Goal: Task Accomplishment & Management: Manage account settings

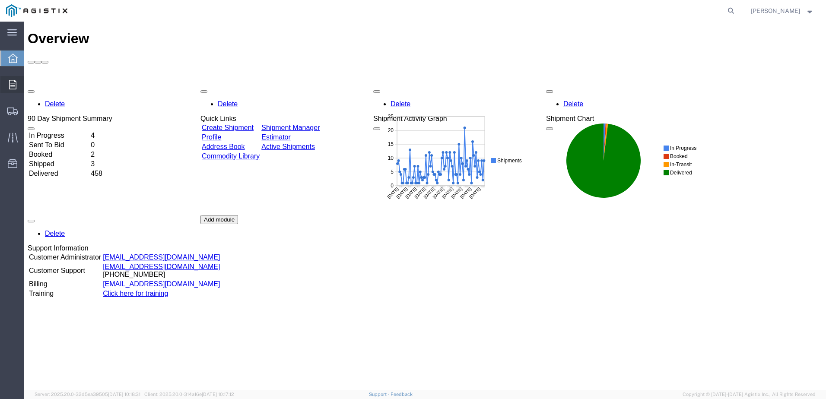
click at [30, 84] on span "Orders" at bounding box center [27, 84] width 6 height 17
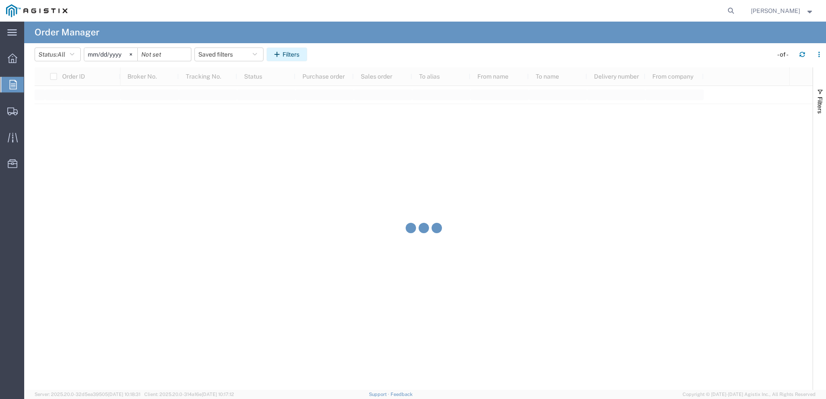
click at [280, 55] on icon "button" at bounding box center [278, 54] width 8 height 6
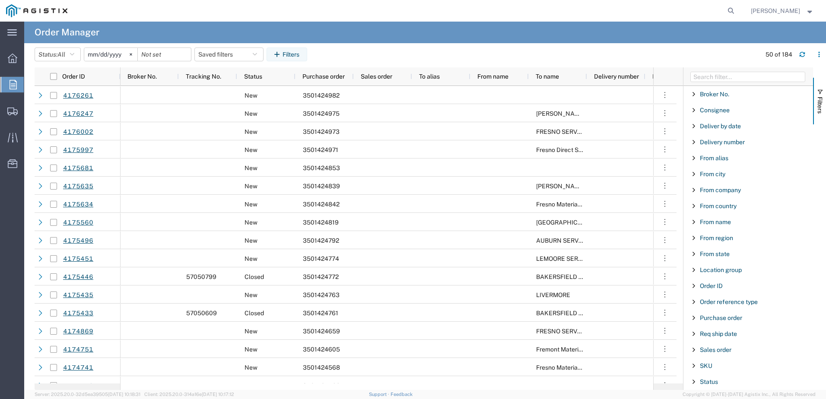
click at [715, 312] on div "Purchase order" at bounding box center [748, 318] width 130 height 16
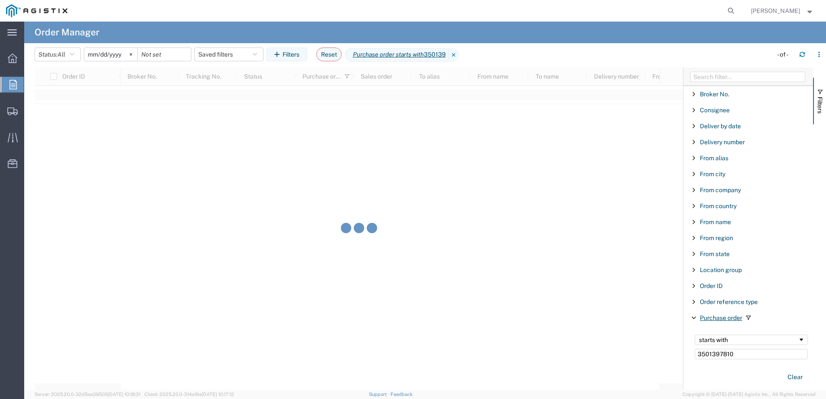
type input "3501397810"
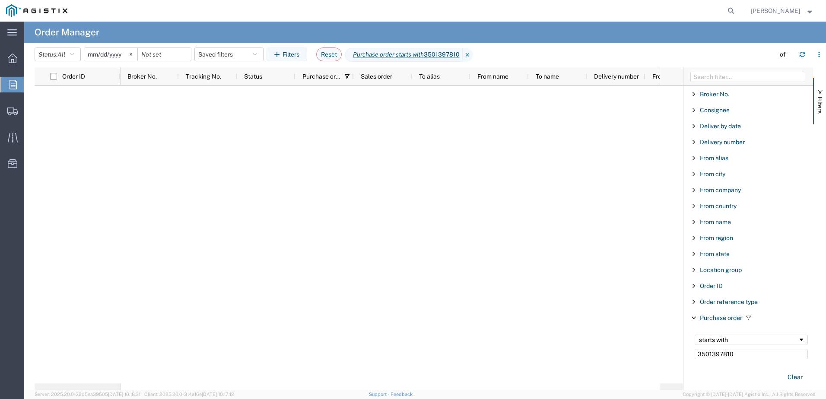
click at [718, 354] on input "3501397810" at bounding box center [751, 354] width 113 height 10
click at [132, 54] on icon at bounding box center [131, 54] width 3 height 3
click at [25, 10] on img at bounding box center [36, 10] width 61 height 13
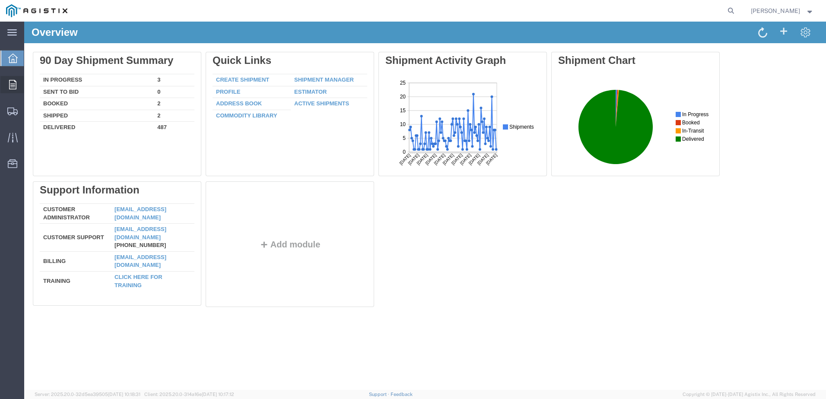
click at [20, 86] on div at bounding box center [12, 84] width 24 height 17
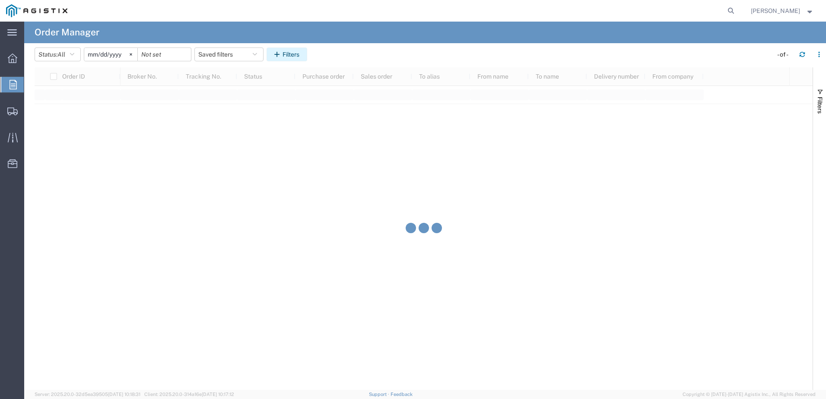
click at [282, 52] on icon "button" at bounding box center [278, 54] width 8 height 6
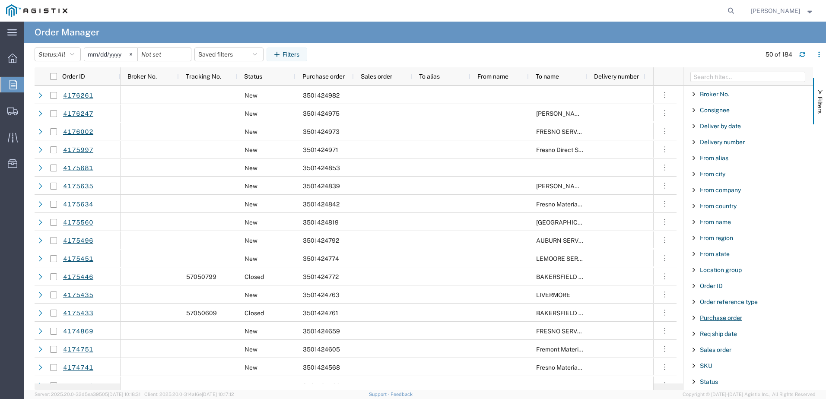
click at [722, 317] on span "Purchase order" at bounding box center [721, 317] width 42 height 7
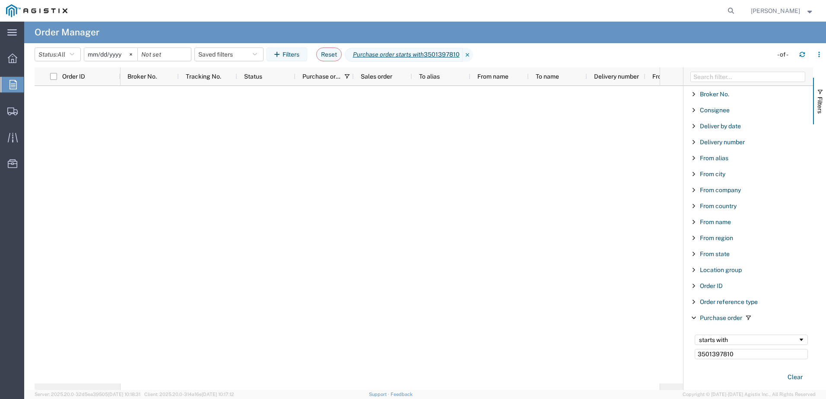
type input "3501397810"
click at [124, 56] on input "[DATE]" at bounding box center [110, 54] width 53 height 13
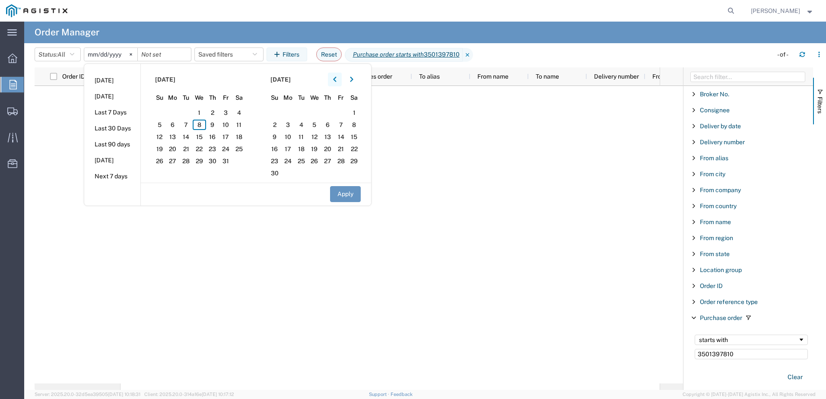
click at [336, 81] on icon "button" at bounding box center [334, 79] width 3 height 6
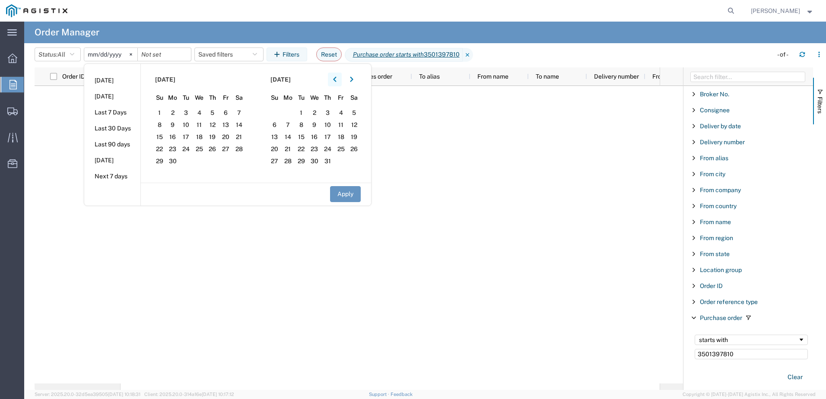
click at [336, 81] on icon "button" at bounding box center [334, 79] width 3 height 6
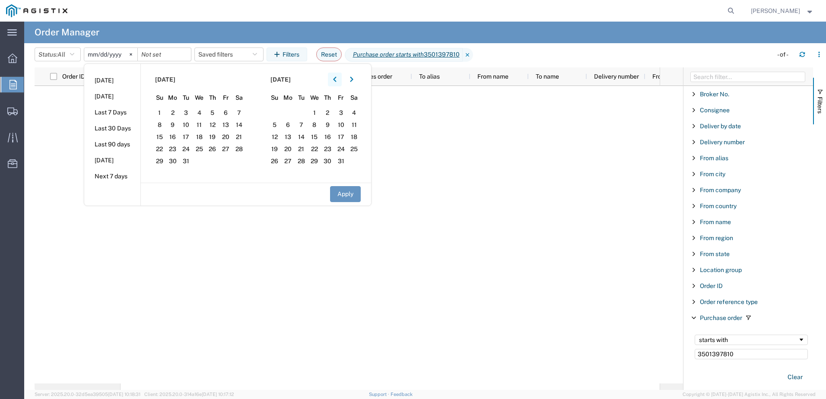
click at [336, 81] on icon "button" at bounding box center [334, 79] width 3 height 6
click at [275, 111] on span "1" at bounding box center [274, 113] width 13 height 10
click at [343, 190] on button "Apply" at bounding box center [345, 194] width 31 height 16
type input "[DATE]"
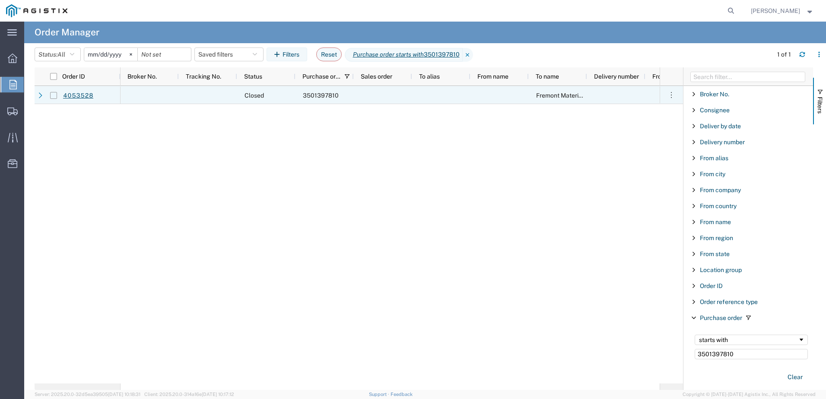
click at [50, 95] on input "Press Space to toggle row selection (unchecked)" at bounding box center [53, 95] width 7 height 7
checkbox input "true"
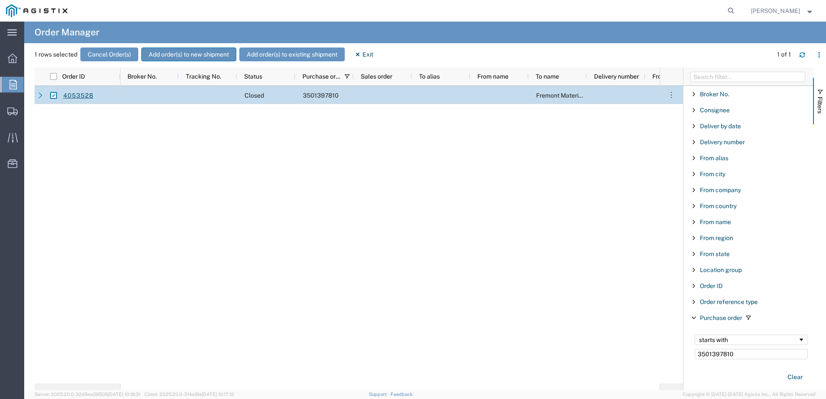
click at [178, 55] on button "Add order(s) to new shipment" at bounding box center [188, 55] width 95 height 14
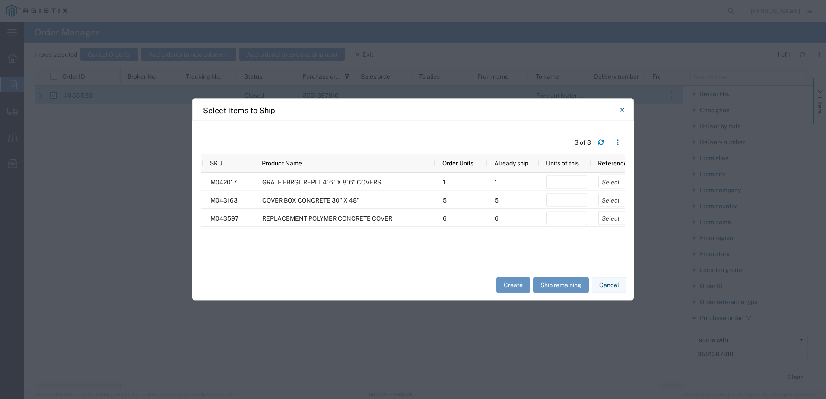
scroll to position [0, 8]
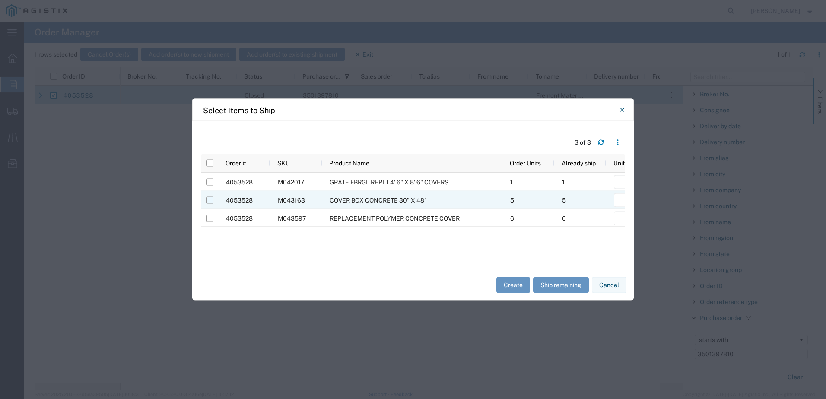
click at [211, 201] on input "Press Space to toggle row selection (unchecked)" at bounding box center [209, 200] width 7 height 7
checkbox input "true"
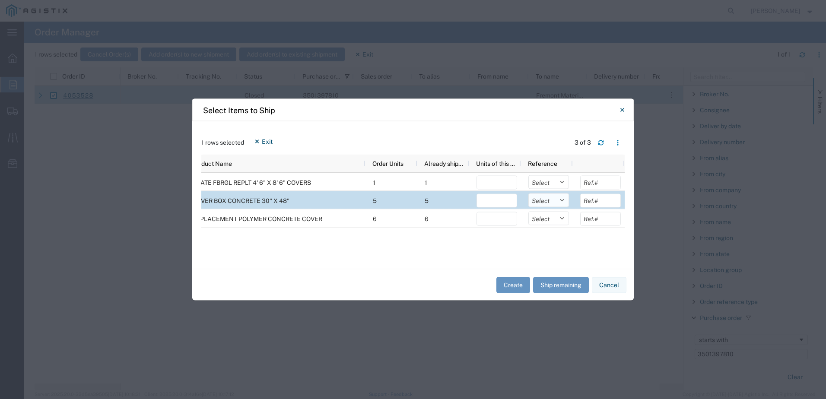
click at [549, 203] on select "Select Purchase Order Delivery Number" at bounding box center [548, 200] width 41 height 14
select select "PURCHORD"
click at [528, 193] on select "Select Purchase Order Delivery Number" at bounding box center [548, 200] width 41 height 14
click at [499, 201] on input "number" at bounding box center [496, 201] width 41 height 14
type input "2"
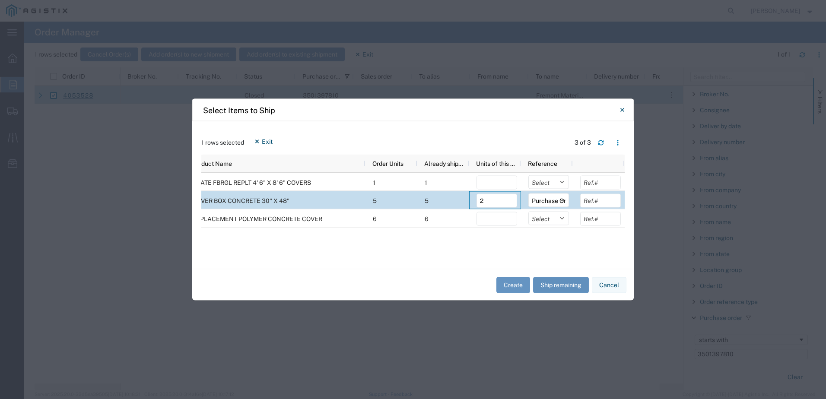
click at [566, 287] on button "Ship remaining" at bounding box center [561, 285] width 56 height 16
type input "0"
drag, startPoint x: 495, startPoint y: 202, endPoint x: 479, endPoint y: 203, distance: 15.6
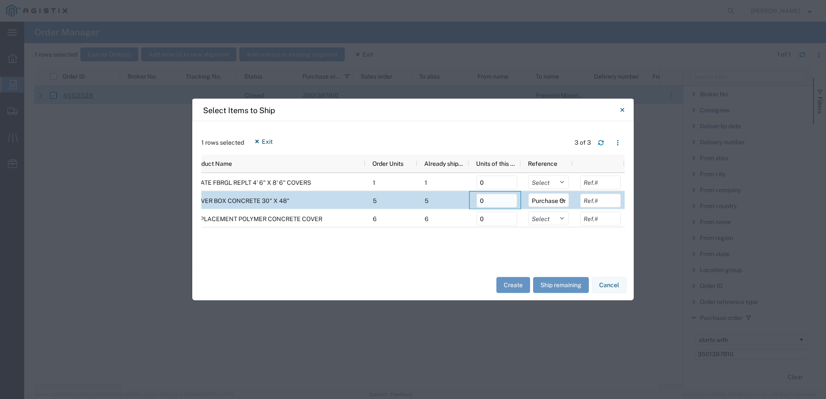
click at [479, 203] on input "0" at bounding box center [496, 201] width 41 height 14
click at [492, 203] on input "0" at bounding box center [496, 201] width 41 height 14
drag, startPoint x: 492, startPoint y: 203, endPoint x: 478, endPoint y: 203, distance: 13.4
click at [478, 203] on input "0" at bounding box center [496, 201] width 41 height 14
type input "2"
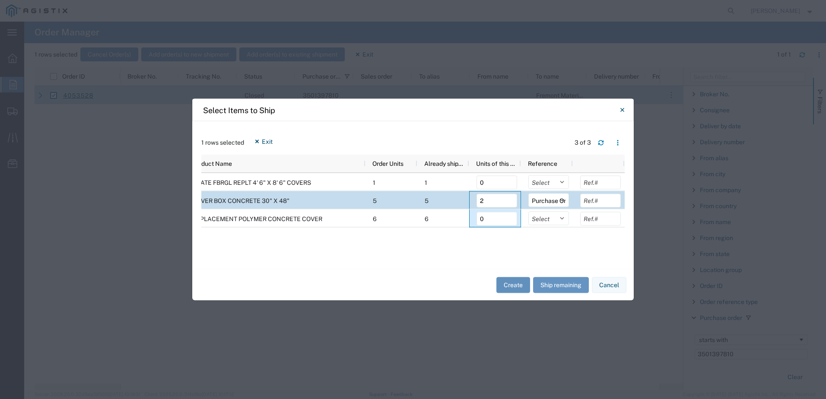
click at [518, 284] on button "Create" at bounding box center [513, 285] width 34 height 16
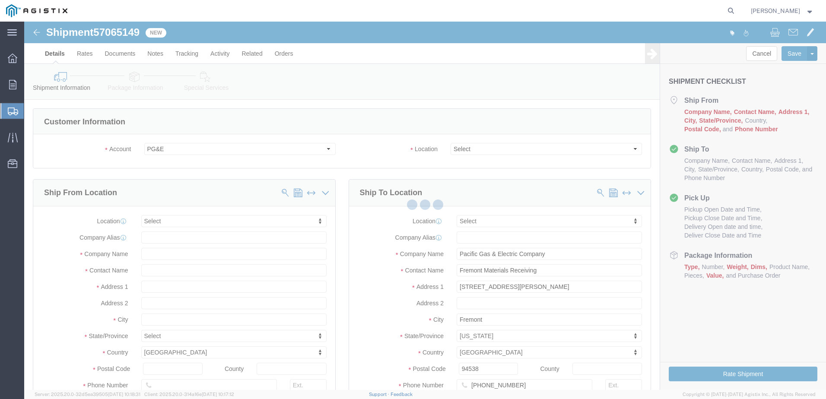
select select
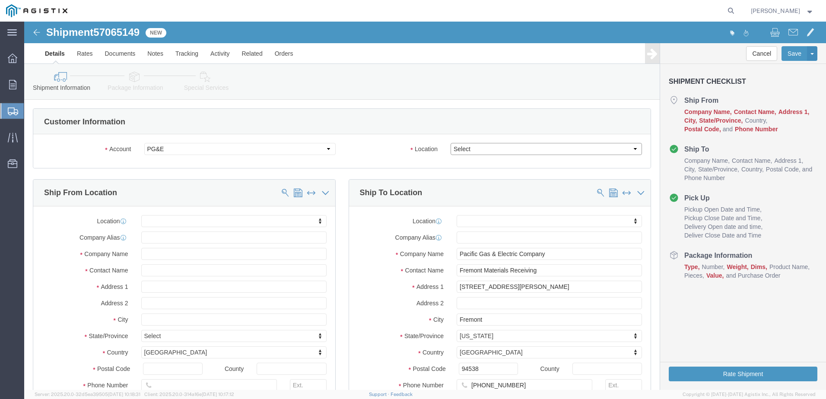
click select "Select All Others [GEOGRAPHIC_DATA] [GEOGRAPHIC_DATA] [GEOGRAPHIC_DATA] [GEOGRA…"
select select "23082"
click select "Select All Others [GEOGRAPHIC_DATA] [GEOGRAPHIC_DATA] [GEOGRAPHIC_DATA] [GEOGRA…"
click div "Location My Profile Location (OBSOLETE) [PERSON_NAME] SC - GC TRAILER (OBSOLETE…"
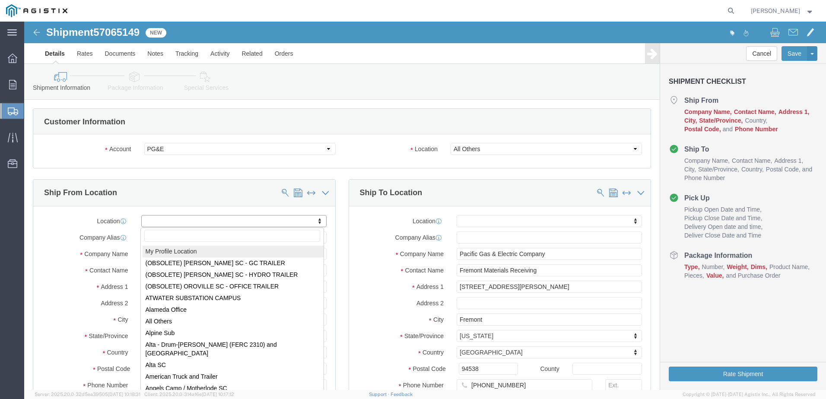
select select "MYPROFILE"
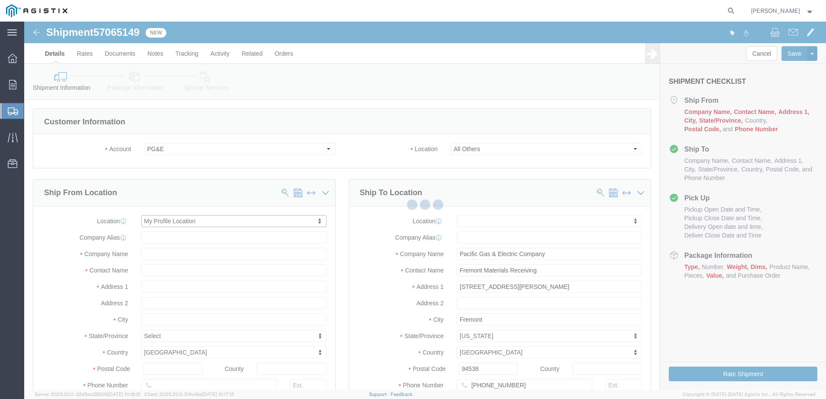
select select "CA"
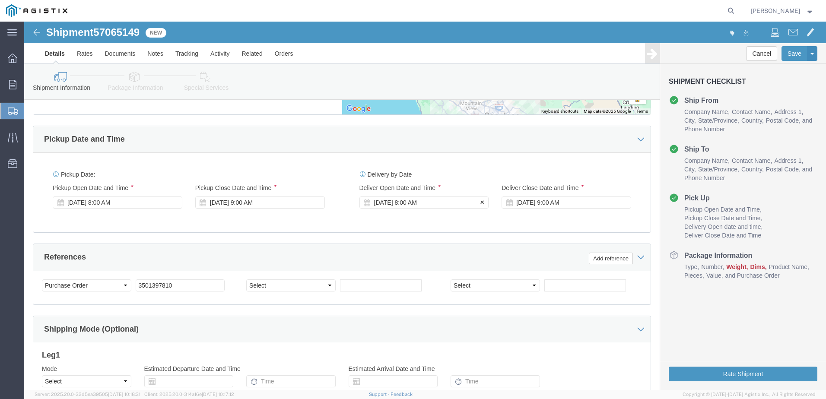
click div "[DATE] 8:00 AM"
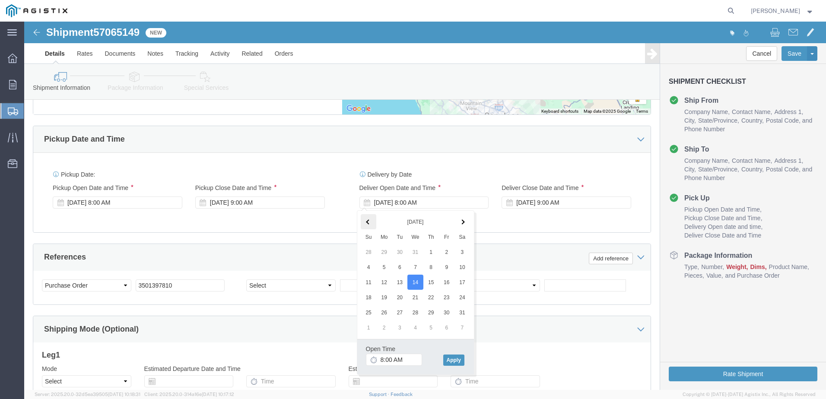
click span
click button "Apply"
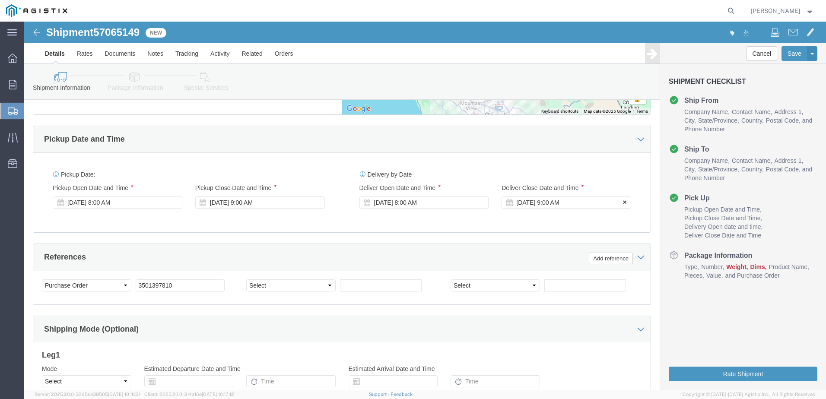
click div "[DATE] 9:00 AM"
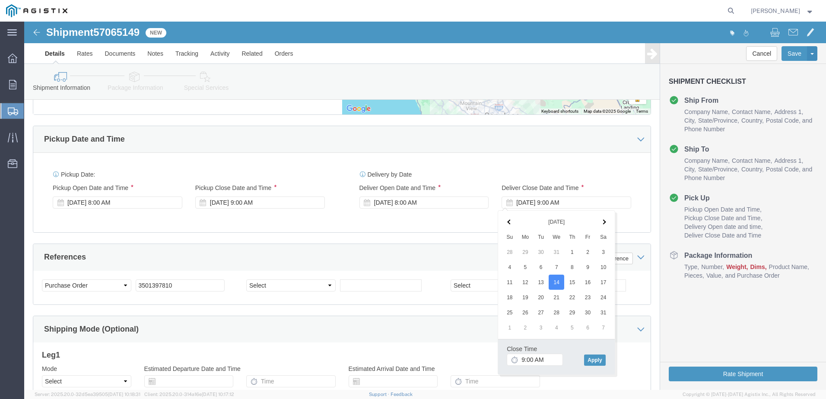
click th
click button "Apply"
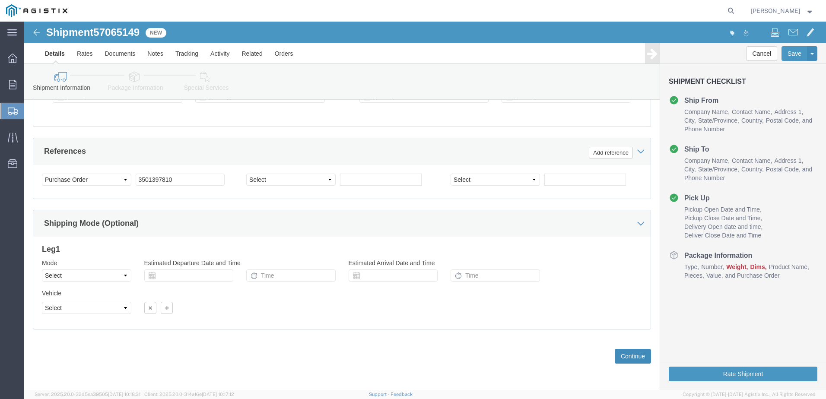
click button "Continue"
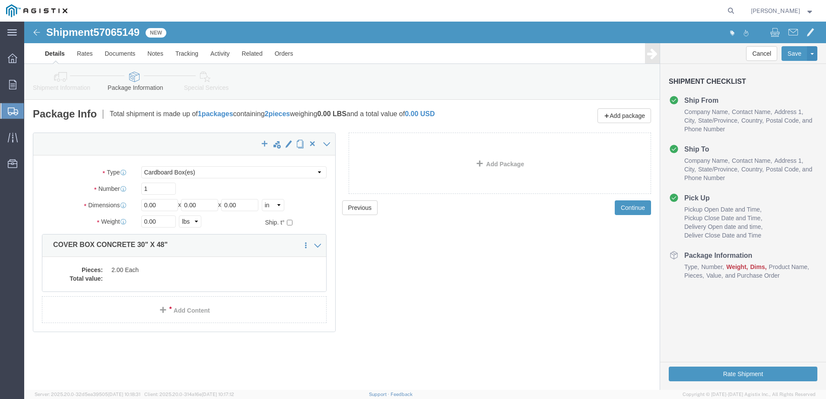
click div "Package Type Select Bulk Bundle(s) Cardboard Box(es) Carton(s) Crate(s) Drum(s)…"
click select "Select Bulk Bundle(s) Cardboard Box(es) Carton(s) Crate(s) Drum(s) (Fiberboard)…"
select select "YRPK"
click select "Select Bulk Bundle(s) Cardboard Box(es) Carton(s) Crate(s) Drum(s) (Fiberboard)…"
drag, startPoint x: 132, startPoint y: 181, endPoint x: 114, endPoint y: 184, distance: 17.6
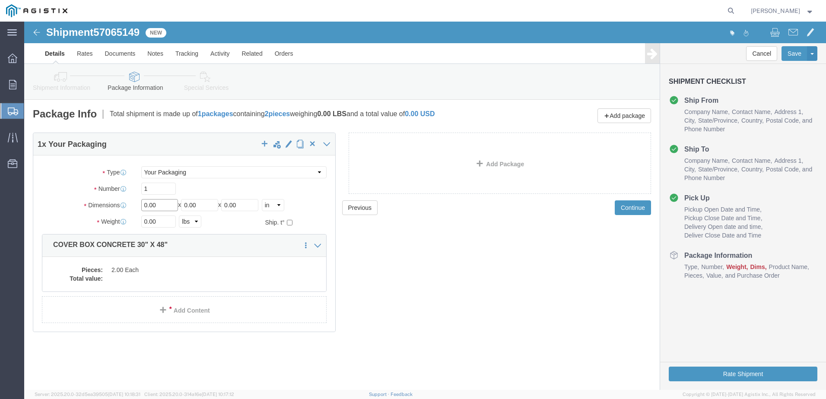
click div "Length 0.00 x Width 0.00 x Height 0.00 Select cm ft in"
type input "48"
type input "30"
type input "6"
drag, startPoint x: 127, startPoint y: 195, endPoint x: 117, endPoint y: 199, distance: 10.7
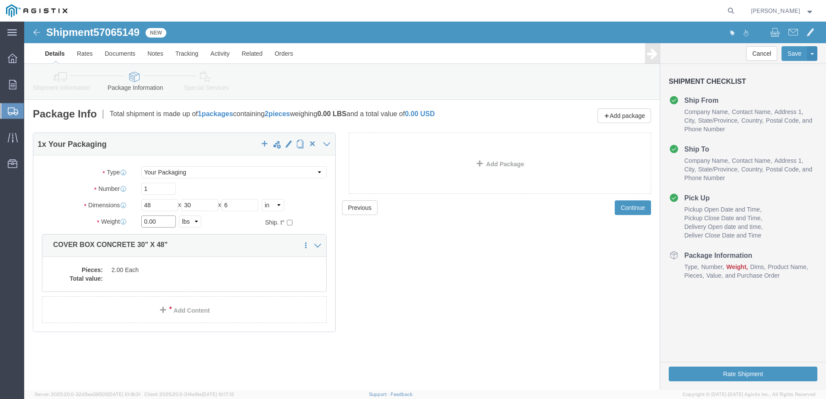
click input "0.00"
drag, startPoint x: 140, startPoint y: 198, endPoint x: 115, endPoint y: 201, distance: 25.7
click div "0.00 Select kgs lbs"
type input "2"
drag, startPoint x: 139, startPoint y: 200, endPoint x: 117, endPoint y: 201, distance: 21.6
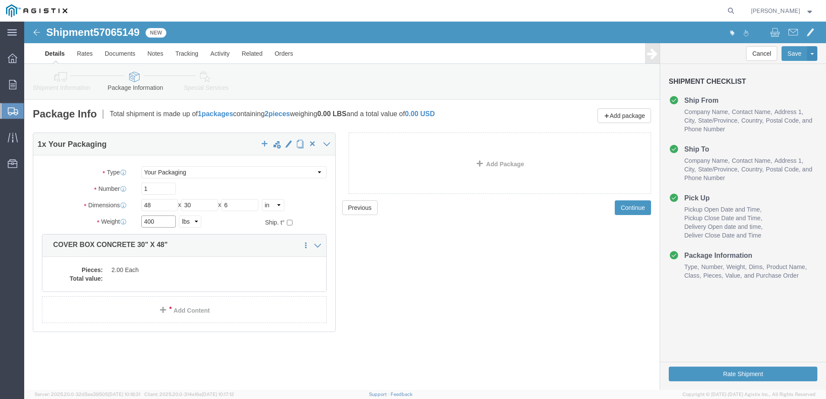
click input "400"
type input "300"
click dd "2.00 Each"
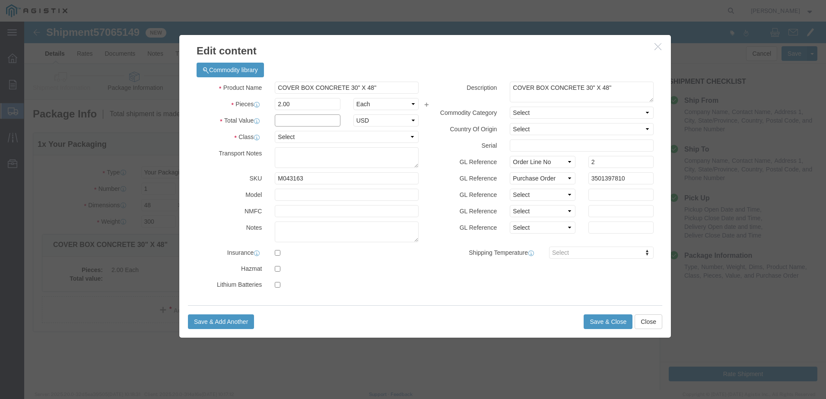
click input "text"
type input "1"
click select "Select 50 55 60 65 70 85 92.5 100 125 175 250 300 400"
select select "55"
click select "Select 50 55 60 65 70 85 92.5 100 125 175 250 300 400"
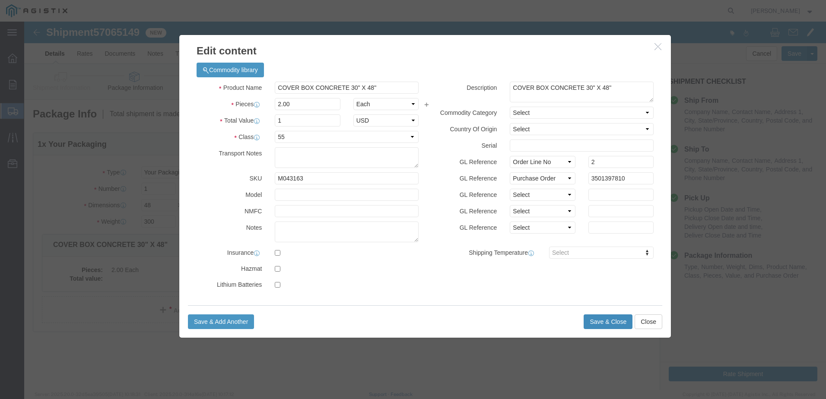
click button "Save & Close"
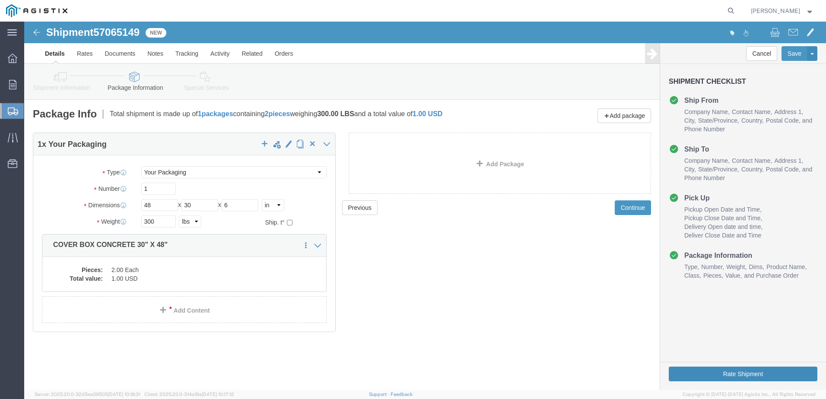
click button "Rate Shipment"
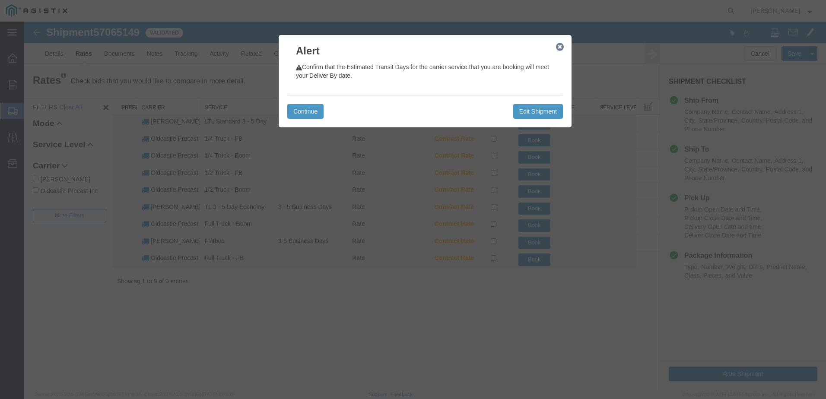
click at [561, 46] on icon "button" at bounding box center [560, 47] width 8 height 7
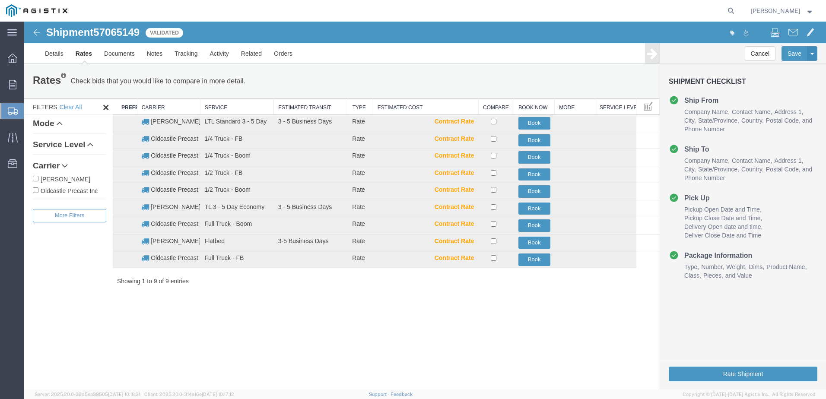
click at [63, 189] on label "Oldcastle Precast Inc" at bounding box center [69, 191] width 73 height 10
click at [38, 189] on input "Oldcastle Precast Inc" at bounding box center [36, 190] width 6 height 6
checkbox input "true"
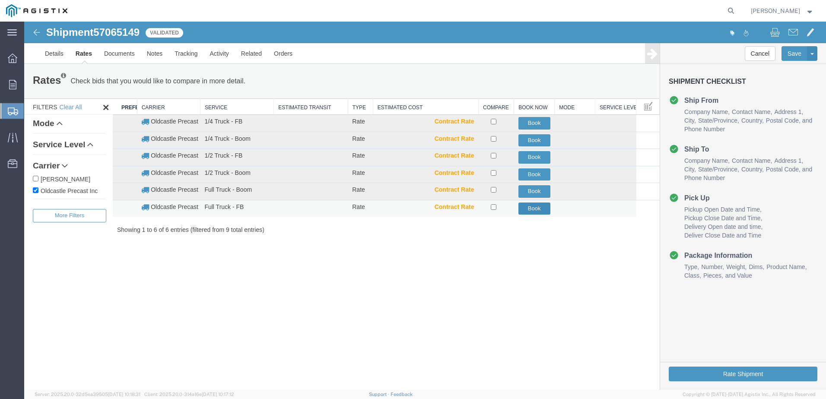
click at [527, 209] on button "Book" at bounding box center [534, 209] width 32 height 13
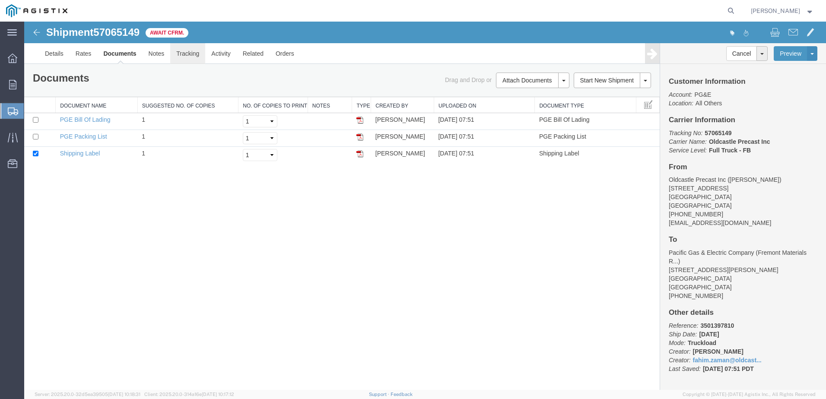
click at [188, 53] on link "Tracking" at bounding box center [187, 53] width 35 height 21
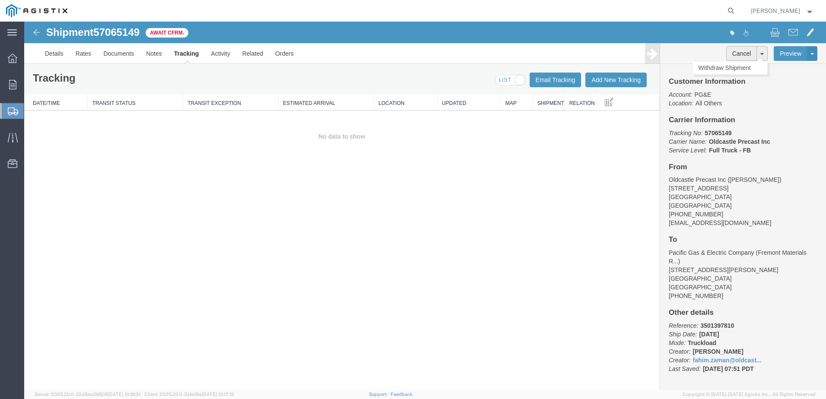
click at [740, 56] on button "Cancel" at bounding box center [741, 53] width 31 height 15
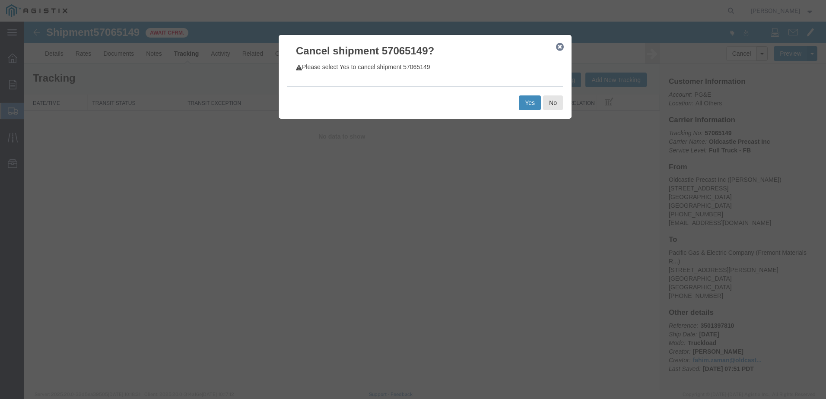
click at [527, 103] on button "Yes" at bounding box center [530, 102] width 22 height 15
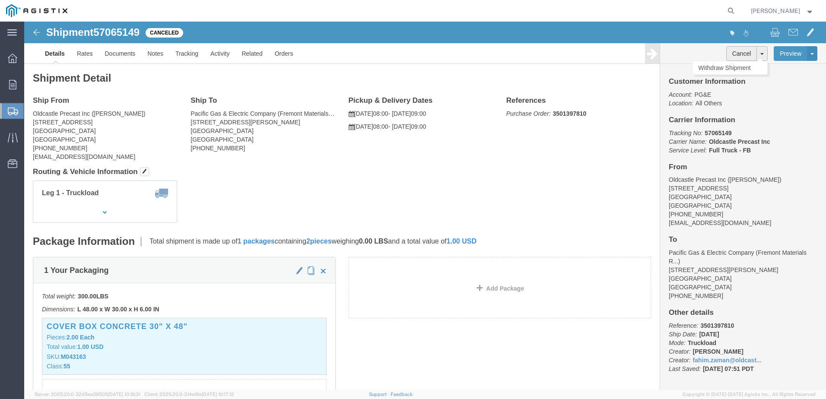
click button "Cancel"
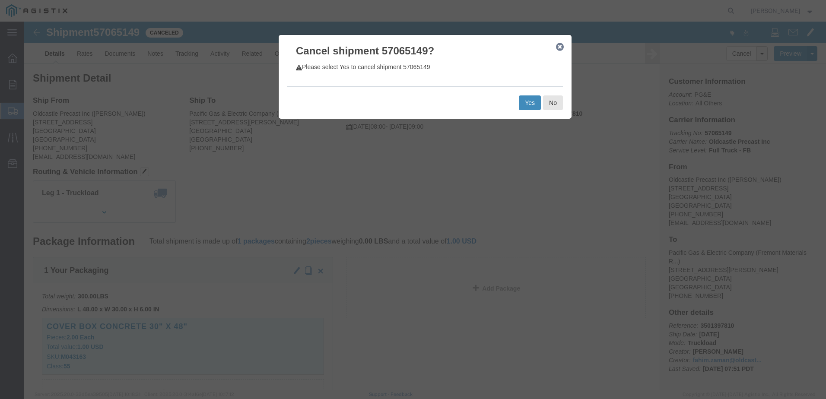
click button "Yes"
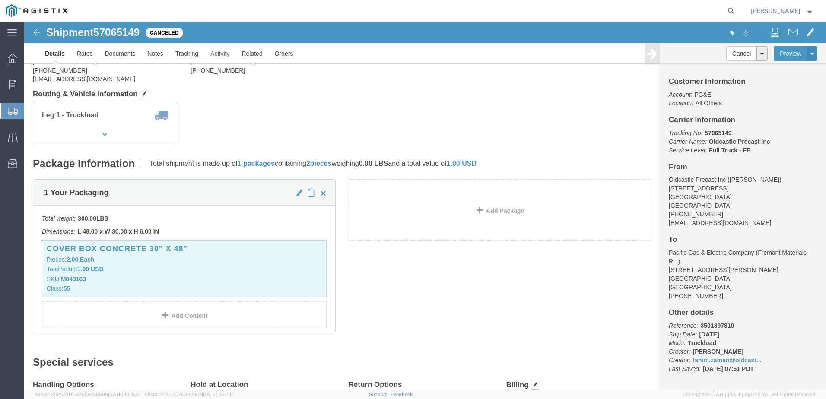
scroll to position [86, 0]
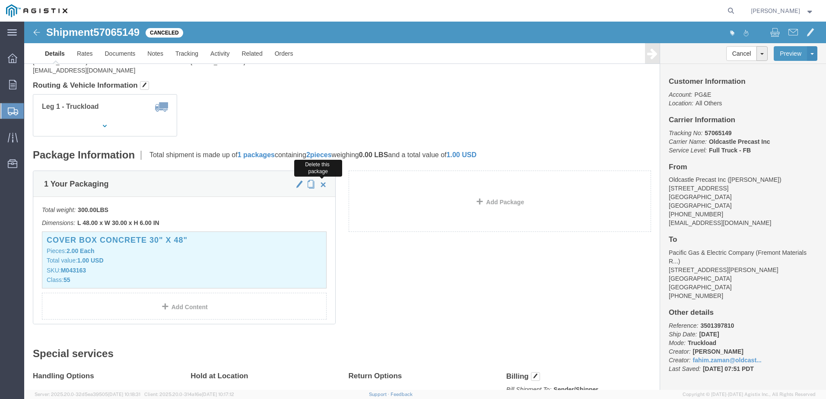
click span "button"
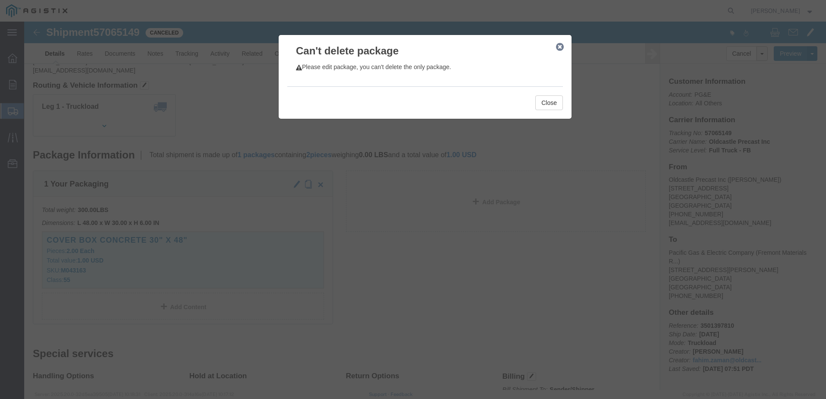
click icon "button"
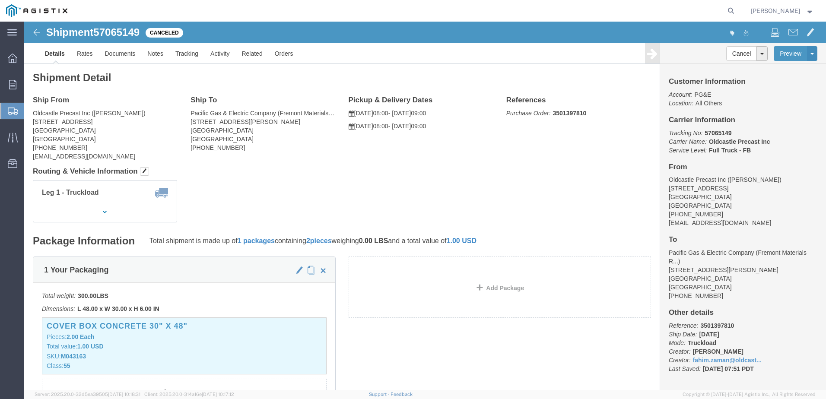
scroll to position [0, 0]
click link "Withdraw Shipment"
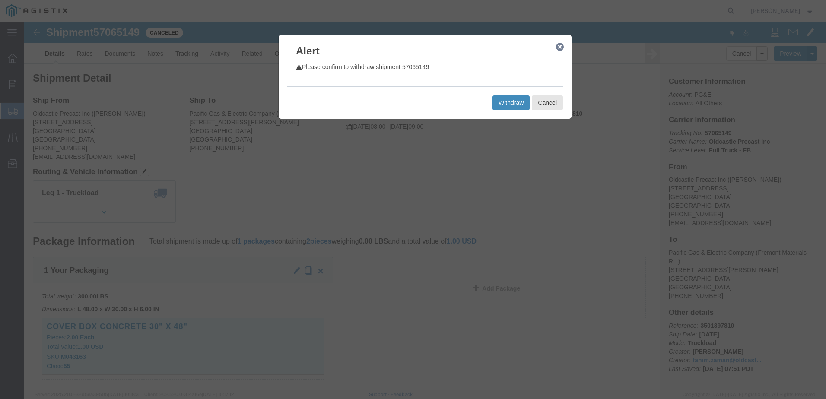
click button "Withdraw"
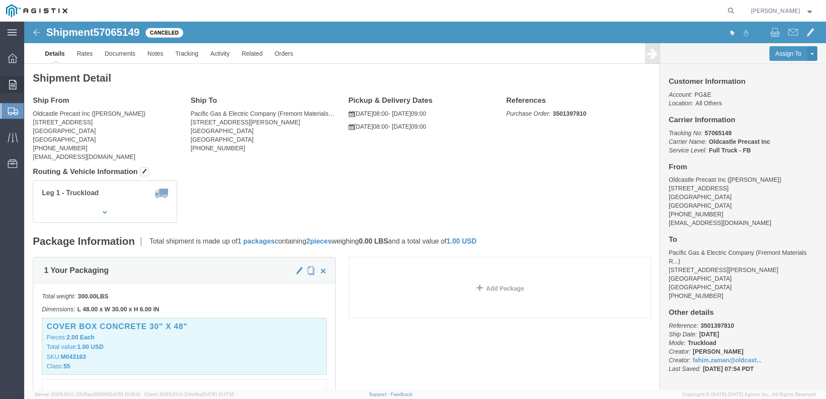
click at [30, 82] on span "Orders" at bounding box center [27, 84] width 6 height 17
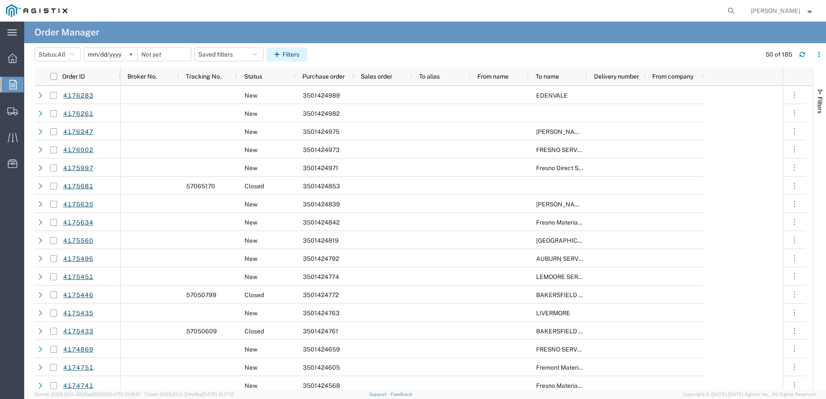
click at [276, 54] on button "Filters" at bounding box center [286, 55] width 41 height 14
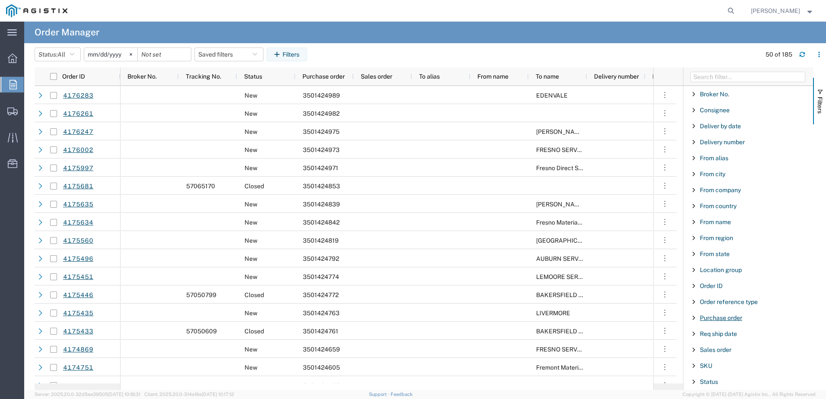
click at [717, 320] on span "Purchase order" at bounding box center [721, 317] width 42 height 7
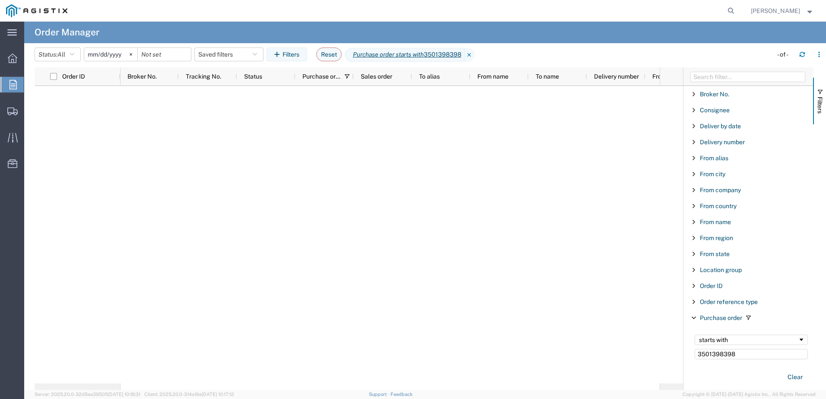
type input "3501398398"
click at [118, 55] on input "[DATE]" at bounding box center [110, 54] width 53 height 13
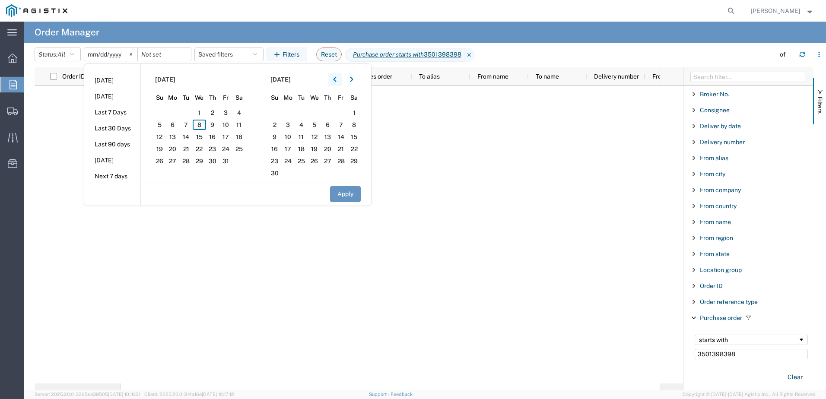
click at [335, 79] on button "button" at bounding box center [335, 80] width 14 height 14
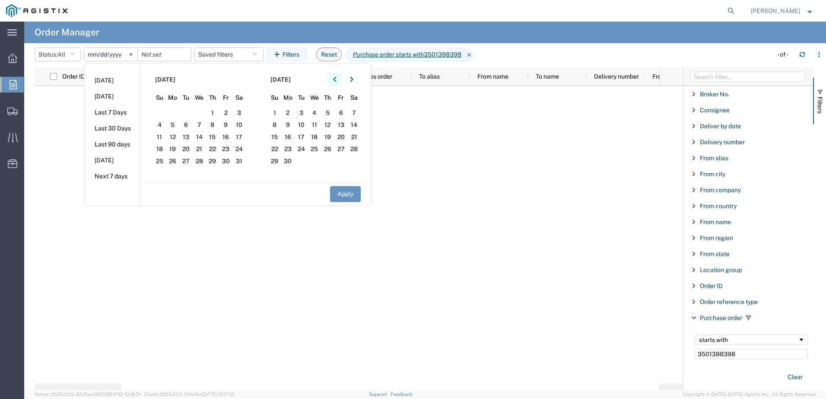
click at [335, 79] on button "button" at bounding box center [335, 80] width 14 height 14
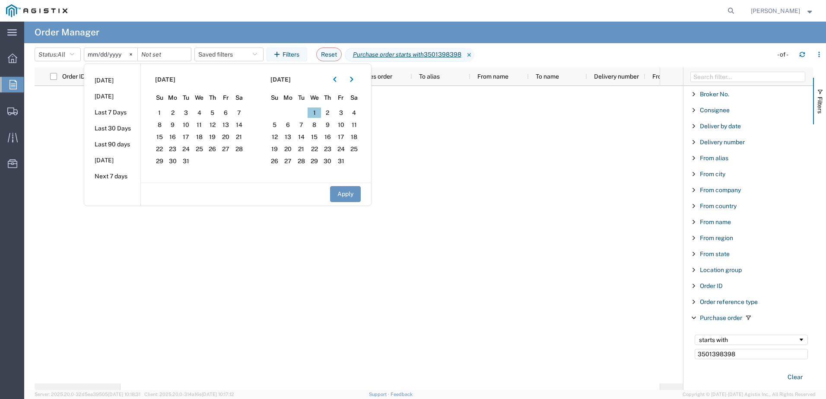
click at [317, 113] on span "1" at bounding box center [314, 113] width 13 height 10
click at [344, 197] on button "Apply" at bounding box center [345, 194] width 31 height 16
type input "[DATE]"
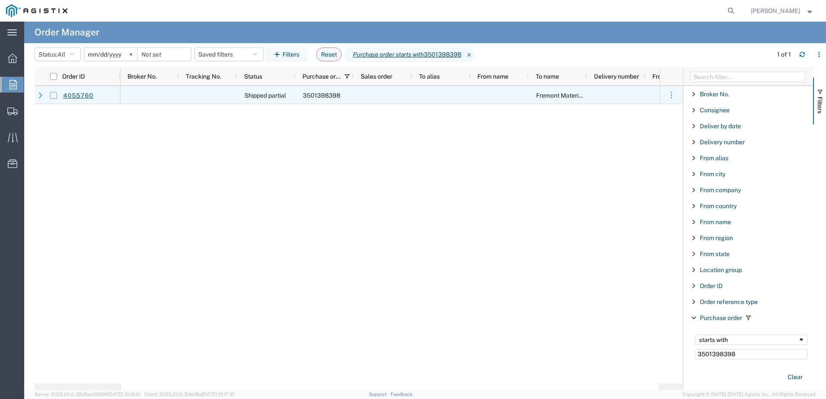
click at [53, 95] on input "Press Space to toggle row selection (unchecked)" at bounding box center [53, 95] width 7 height 7
checkbox input "true"
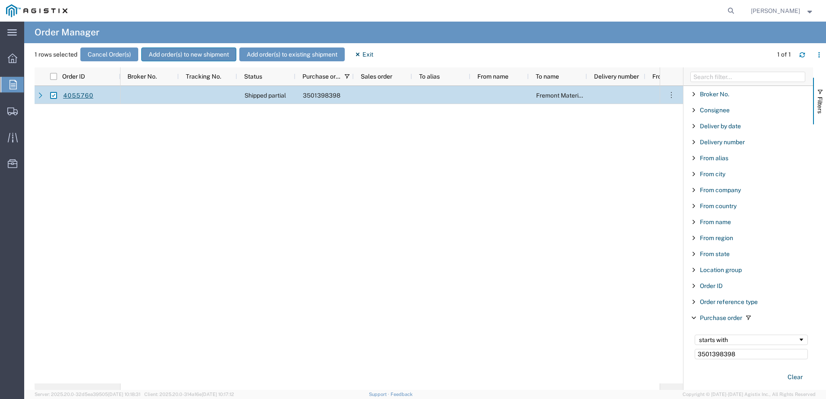
click at [177, 58] on button "Add order(s) to new shipment" at bounding box center [188, 55] width 95 height 14
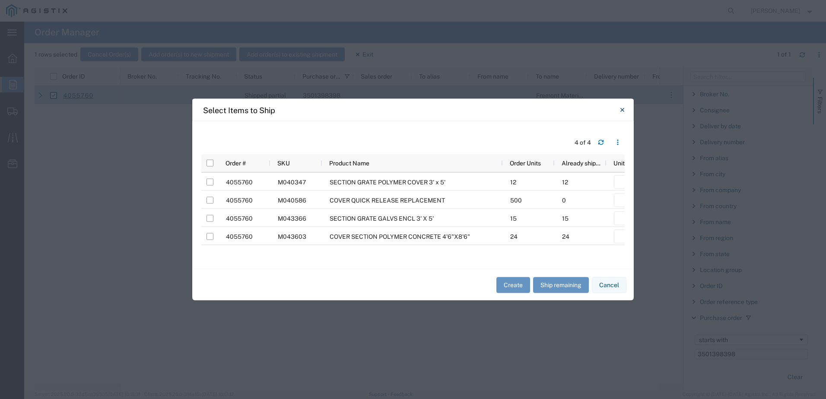
drag, startPoint x: 358, startPoint y: 252, endPoint x: 427, endPoint y: 253, distance: 69.1
click at [427, 253] on div "4055760 M040347 SECTION GRATE POLYMER COVER 3' x 5' 12 12 Select Purchase Order…" at bounding box center [412, 213] width 423 height 81
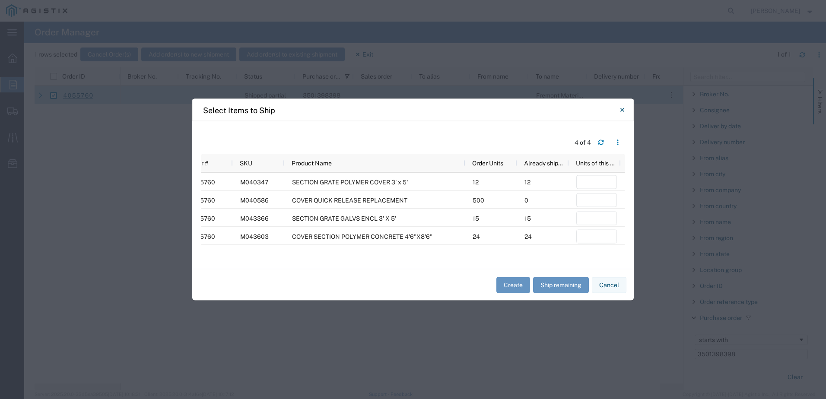
scroll to position [0, 137]
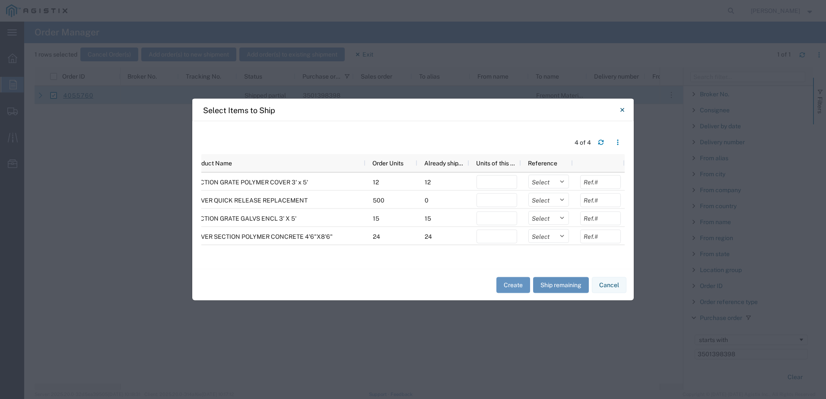
click at [550, 285] on button "Ship remaining" at bounding box center [561, 285] width 56 height 16
type input "0"
type input "500"
type input "0"
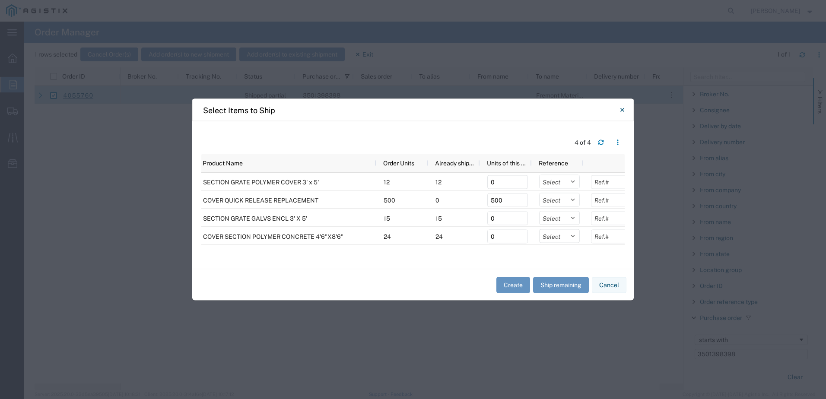
scroll to position [0, 100]
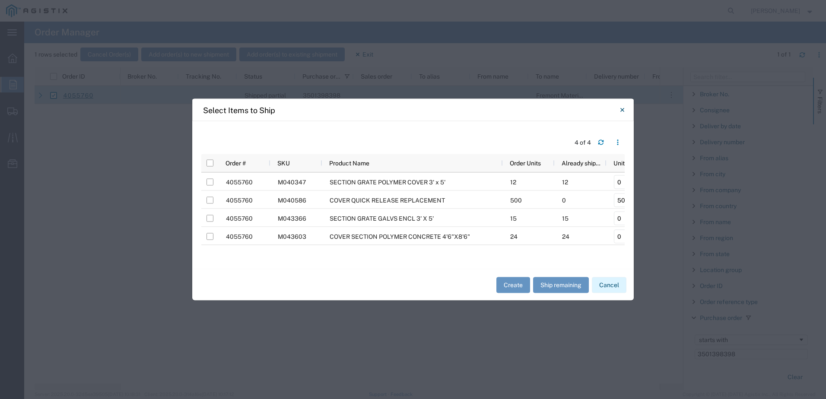
click at [608, 283] on button "Cancel" at bounding box center [609, 285] width 35 height 16
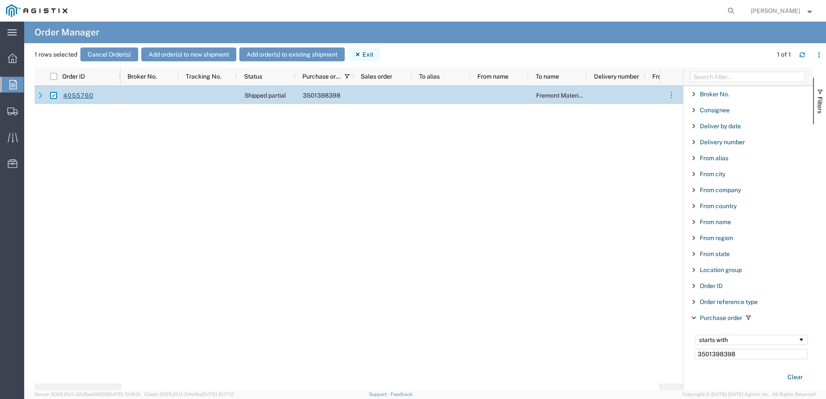
click at [368, 54] on button "Exit" at bounding box center [364, 55] width 32 height 14
checkbox input "false"
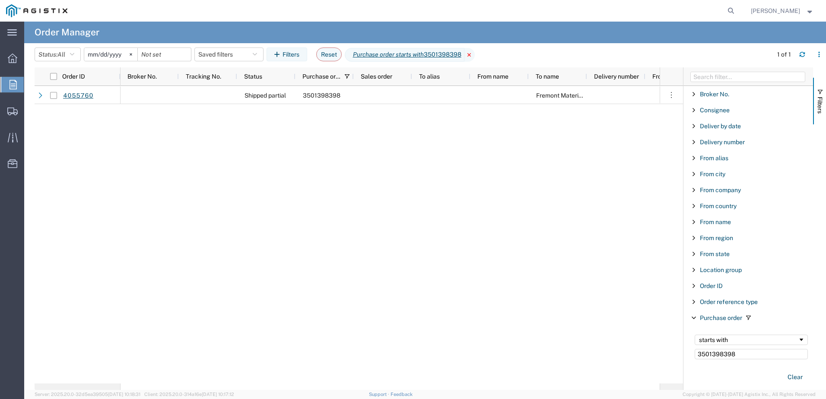
click at [475, 55] on icon at bounding box center [469, 55] width 10 height 14
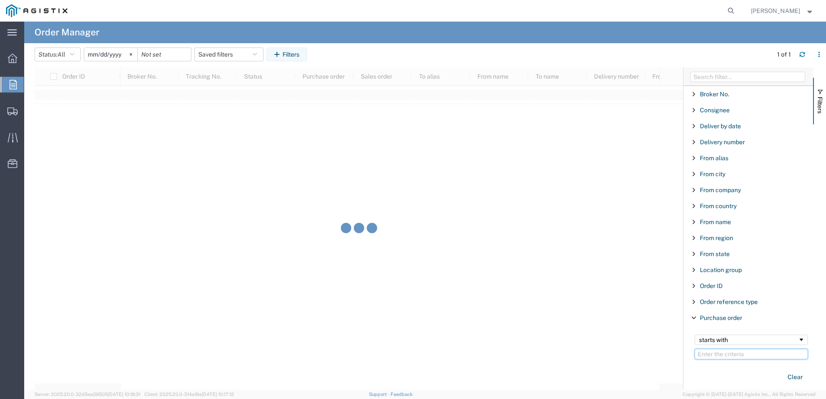
click at [733, 356] on input "Filter Value" at bounding box center [751, 354] width 113 height 10
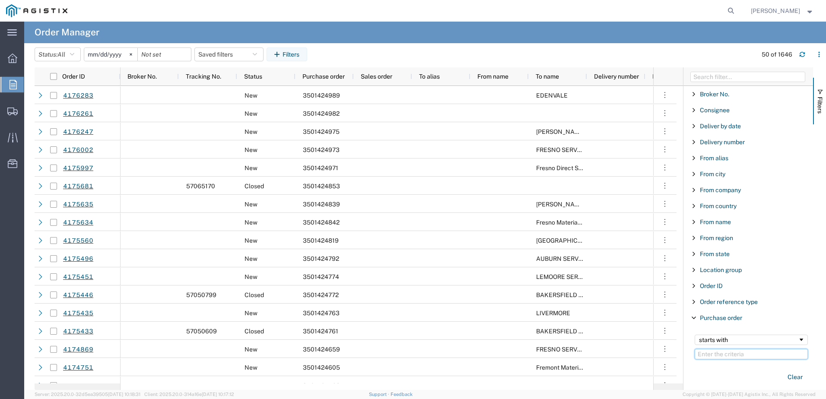
click at [718, 356] on input "Filter Value" at bounding box center [751, 354] width 113 height 10
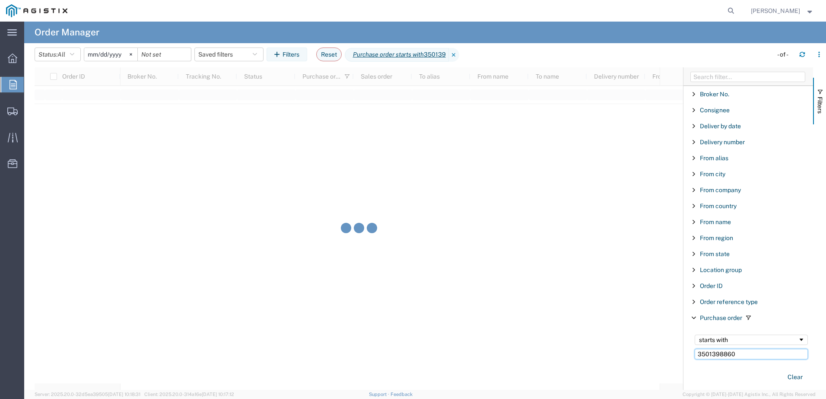
type input "3501398860"
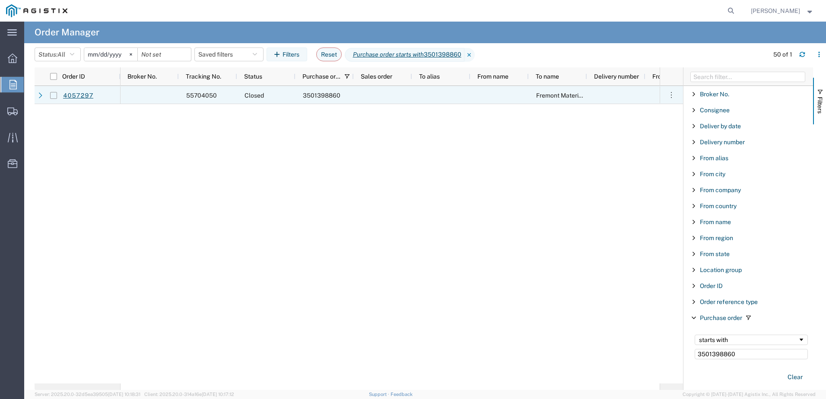
click at [52, 98] on input "Press Space to toggle row selection (unchecked)" at bounding box center [53, 95] width 7 height 7
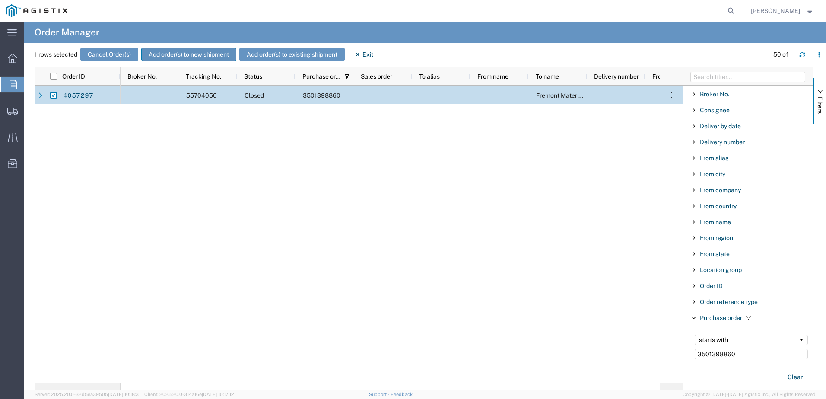
click at [185, 57] on button "Add order(s) to new shipment" at bounding box center [188, 55] width 95 height 14
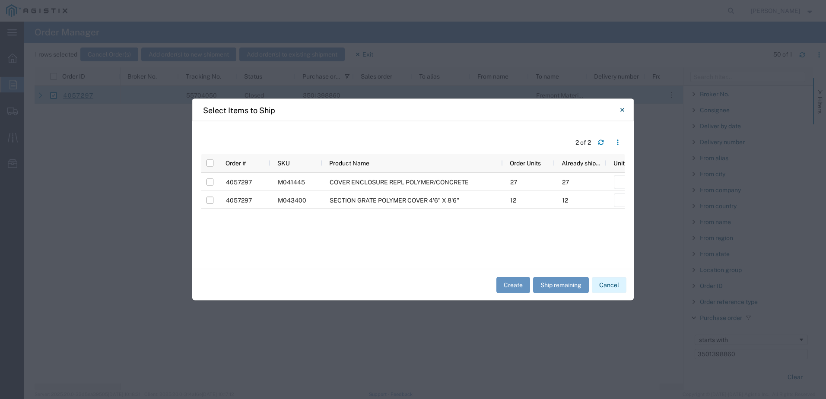
click at [604, 288] on button "Cancel" at bounding box center [609, 285] width 35 height 16
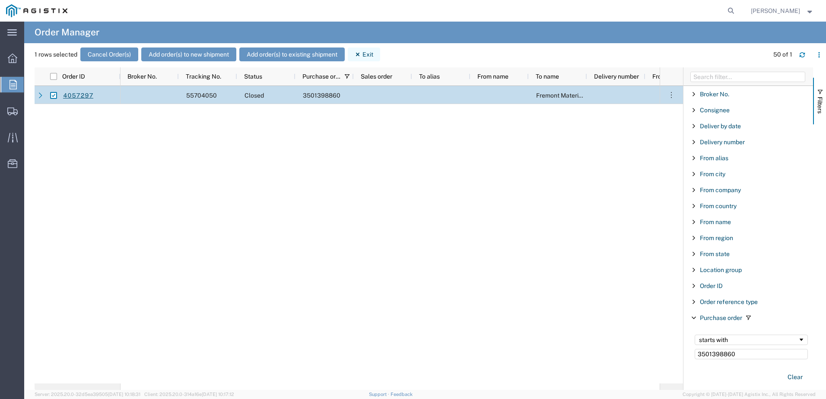
click at [361, 55] on icon "button" at bounding box center [358, 54] width 6 height 6
checkbox input "false"
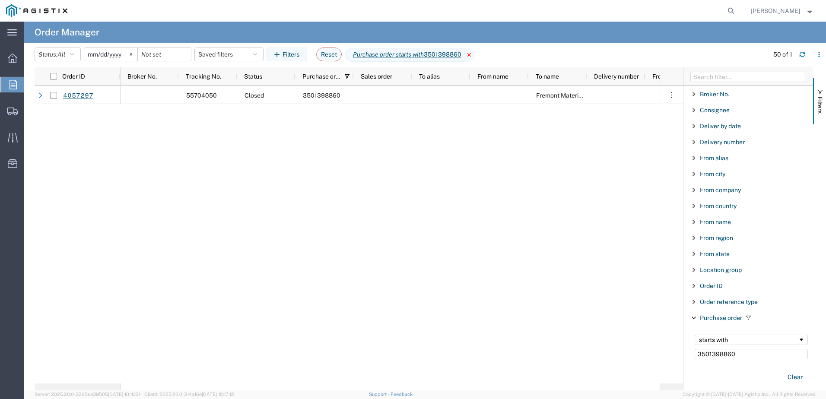
click at [473, 52] on icon at bounding box center [469, 55] width 10 height 14
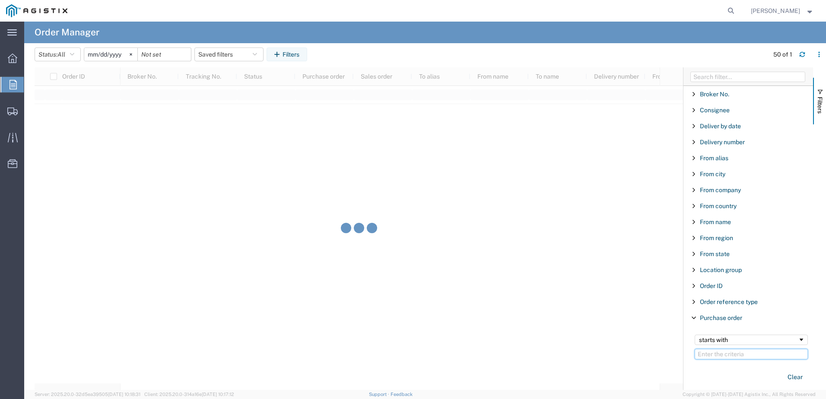
click at [711, 353] on input "Filter Value" at bounding box center [751, 354] width 113 height 10
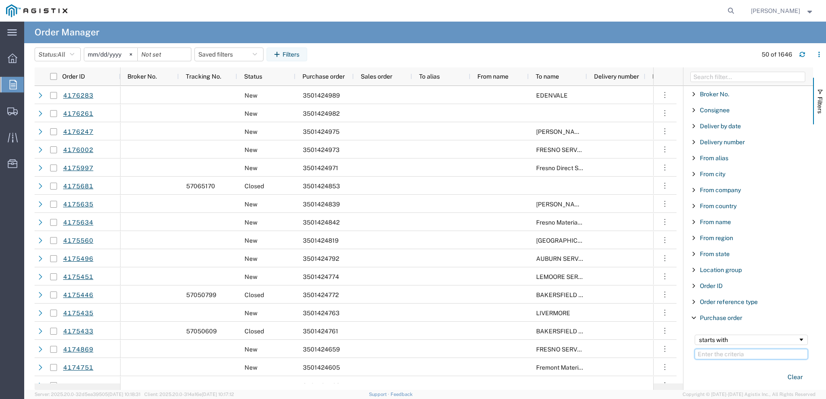
click at [728, 356] on input "Filter Value" at bounding box center [751, 354] width 113 height 10
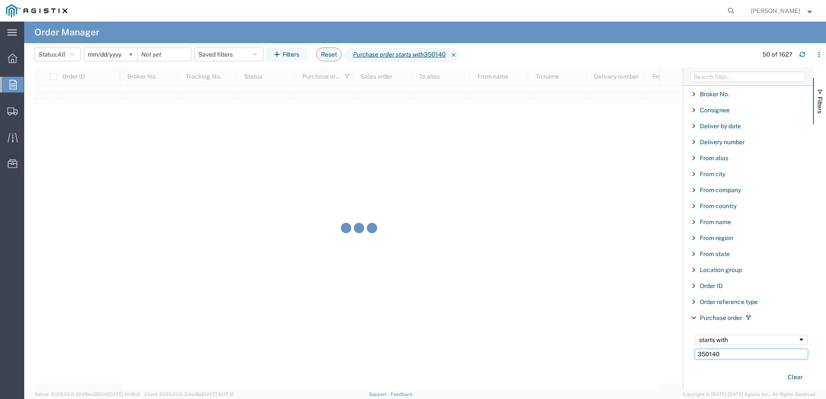
click at [728, 356] on input "350140" at bounding box center [751, 354] width 113 height 10
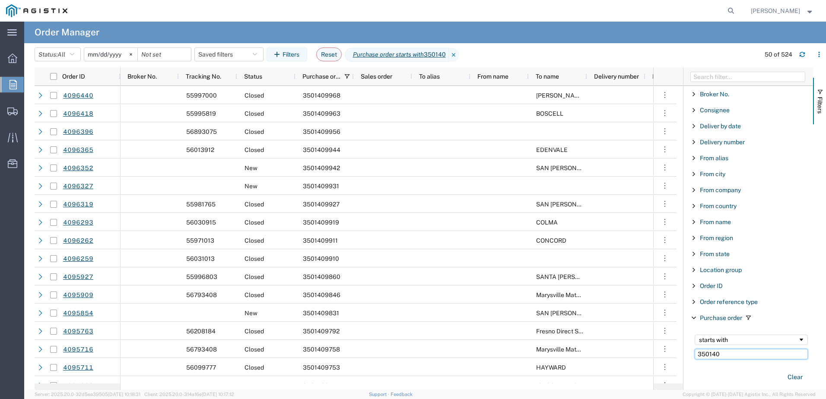
click at [728, 356] on input "350140" at bounding box center [751, 354] width 113 height 10
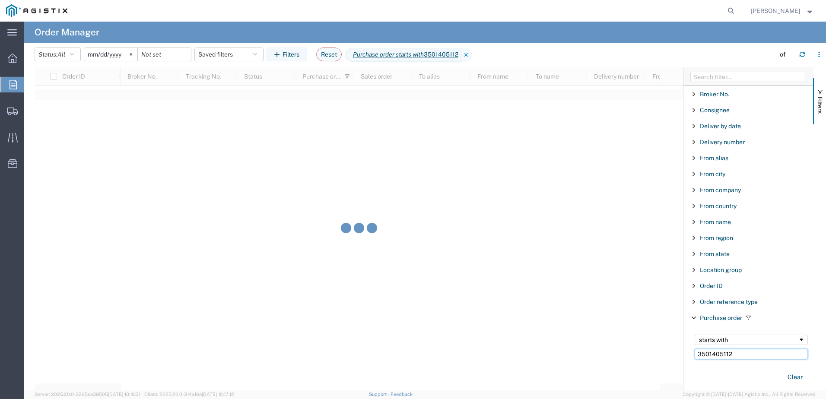
type input "3501405112"
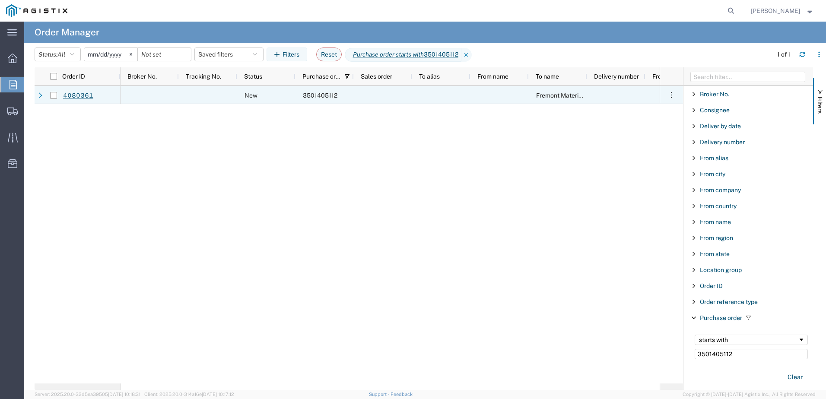
click at [57, 94] on div at bounding box center [53, 95] width 16 height 18
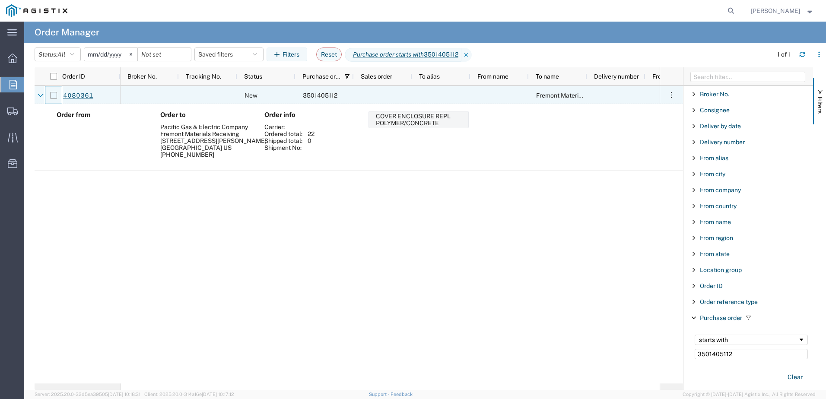
click at [56, 92] on input "Press Space to toggle row selection (unchecked)" at bounding box center [53, 95] width 7 height 7
checkbox input "true"
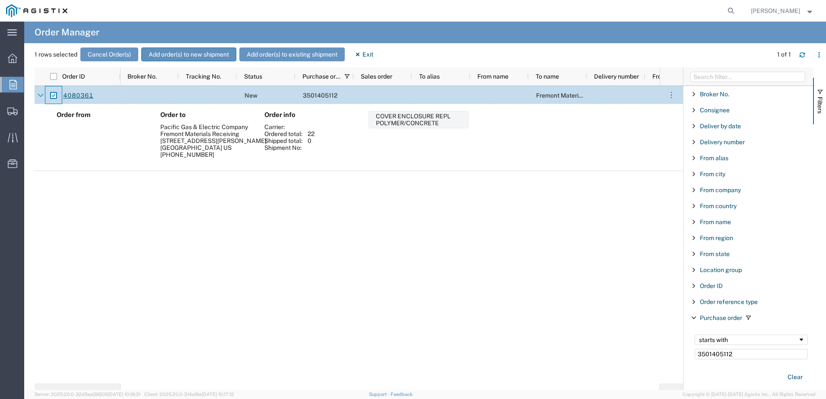
click at [194, 55] on button "Add order(s) to new shipment" at bounding box center [188, 55] width 95 height 14
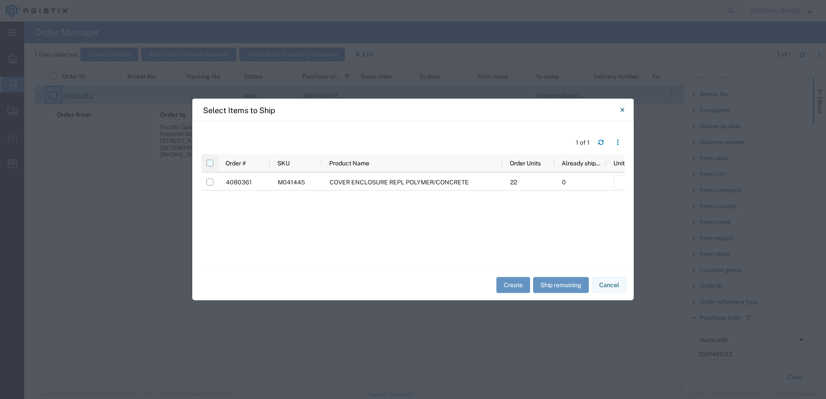
click at [209, 165] on input "checkbox" at bounding box center [209, 163] width 7 height 7
checkbox input "true"
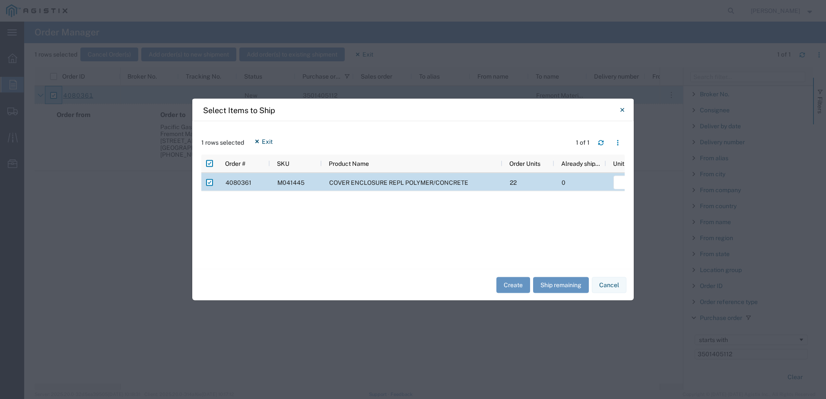
scroll to position [0, 2]
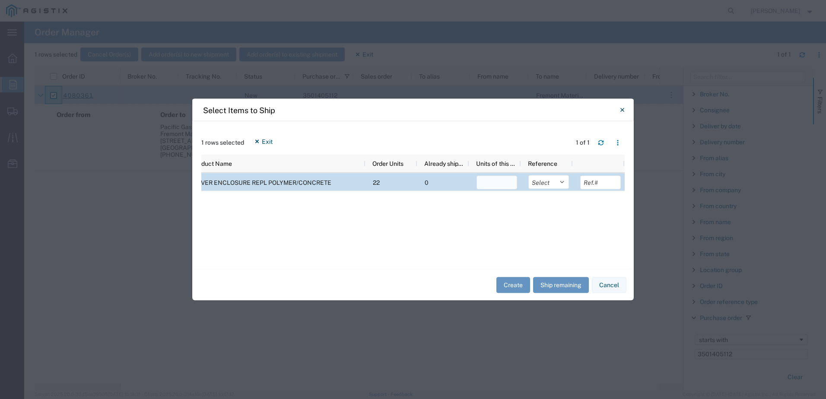
click at [504, 184] on input "number" at bounding box center [496, 183] width 41 height 14
type input "10"
click at [560, 184] on select "Select Purchase Order Delivery Number" at bounding box center [548, 182] width 41 height 14
select select "PURCHORD"
click at [528, 175] on select "Select Purchase Order Delivery Number" at bounding box center [548, 182] width 41 height 14
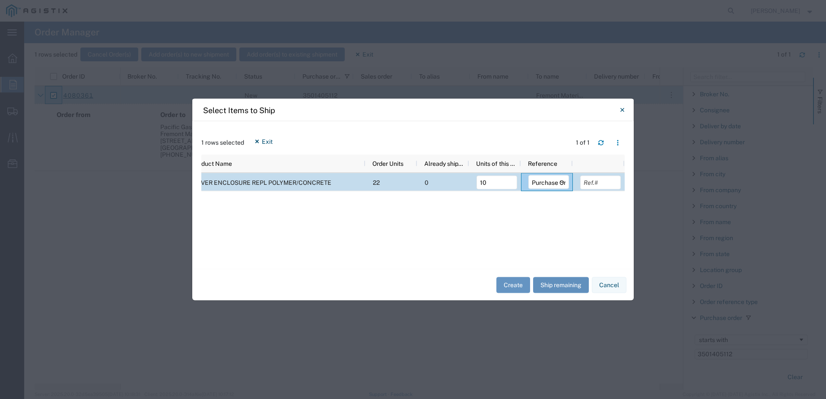
click at [550, 283] on button "Ship remaining" at bounding box center [561, 285] width 56 height 16
drag, startPoint x: 493, startPoint y: 183, endPoint x: 478, endPoint y: 186, distance: 14.9
click at [478, 186] on input "22" at bounding box center [496, 183] width 41 height 14
type input "10"
click at [520, 285] on button "Create" at bounding box center [513, 285] width 34 height 16
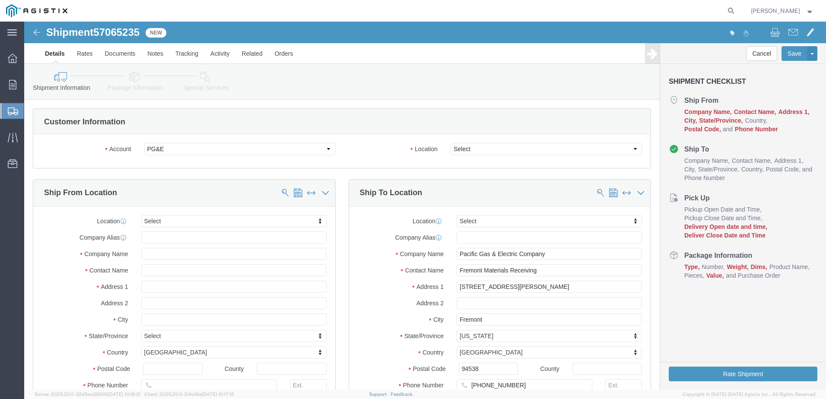
select select
click select "Select All Others [GEOGRAPHIC_DATA] [GEOGRAPHIC_DATA] [GEOGRAPHIC_DATA] [GEOGRA…"
select select "23082"
click select "Select All Others [GEOGRAPHIC_DATA] [GEOGRAPHIC_DATA] [GEOGRAPHIC_DATA] [GEOGRA…"
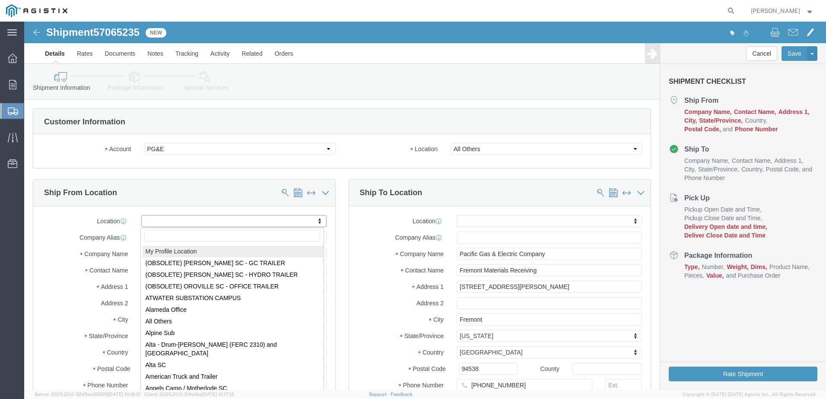
select select "MYPROFILE"
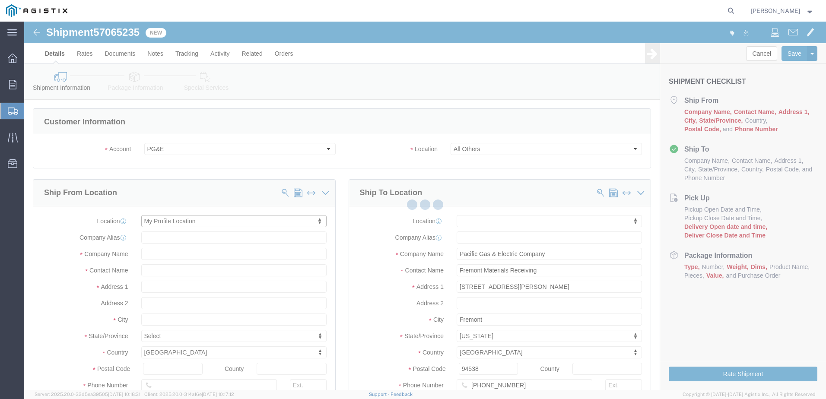
select select "CA"
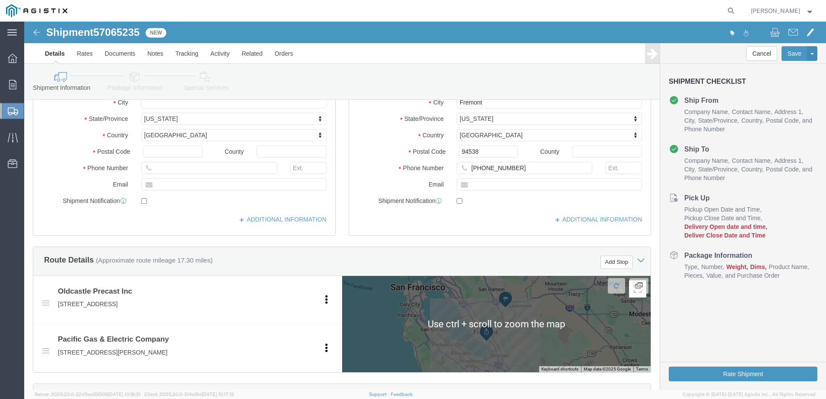
scroll to position [130, 0]
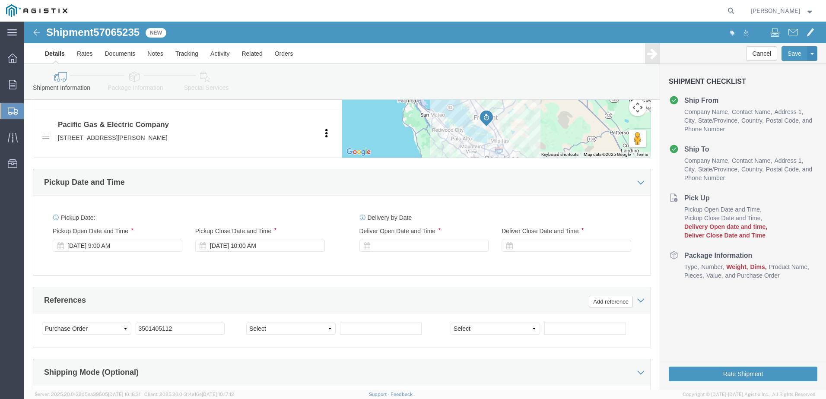
click div "Delivery Start Date Delivery Start Time Deliver Open Date and Time Deliver Clos…"
click div
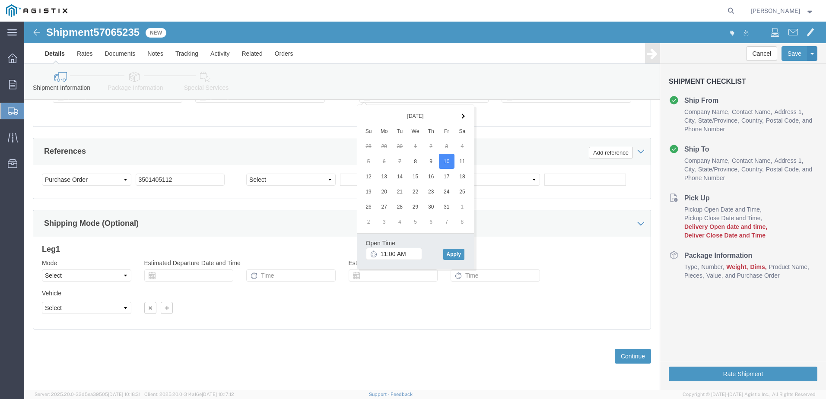
click div "Open Time 11:00 AM [DATE] 11:00 AM - [DATE] 11:00 AM Cancel Apply"
click button "Apply"
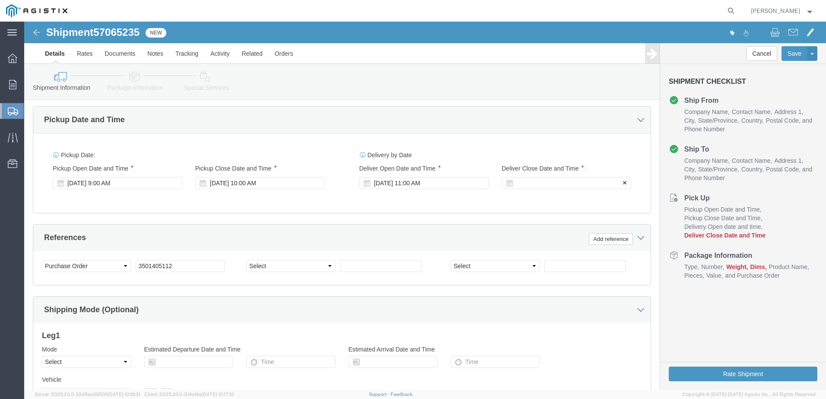
click div
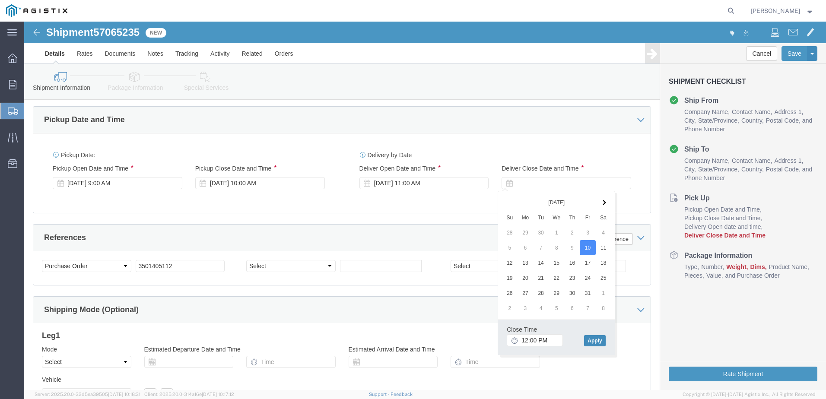
click button "Apply"
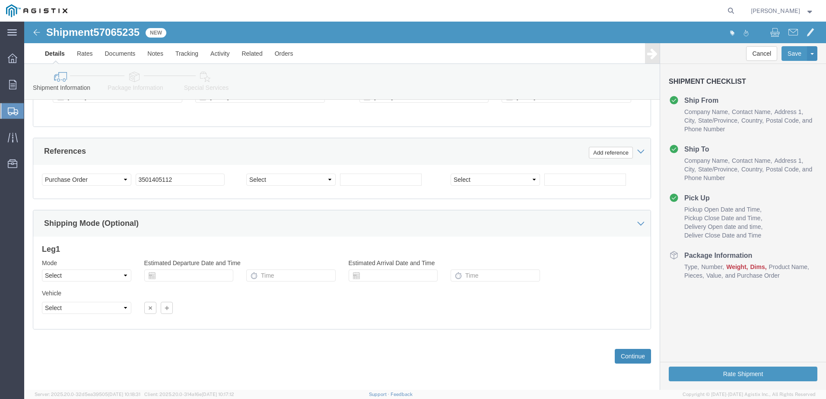
click button "Continue"
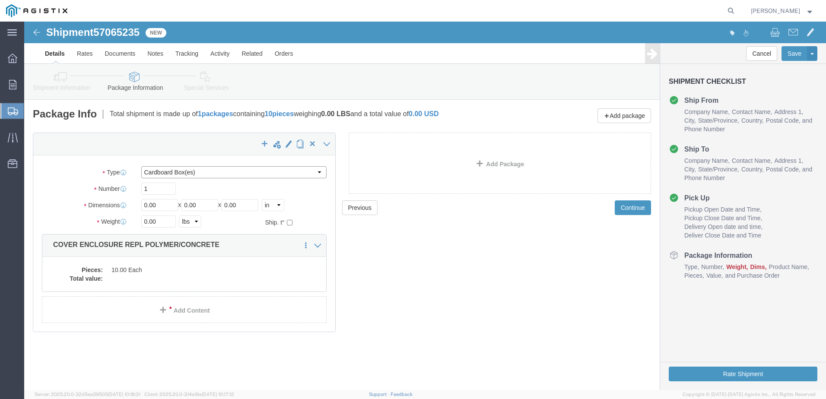
click select "Select Bulk Bundle(s) Cardboard Box(es) Carton(s) Crate(s) Drum(s) (Fiberboard)…"
select select "YRPK"
click select "Select Bulk Bundle(s) Cardboard Box(es) Carton(s) Crate(s) Drum(s) (Fiberboard)…"
drag, startPoint x: 133, startPoint y: 185, endPoint x: 116, endPoint y: 187, distance: 17.3
click div "Length 0.00 x Width 0.00 x Height 0.00 Select cm ft in"
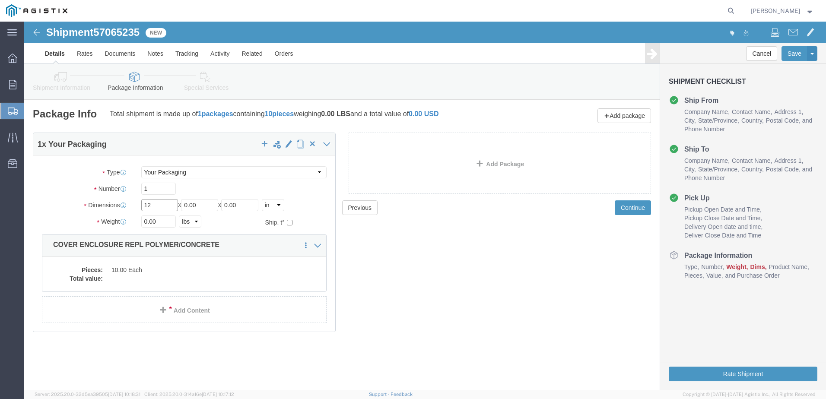
type input "12"
type input "96"
type input "12"
drag, startPoint x: 121, startPoint y: 200, endPoint x: 110, endPoint y: 200, distance: 11.2
click div "Weight 0.00 Select kgs lbs Ship. t°"
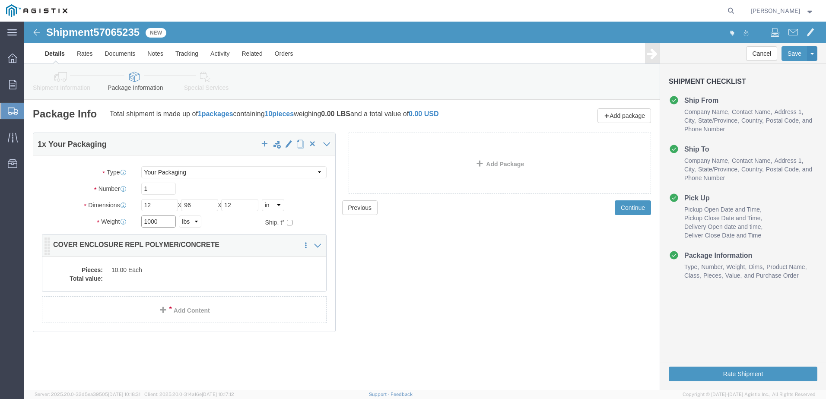
type input "1000"
click dd "10.00 Each"
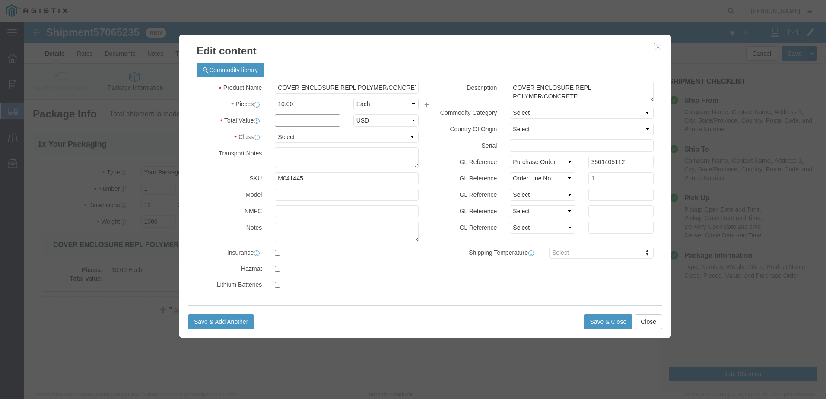
click input "text"
type input "1"
click select "Select 50 55 60 65 70 85 92.5 100 125 175 250 300 400"
select select "55"
click select "Select 50 55 60 65 70 85 92.5 100 125 175 250 300 400"
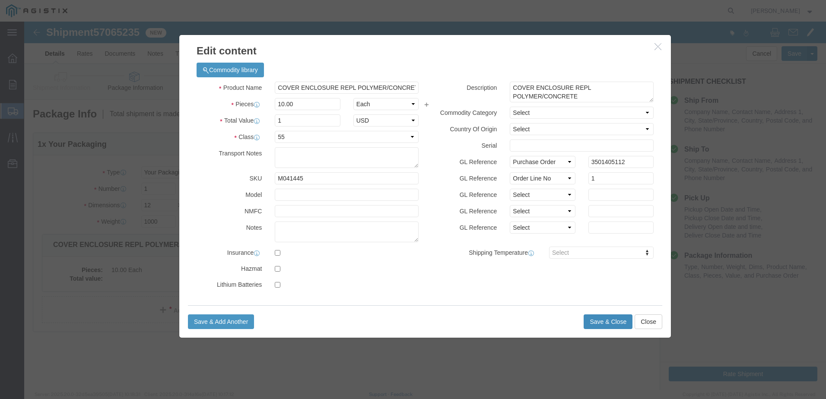
click button "Save & Close"
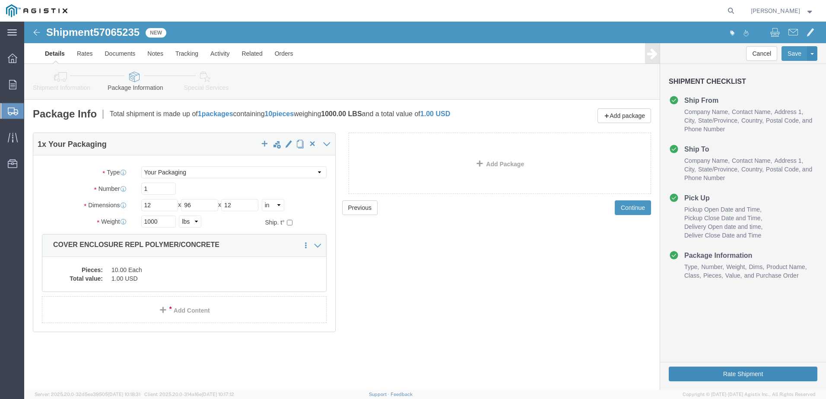
click button "Rate Shipment"
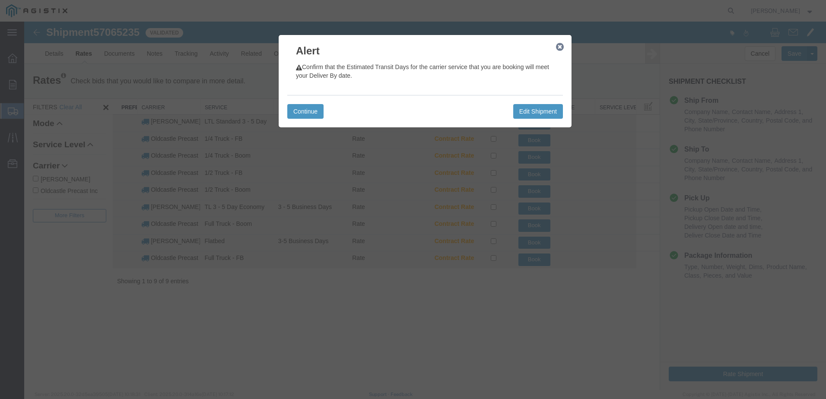
click at [560, 47] on icon "button" at bounding box center [560, 47] width 8 height 7
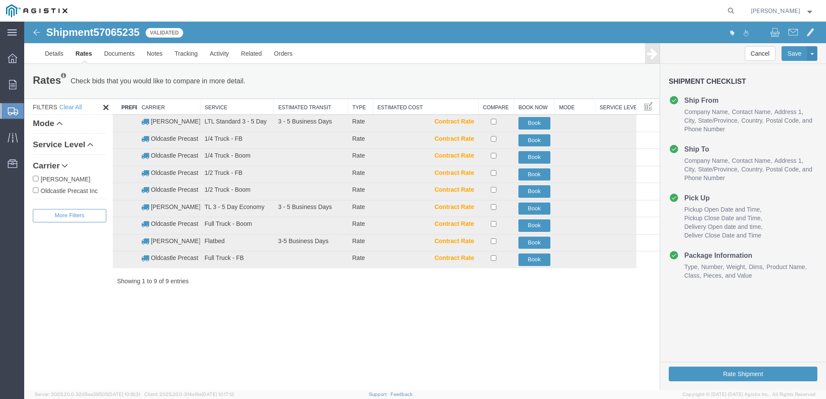
click at [80, 192] on label "Oldcastle Precast Inc" at bounding box center [69, 191] width 73 height 10
click at [38, 192] on input "Oldcastle Precast Inc" at bounding box center [36, 190] width 6 height 6
checkbox input "true"
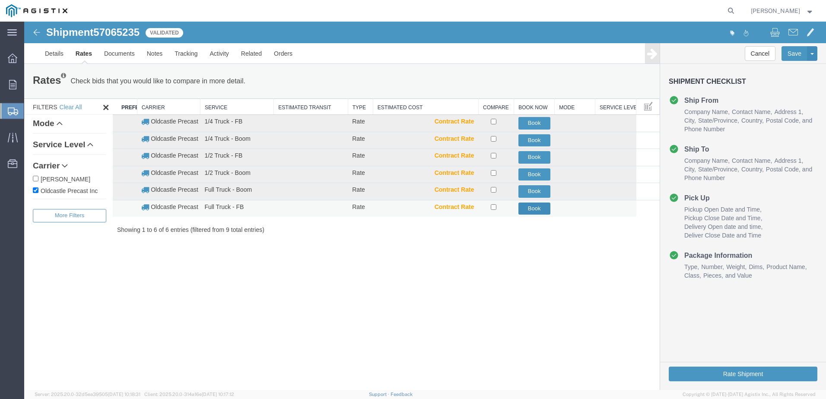
click at [530, 211] on button "Book" at bounding box center [534, 209] width 32 height 13
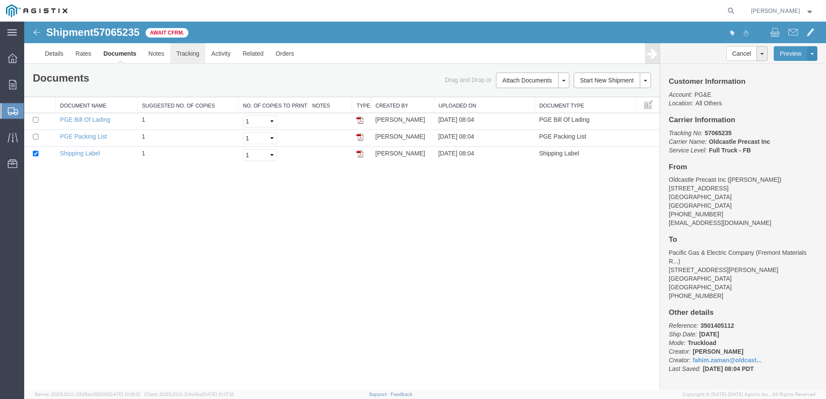
click at [192, 57] on link "Tracking" at bounding box center [187, 53] width 35 height 21
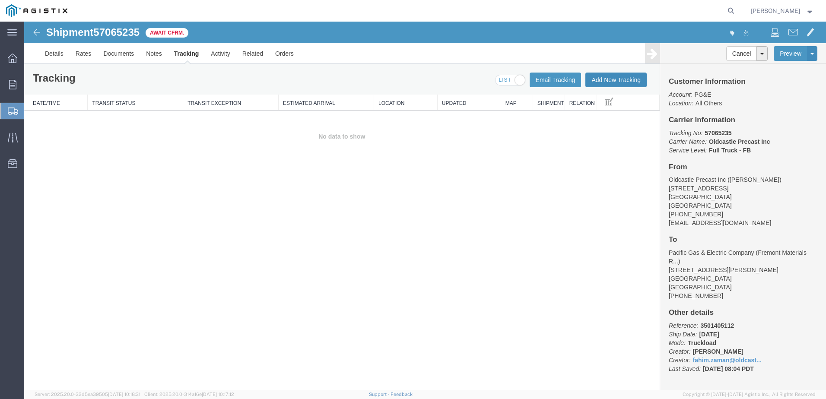
click at [615, 79] on button "Add New Tracking" at bounding box center [615, 80] width 61 height 15
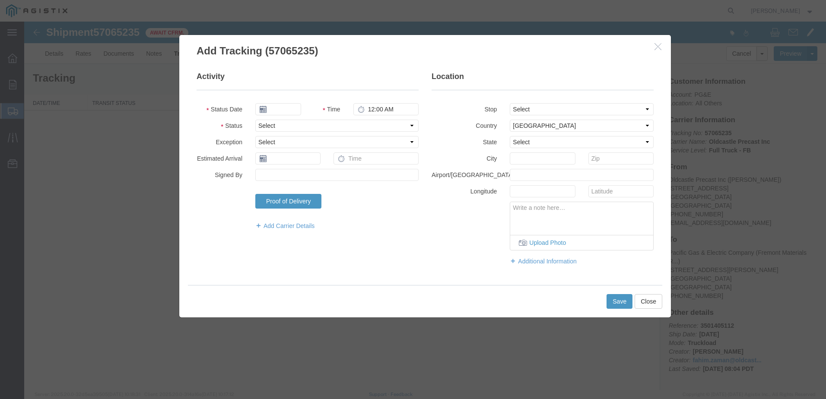
type input "[DATE]"
type input "9:00 AM"
click at [290, 131] on select "Select Arrival Notice Available Arrival Notice Imported Arrive at Delivery Loca…" at bounding box center [336, 126] width 163 height 12
select select "DELIVRED"
click at [255, 120] on select "Select Arrival Notice Available Arrival Notice Imported Arrive at Delivery Loca…" at bounding box center [336, 126] width 163 height 12
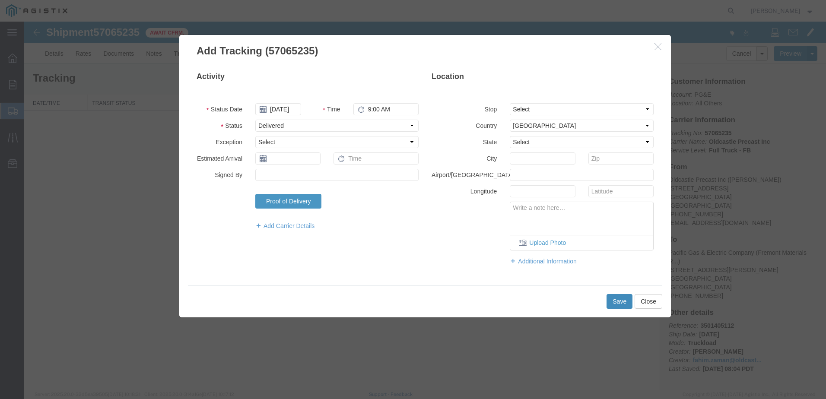
click at [616, 298] on button "Save" at bounding box center [619, 301] width 26 height 15
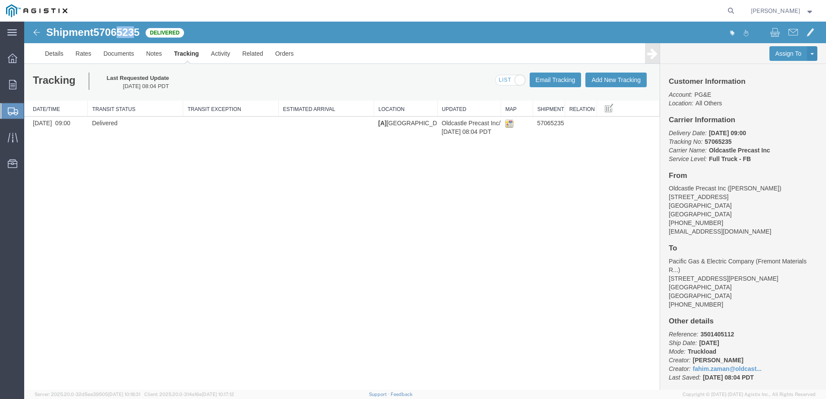
drag, startPoint x: 139, startPoint y: 33, endPoint x: 121, endPoint y: 33, distance: 17.7
click at [121, 33] on span "57065235" at bounding box center [116, 32] width 46 height 12
drag, startPoint x: 123, startPoint y: 32, endPoint x: 145, endPoint y: 32, distance: 22.0
click at [149, 32] on span "Delivered" at bounding box center [165, 33] width 38 height 10
drag, startPoint x: 143, startPoint y: 32, endPoint x: 45, endPoint y: 32, distance: 98.5
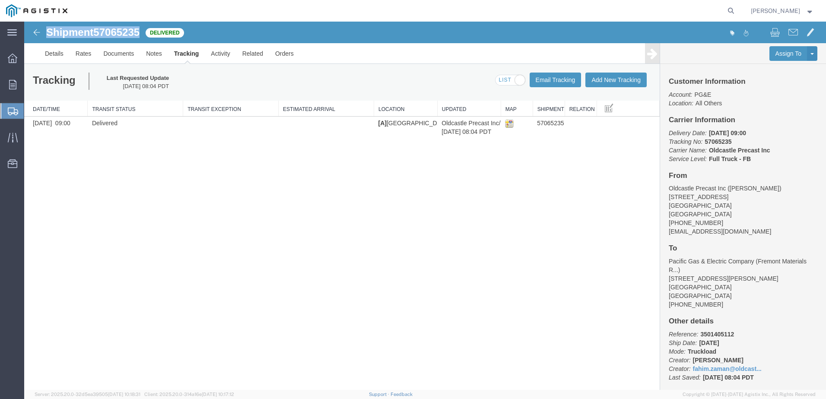
click at [45, 32] on div "Shipment 57065235 1 of 1 Delivered" at bounding box center [225, 35] width 400 height 16
copy h1 "Shipment 57065235"
click at [135, 27] on span "57065235" at bounding box center [116, 32] width 46 height 12
click at [126, 30] on span "57065235" at bounding box center [116, 32] width 46 height 12
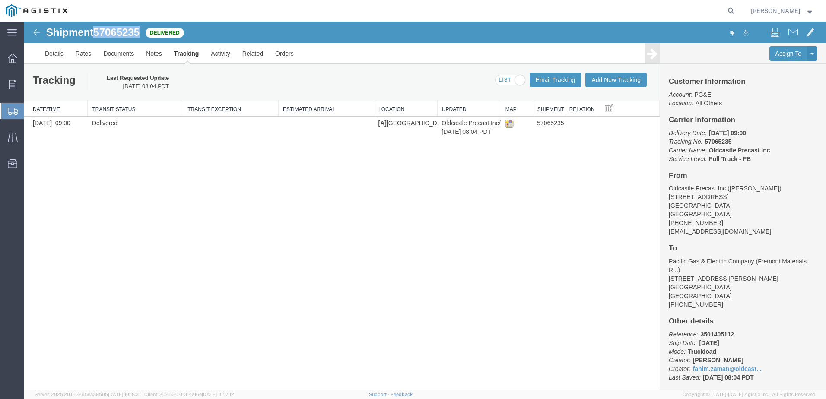
click at [126, 30] on span "57065235" at bounding box center [116, 32] width 46 height 12
copy span "57065235"
click at [85, 29] on h1 "Shipment 57065235" at bounding box center [92, 32] width 93 height 11
drag, startPoint x: 143, startPoint y: 32, endPoint x: 45, endPoint y: 32, distance: 97.2
click at [45, 32] on div "Shipment 57065235 1 of 1 Delivered" at bounding box center [225, 35] width 400 height 16
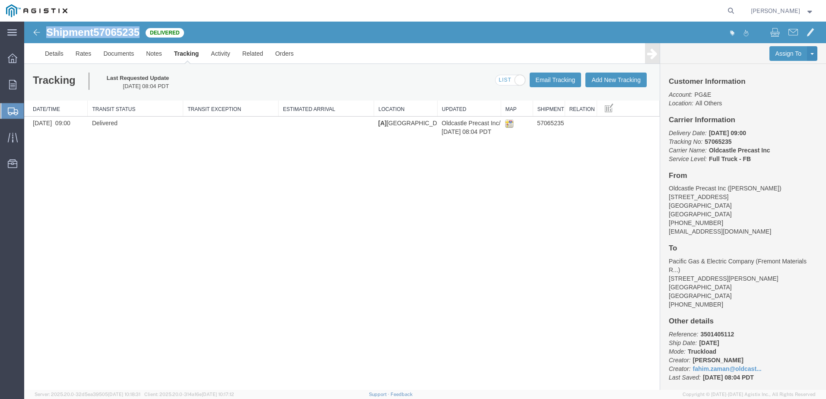
copy h1 "Shipment 57065235"
click at [30, 84] on span "Orders" at bounding box center [27, 84] width 6 height 17
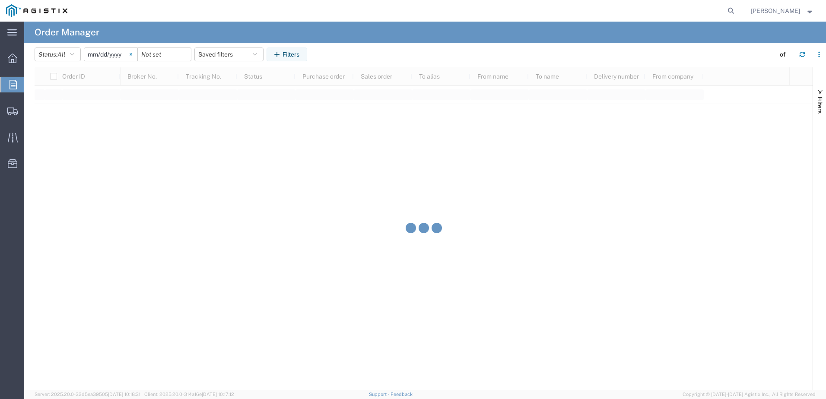
click at [131, 55] on svg-icon at bounding box center [130, 54] width 13 height 13
click at [278, 54] on icon "button" at bounding box center [278, 54] width 8 height 6
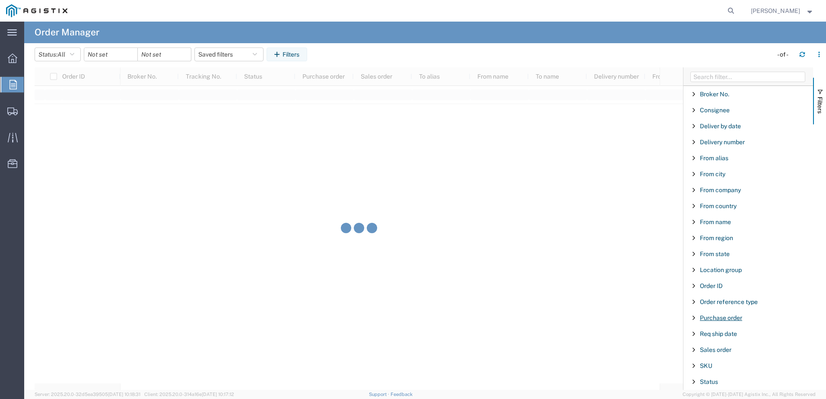
click at [725, 319] on span "Purchase order" at bounding box center [721, 317] width 42 height 7
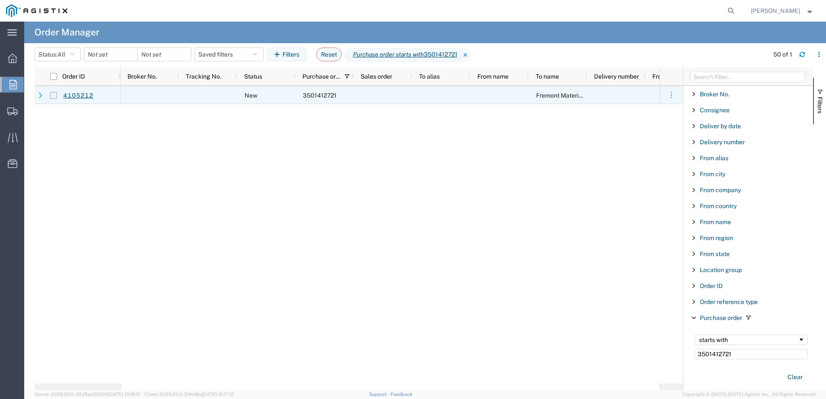
type input "3501412721"
click at [53, 94] on input "Press Space to toggle row selection (unchecked)" at bounding box center [53, 95] width 7 height 7
checkbox input "true"
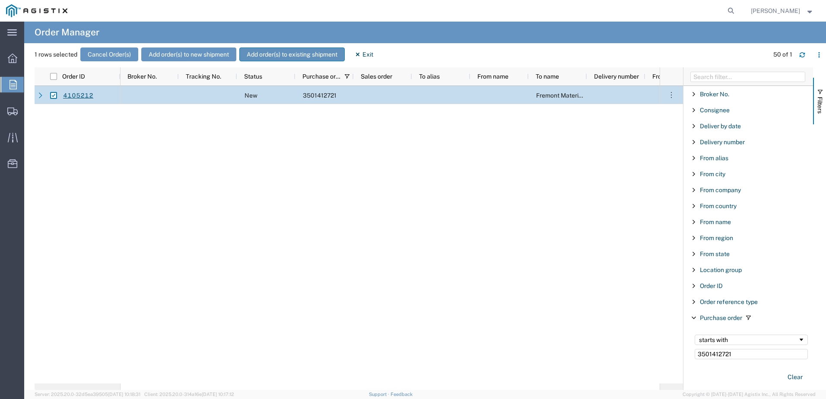
click at [295, 53] on button "Add order(s) to existing shipment" at bounding box center [291, 55] width 105 height 14
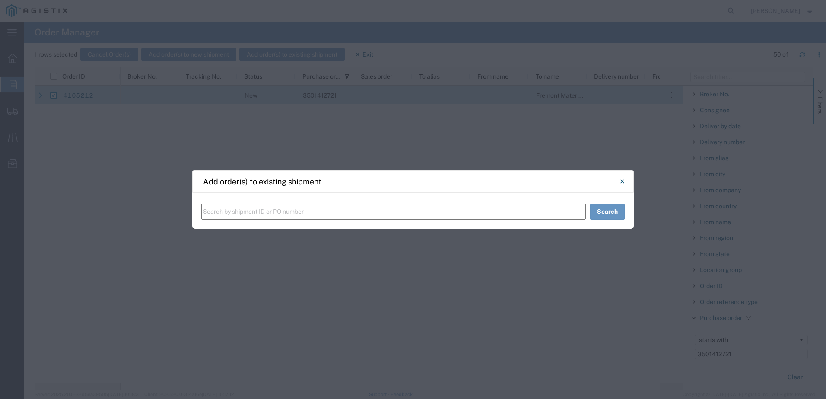
click at [260, 209] on input "text" at bounding box center [393, 212] width 384 height 16
paste input "57065235"
type input "57065235"
click at [604, 212] on button "Search" at bounding box center [607, 212] width 35 height 16
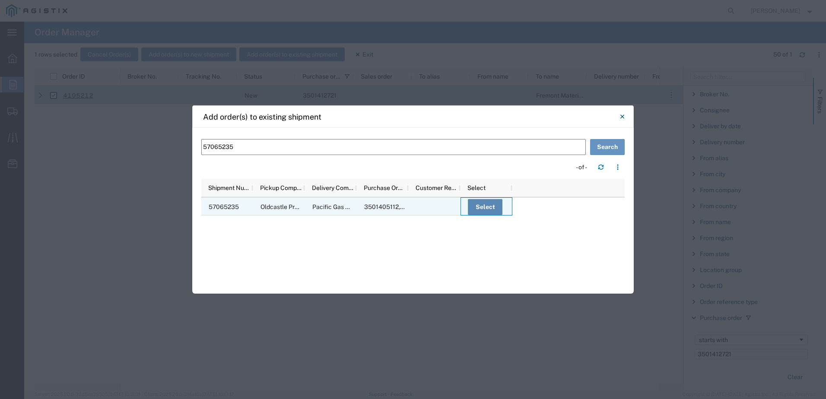
click at [482, 208] on button "Select" at bounding box center [485, 207] width 35 height 16
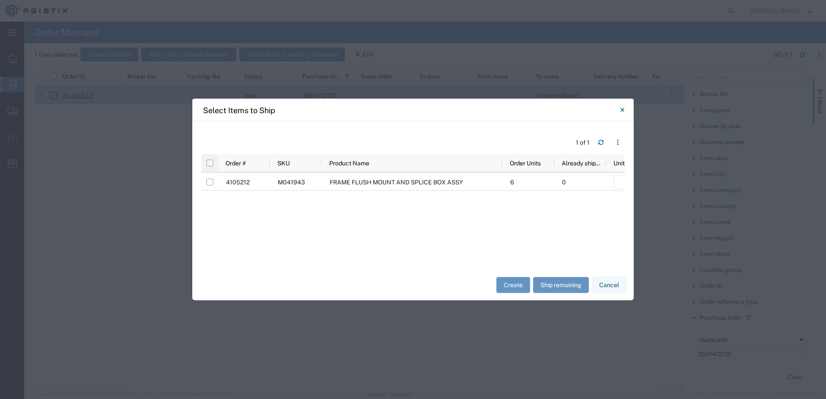
click at [208, 163] on input "checkbox" at bounding box center [209, 163] width 7 height 7
checkbox input "true"
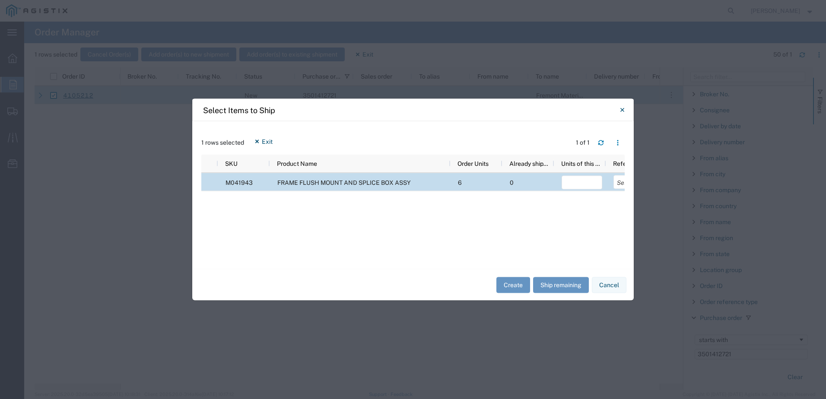
scroll to position [0, 137]
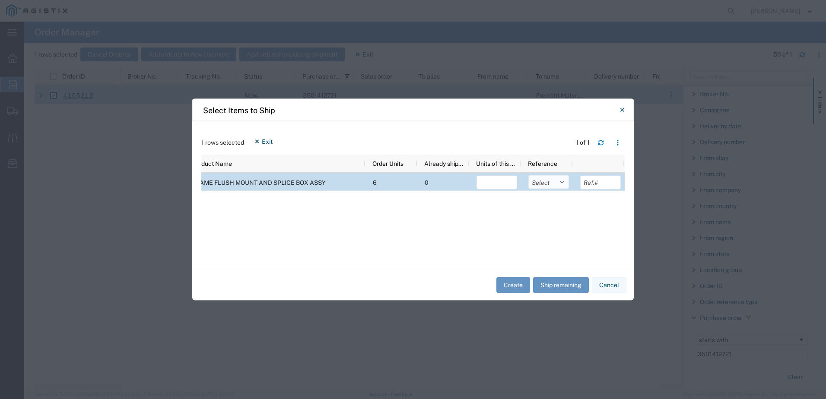
click at [552, 180] on select "Select Purchase Order Delivery Number" at bounding box center [548, 182] width 41 height 14
select select "PURCHORD"
click at [528, 175] on select "Select Purchase Order Delivery Number" at bounding box center [548, 182] width 41 height 14
click at [558, 282] on button "Ship remaining" at bounding box center [561, 285] width 56 height 16
type input "6"
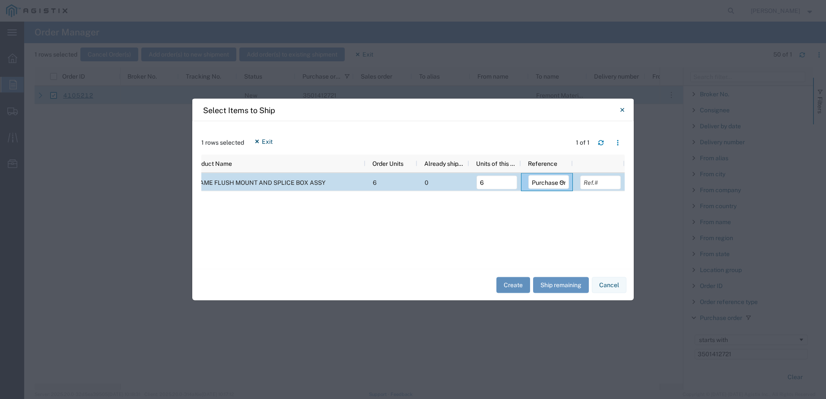
click at [518, 282] on button "Create" at bounding box center [513, 285] width 34 height 16
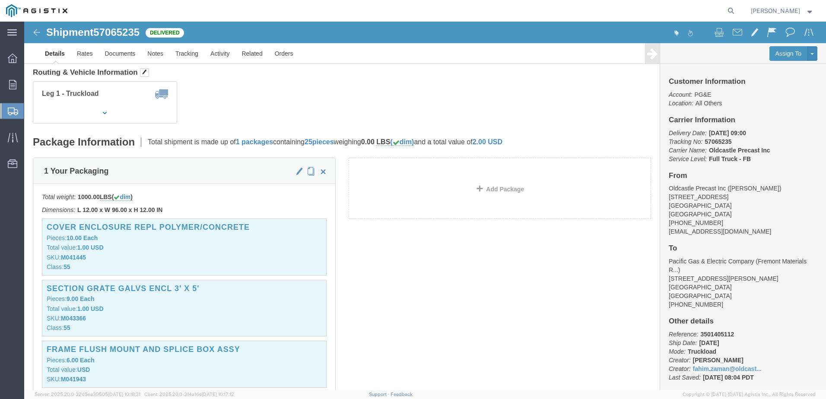
scroll to position [216, 0]
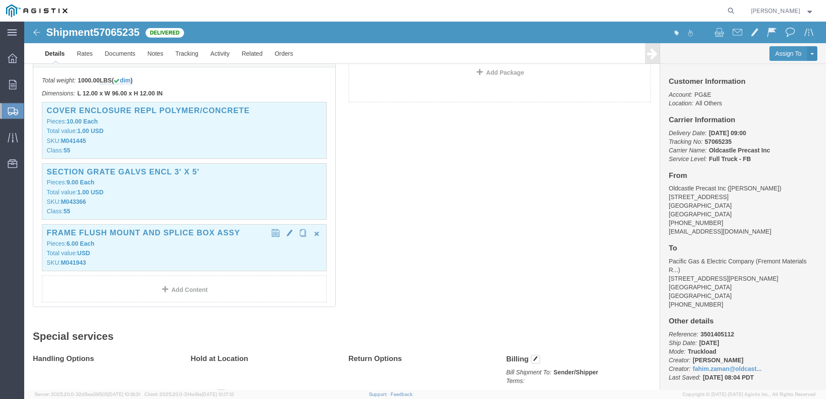
click div "FRAME FLUSH MOUNT AND SPLICE BOX ASSY Pieces: 6.00 Each Total value: USD SKU: M…"
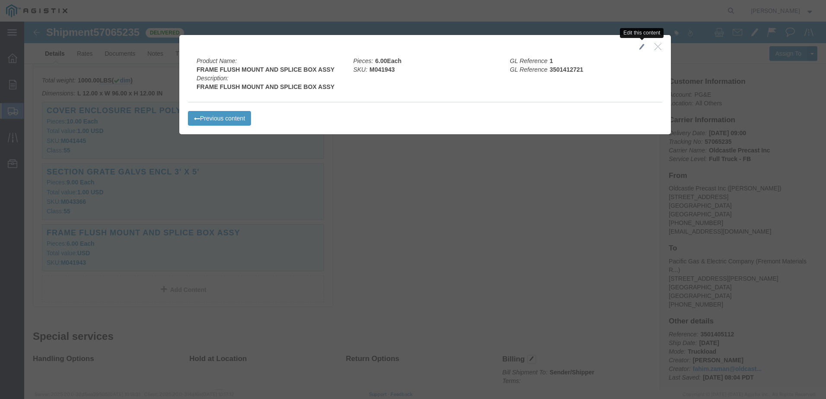
click span "button"
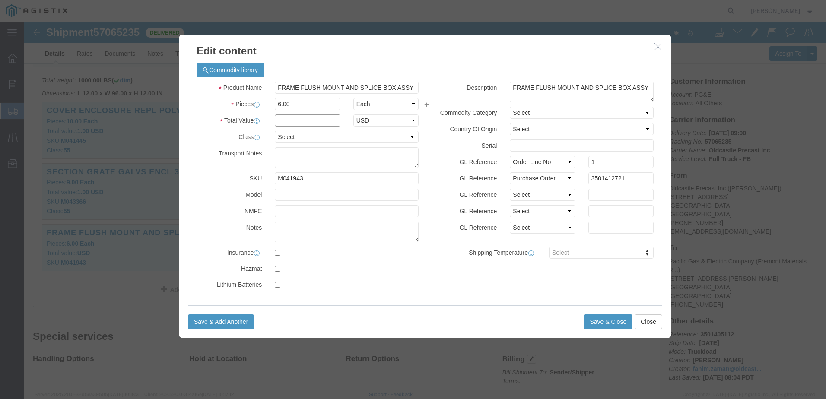
click input "text"
type input "1"
click div "Product Name FRAME FLUSH MOUNT AND SPLICE BOX ASSY Pieces 6.00 Select Bag Barre…"
click select "Select 50 55 60 65 70 85 92.5 100 125 175 250 300 400"
select select "55"
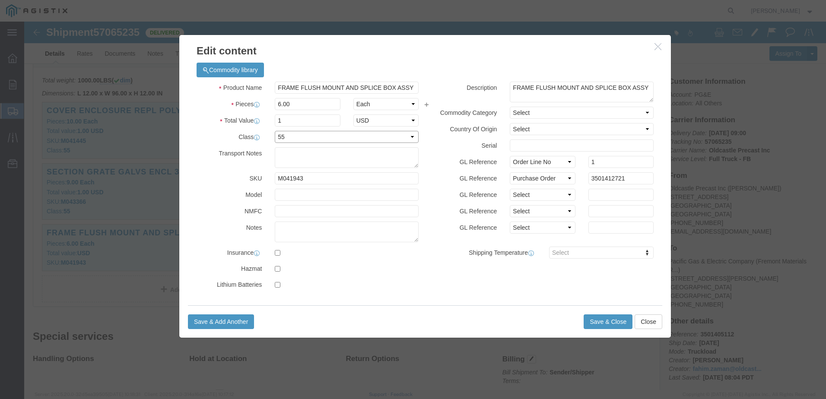
click select "Select 50 55 60 65 70 85 92.5 100 125 175 250 300 400"
click button "Save & Close"
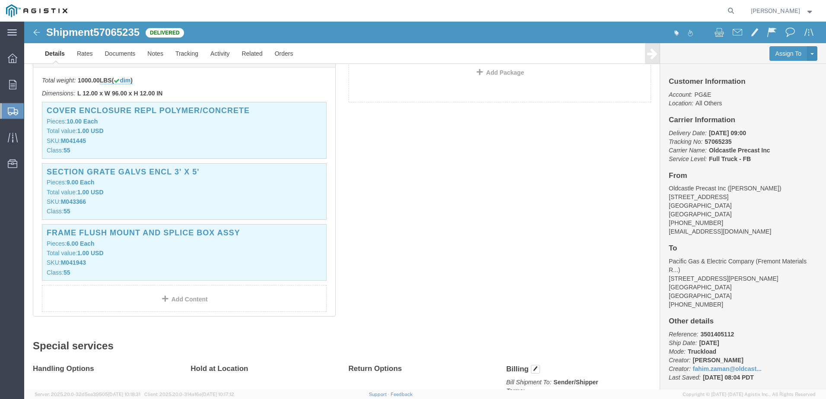
click span "57065235"
copy span "57065235"
click at [30, 84] on span "Orders" at bounding box center [27, 84] width 6 height 17
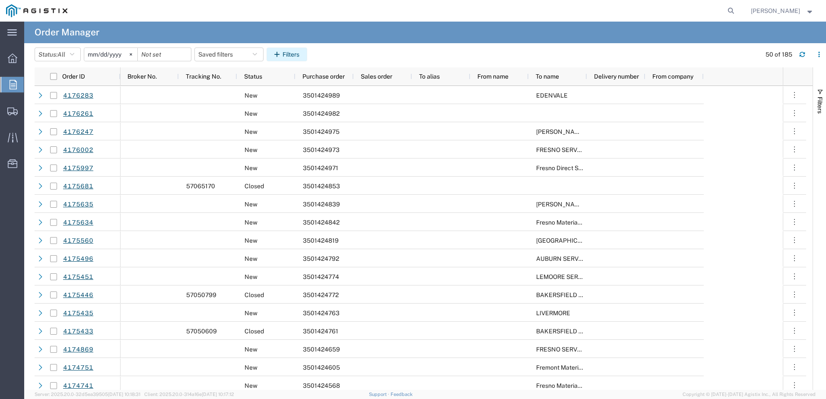
click at [281, 58] on button "Filters" at bounding box center [286, 55] width 41 height 14
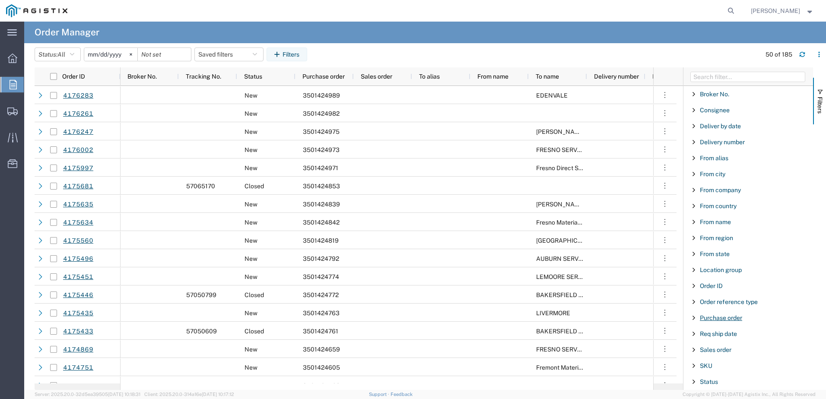
click at [720, 318] on span "Purchase order" at bounding box center [721, 317] width 42 height 7
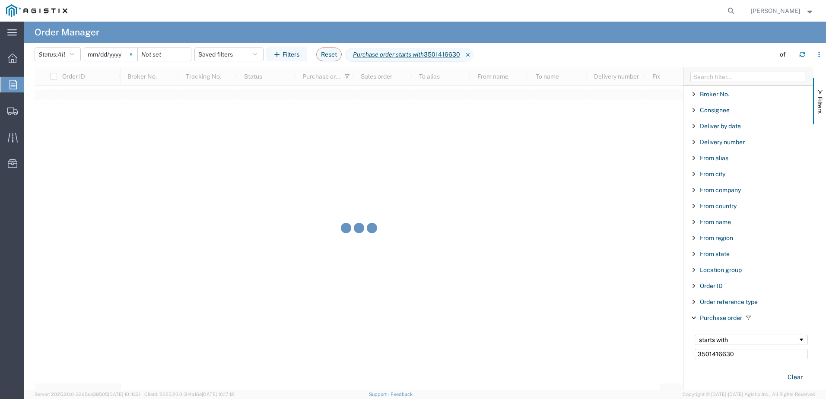
type input "3501416630"
click at [137, 57] on svg-icon at bounding box center [130, 54] width 13 height 13
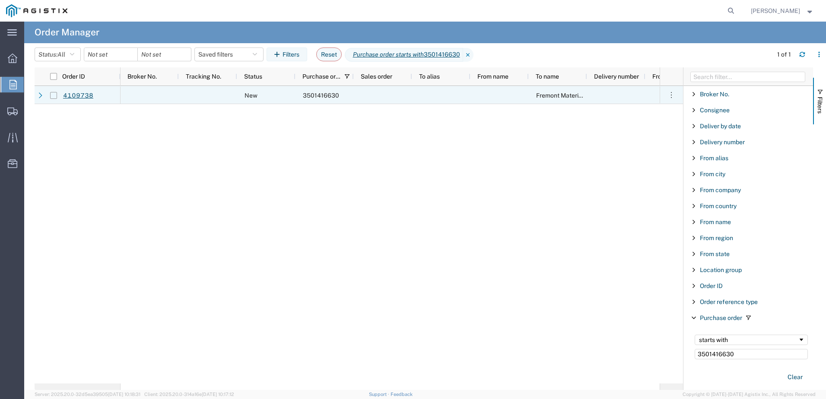
click at [57, 97] on input "Press Space to toggle row selection (unchecked)" at bounding box center [53, 95] width 7 height 7
checkbox input "true"
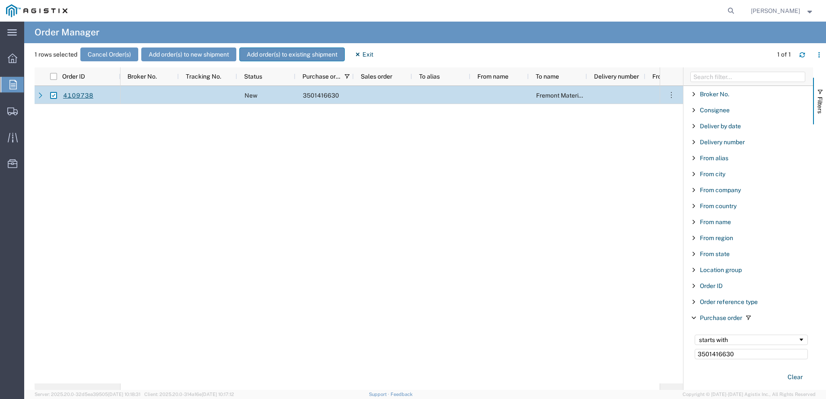
click at [283, 55] on button "Add order(s) to existing shipment" at bounding box center [291, 55] width 105 height 14
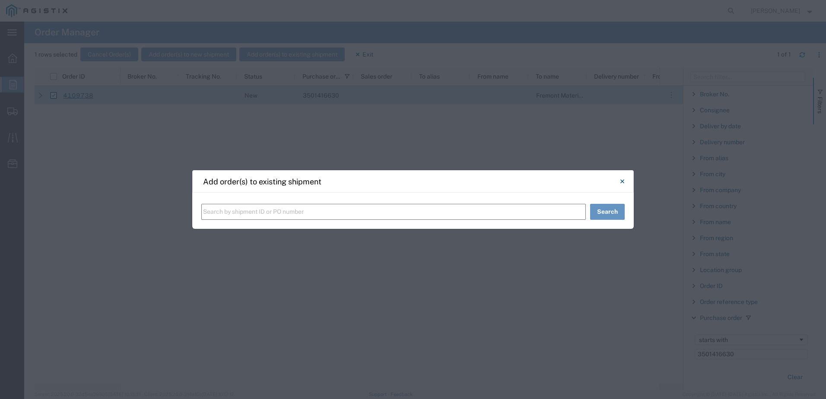
click at [296, 210] on input "text" at bounding box center [393, 212] width 384 height 16
paste input "57065235"
type input "57065235"
click at [615, 213] on button "Search" at bounding box center [607, 212] width 35 height 16
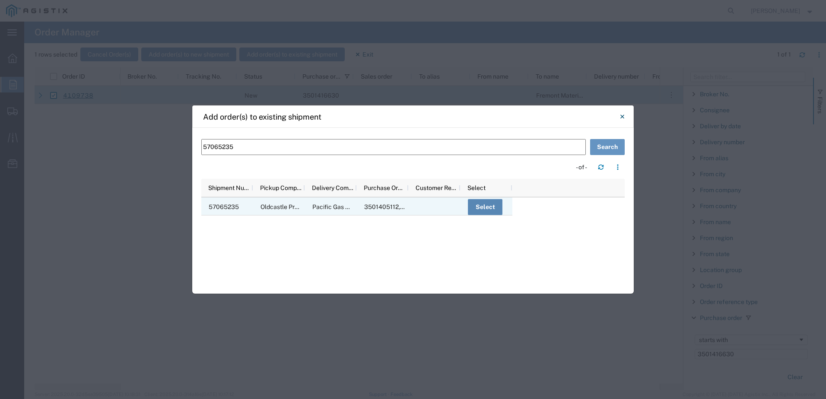
click at [491, 211] on button "Select" at bounding box center [485, 207] width 35 height 16
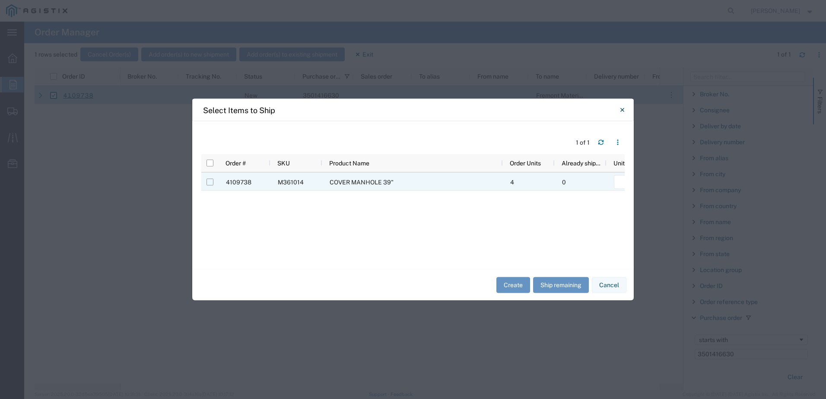
click at [212, 183] on input "Press Space to toggle row selection (unchecked)" at bounding box center [209, 182] width 7 height 7
checkbox input "true"
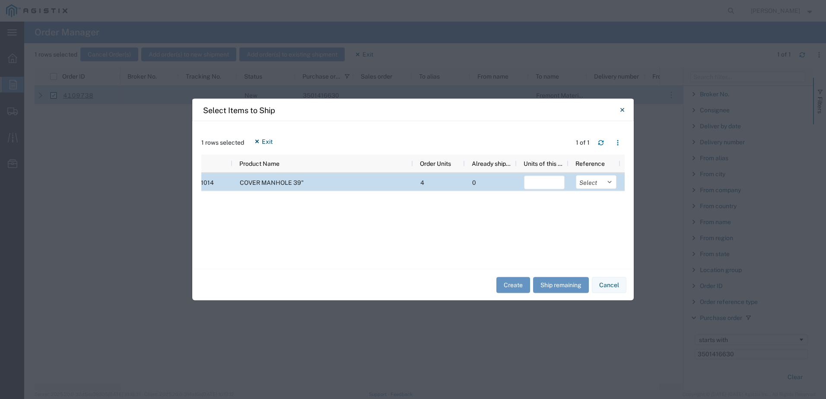
scroll to position [0, 137]
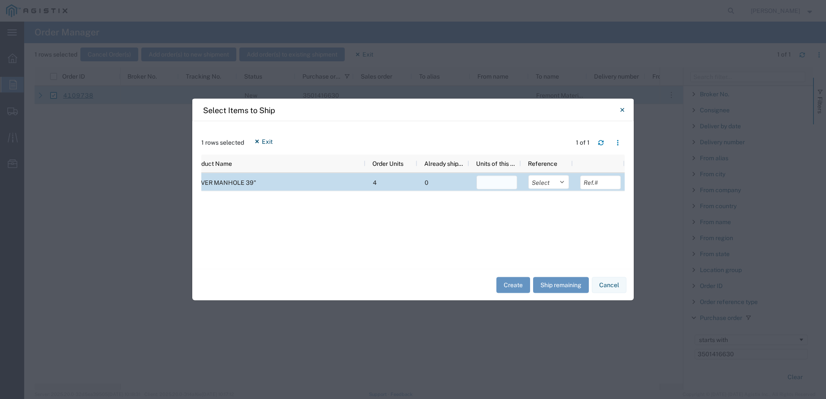
click at [498, 185] on input "number" at bounding box center [496, 183] width 41 height 14
type input "2"
click at [545, 180] on select "Select Purchase Order Delivery Number" at bounding box center [548, 182] width 41 height 14
select select "PURCHORD"
click at [528, 175] on select "Select Purchase Order Delivery Number" at bounding box center [548, 182] width 41 height 14
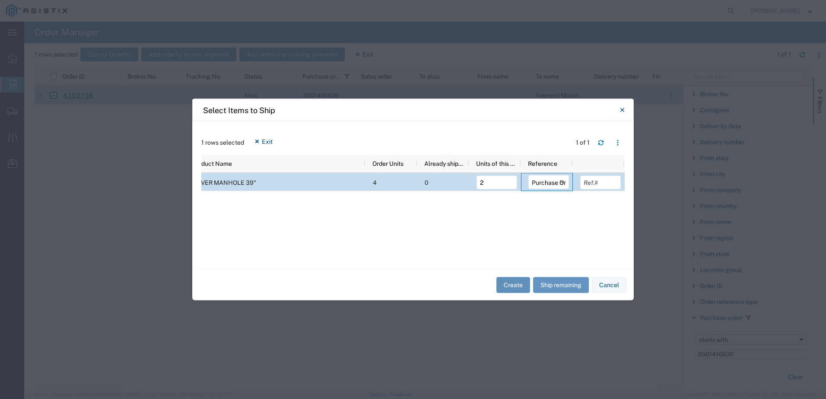
click at [517, 284] on button "Create" at bounding box center [513, 285] width 34 height 16
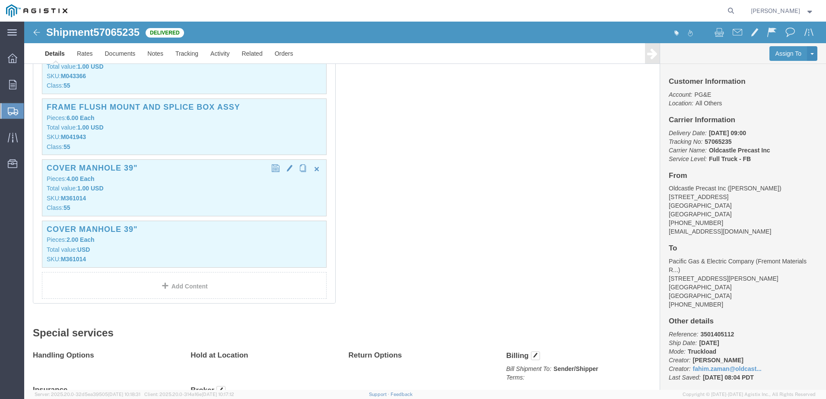
scroll to position [346, 0]
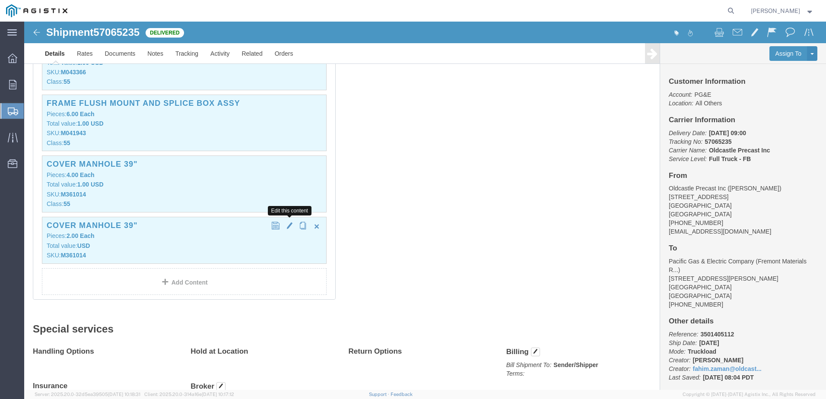
click span "button"
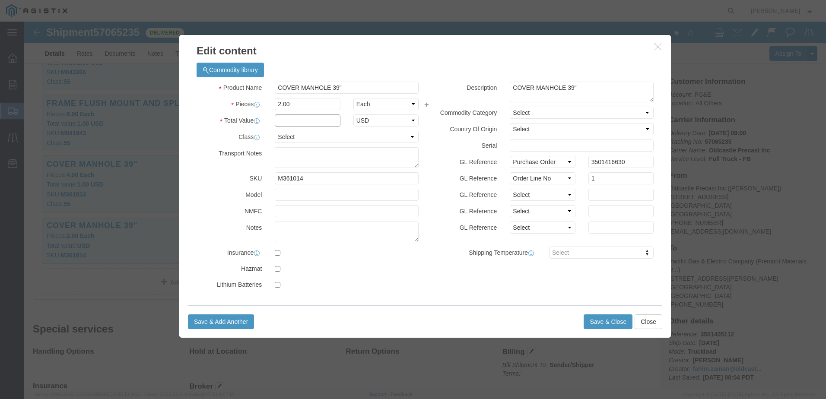
click input "text"
type input "1"
click select "Select 50 55 60 65 70 85 92.5 100 125 175 250 300 400"
select select "55"
click select "Select 50 55 60 65 70 85 92.5 100 125 175 250 300 400"
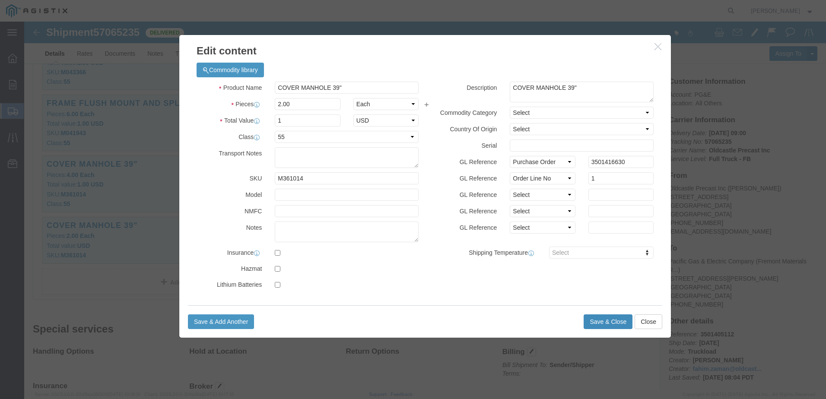
click button "Save & Close"
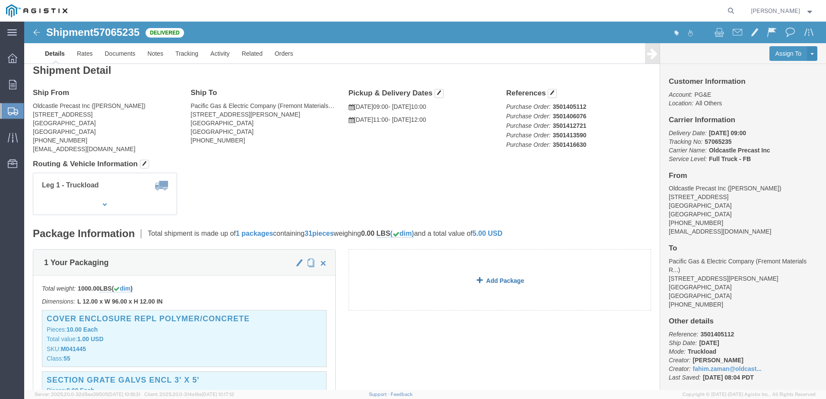
scroll to position [0, 0]
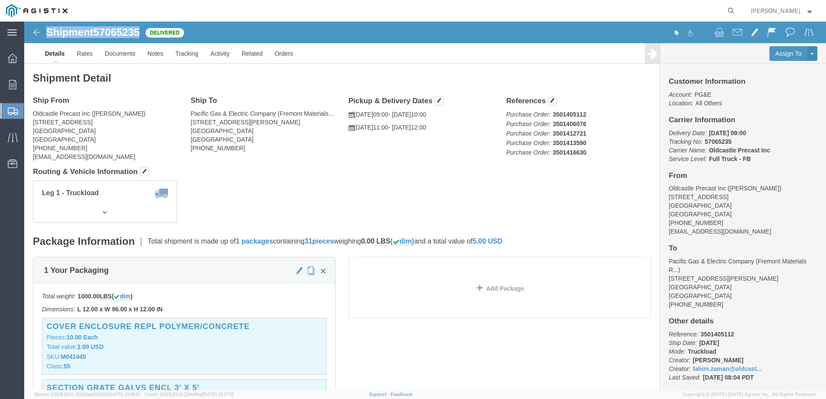
drag, startPoint x: 117, startPoint y: 11, endPoint x: 22, endPoint y: 13, distance: 94.2
click h1 "Shipment 57065235"
copy h1 "Shipment 57065235"
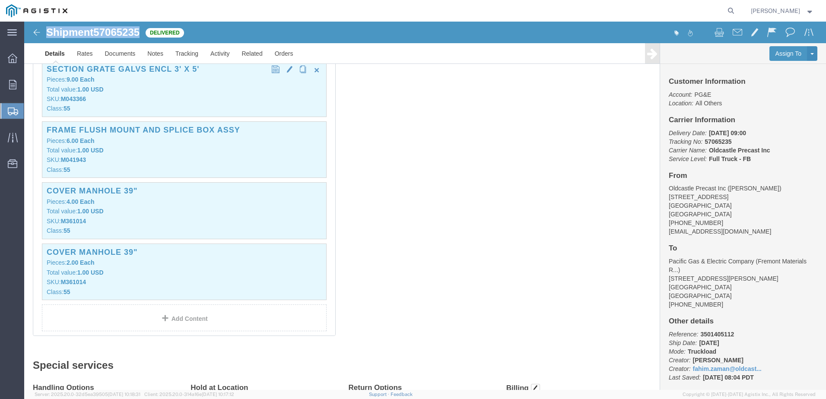
scroll to position [302, 0]
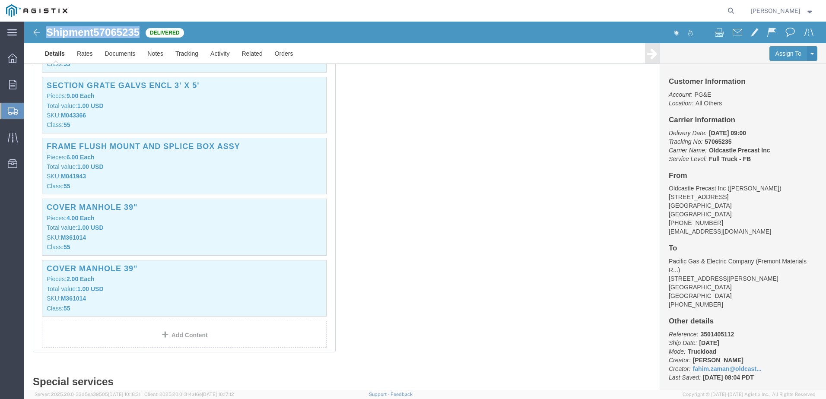
copy h1 "Shipment 57065235"
drag, startPoint x: 17, startPoint y: 90, endPoint x: 26, endPoint y: 88, distance: 9.4
click at [17, 90] on div at bounding box center [12, 84] width 24 height 17
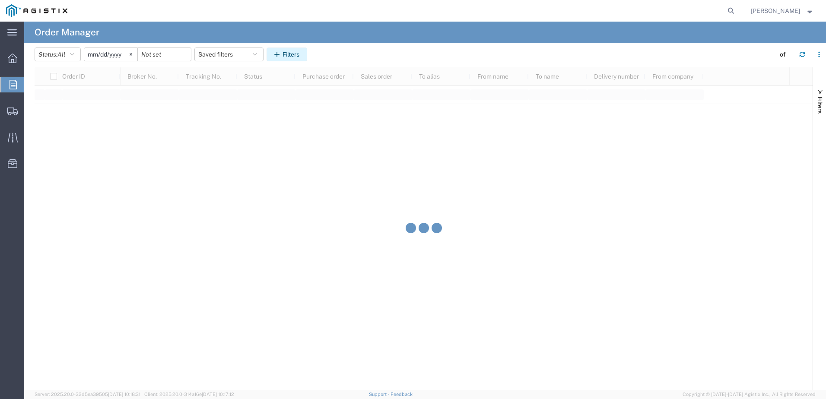
click at [282, 55] on icon "button" at bounding box center [278, 54] width 8 height 6
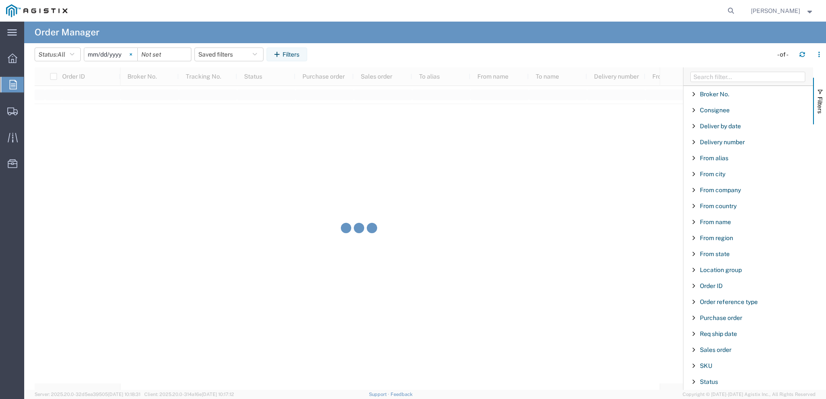
click at [132, 54] on svg-icon at bounding box center [130, 54] width 13 height 13
click at [718, 316] on span "Purchase order" at bounding box center [721, 317] width 42 height 7
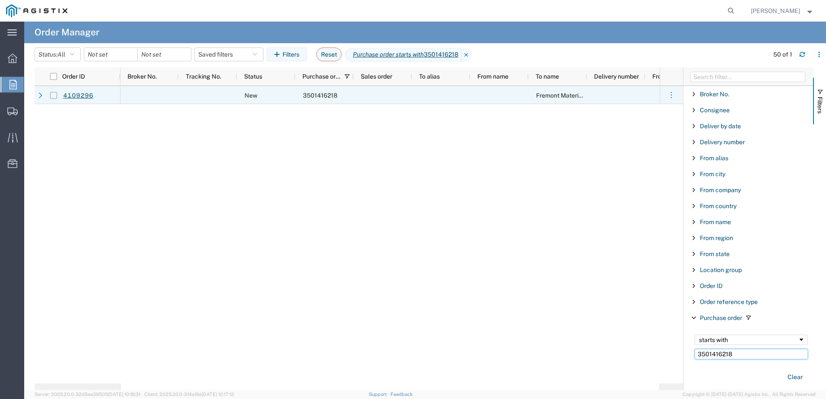
type input "3501416218"
click at [54, 96] on input "Press Space to toggle row selection (unchecked)" at bounding box center [53, 95] width 7 height 7
checkbox input "true"
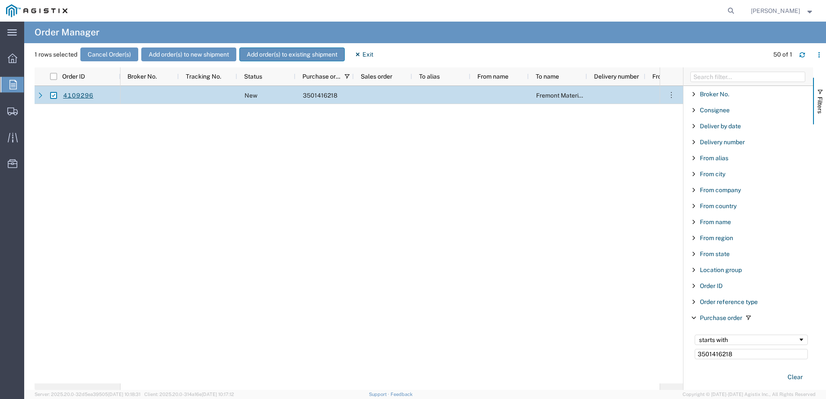
click at [293, 54] on button "Add order(s) to existing shipment" at bounding box center [291, 55] width 105 height 14
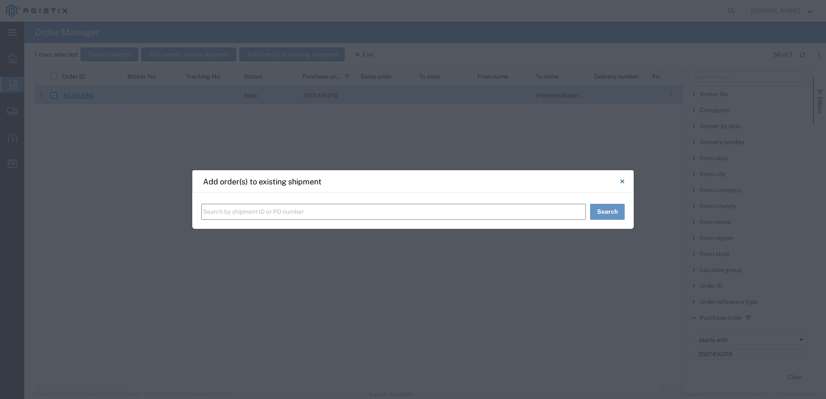
click at [244, 210] on input "text" at bounding box center [393, 212] width 384 height 16
paste input "Shipment 57065235"
click at [222, 211] on input "Shipment 57065235" at bounding box center [393, 212] width 384 height 16
type input "57065235"
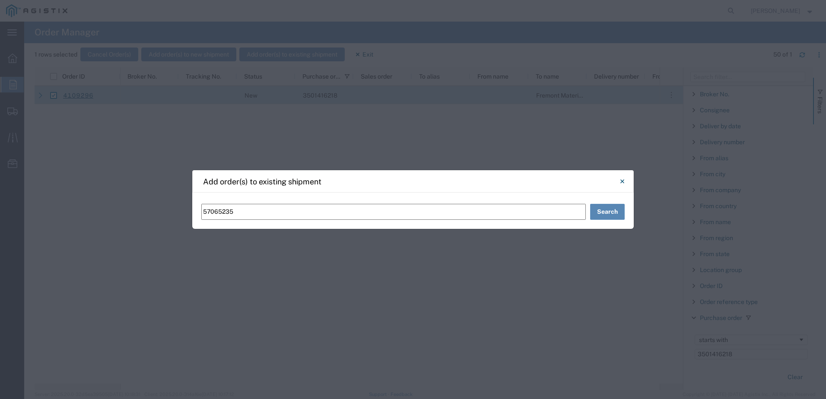
click at [593, 210] on button "Search" at bounding box center [607, 212] width 35 height 16
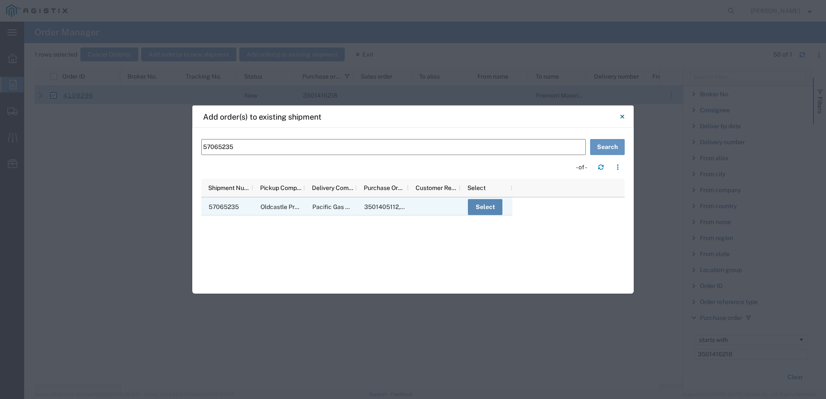
click at [491, 206] on button "Select" at bounding box center [485, 207] width 35 height 16
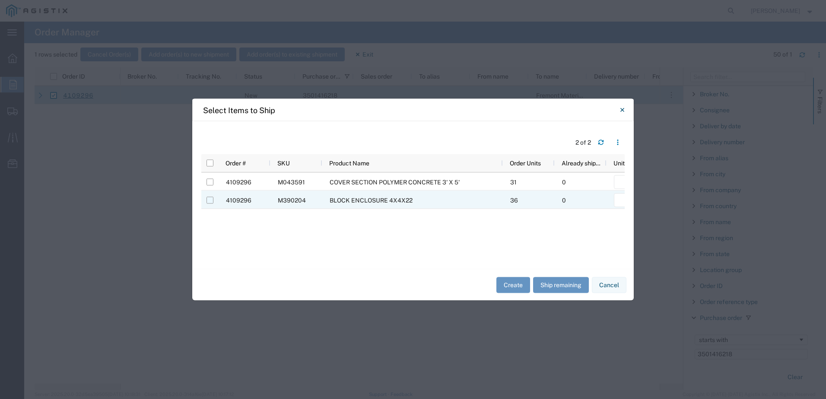
click at [211, 202] on input "Press Space to toggle row selection (unchecked)" at bounding box center [209, 200] width 7 height 7
checkbox input "true"
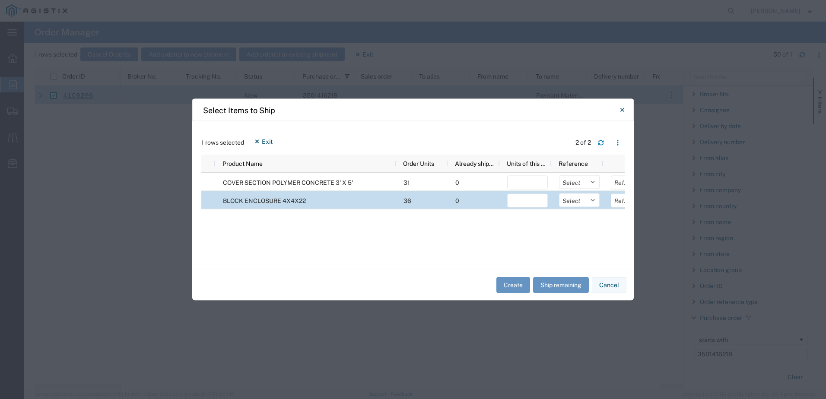
scroll to position [0, 137]
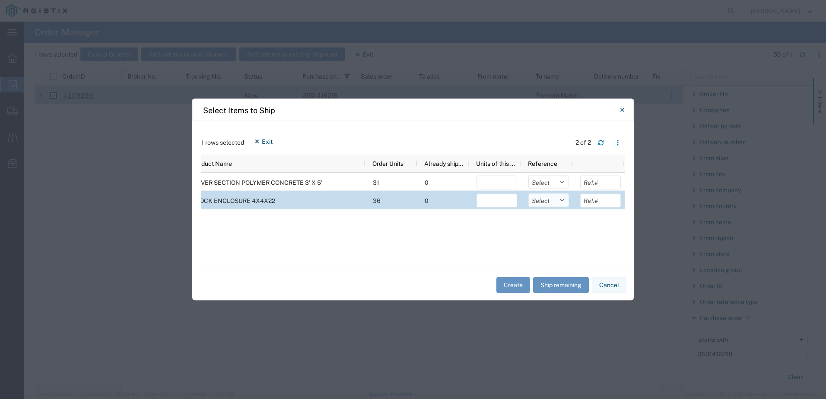
click at [561, 203] on select "Select Purchase Order Delivery Number" at bounding box center [548, 200] width 41 height 14
select select "PURCHORD"
click at [528, 193] on select "Select Purchase Order Delivery Number" at bounding box center [548, 200] width 41 height 14
click at [565, 282] on button "Ship remaining" at bounding box center [561, 285] width 56 height 16
type input "31"
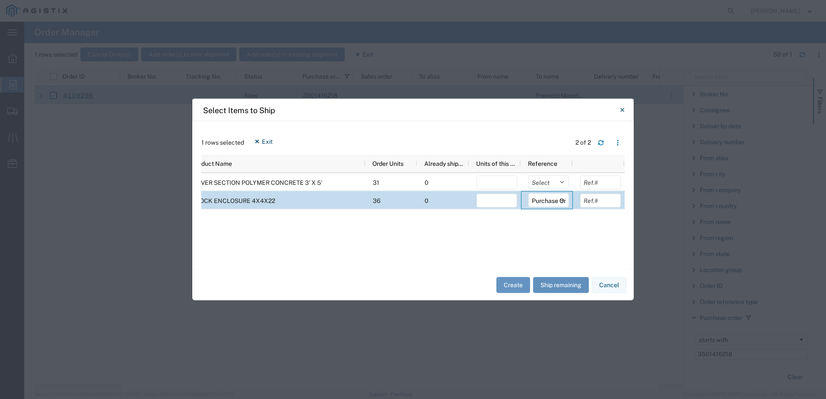
type input "36"
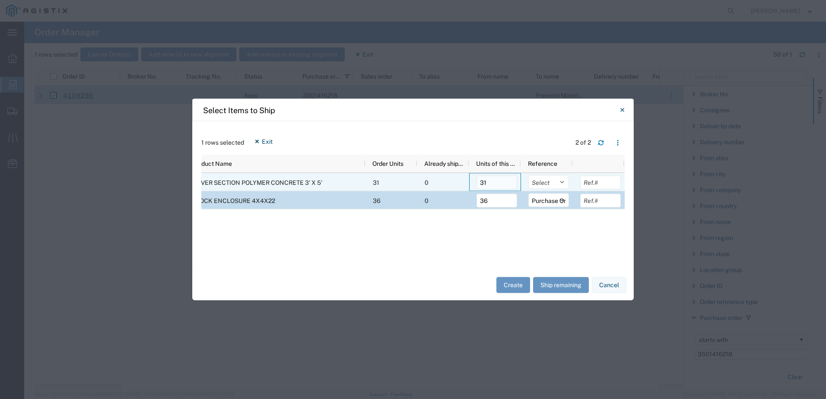
drag, startPoint x: 492, startPoint y: 184, endPoint x: 479, endPoint y: 189, distance: 14.4
click at [479, 189] on input "31" at bounding box center [496, 183] width 41 height 14
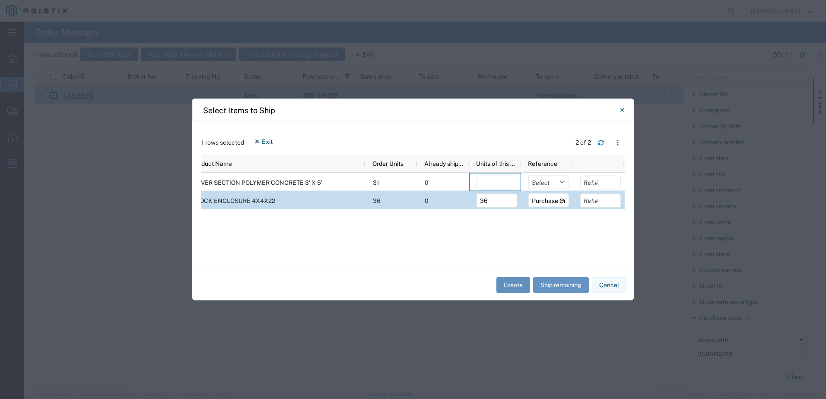
click at [511, 283] on button "Create" at bounding box center [513, 285] width 34 height 16
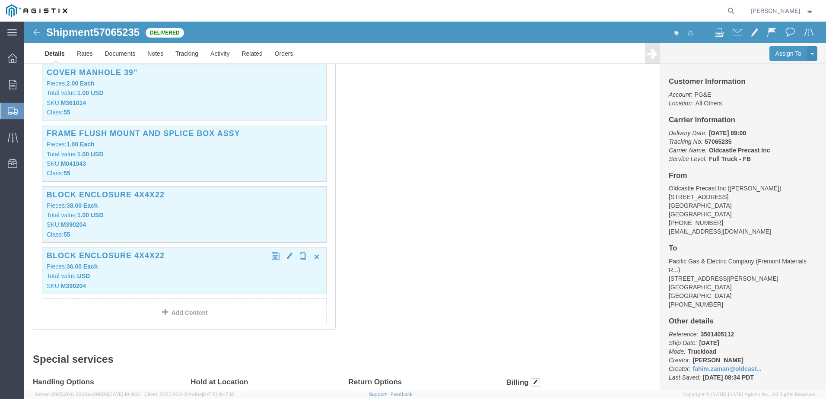
scroll to position [605, 0]
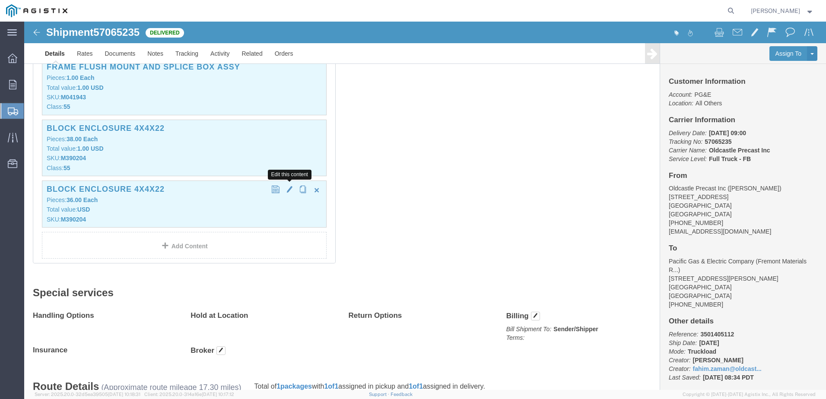
click span "button"
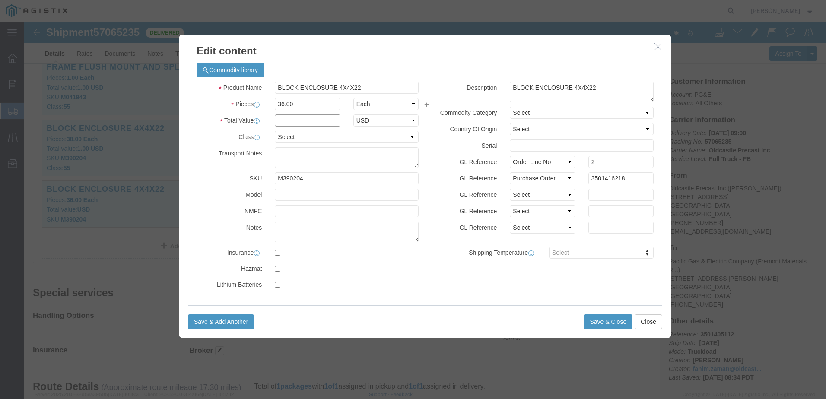
click input "text"
type input "1"
click select "Select 50 55 60 65 70 85 92.5 100 125 175 250 300 400"
select select "55"
click select "Select 50 55 60 65 70 85 92.5 100 125 175 250 300 400"
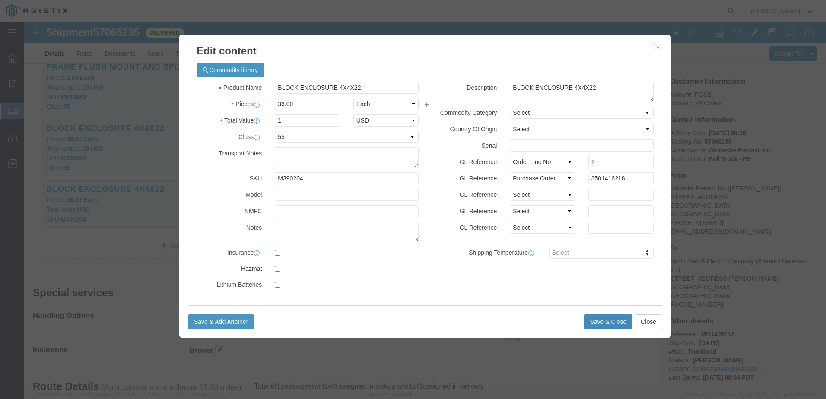
click button "Save & Close"
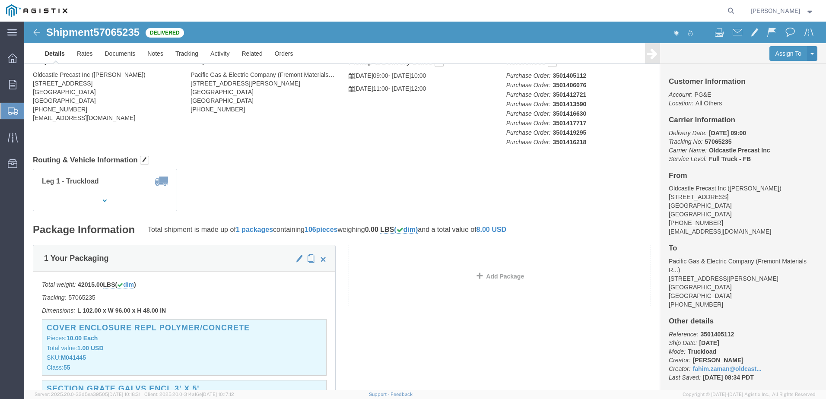
scroll to position [0, 0]
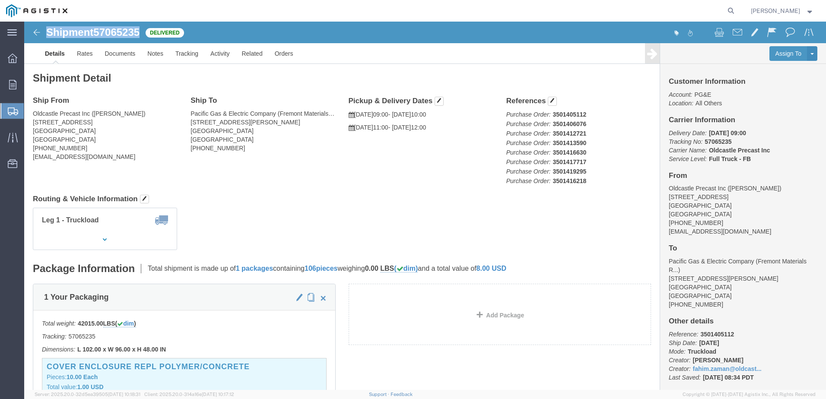
drag, startPoint x: 117, startPoint y: 12, endPoint x: 19, endPoint y: 18, distance: 98.7
click div "Shipment 57065235 Delivered"
copy h1 "Shipment 57065235"
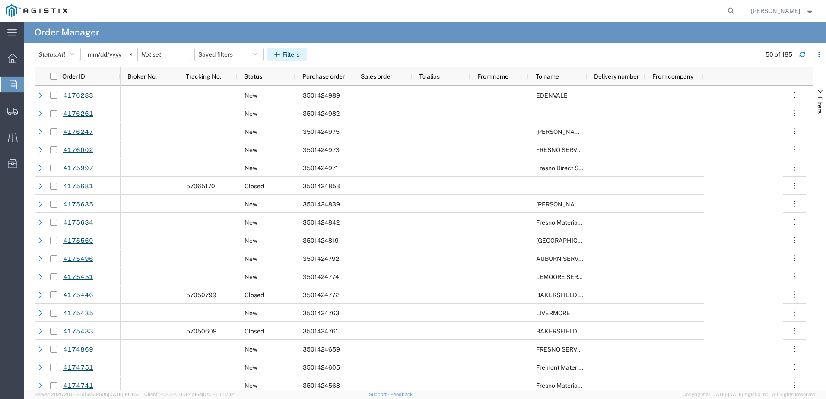
click at [282, 57] on icon "button" at bounding box center [278, 54] width 8 height 6
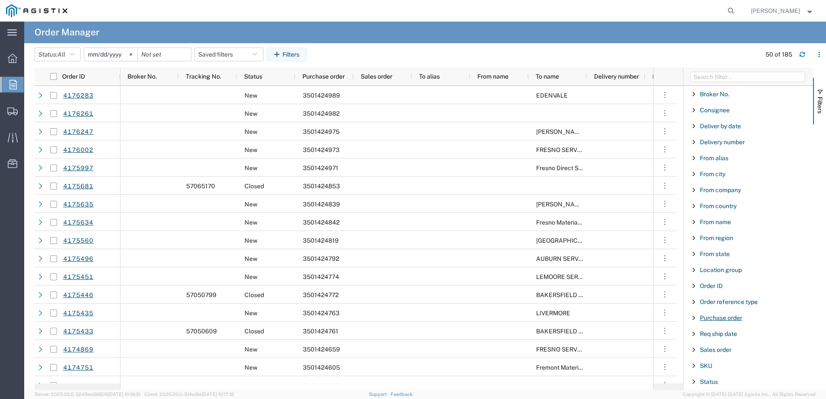
click at [720, 319] on span "Purchase order" at bounding box center [721, 317] width 42 height 7
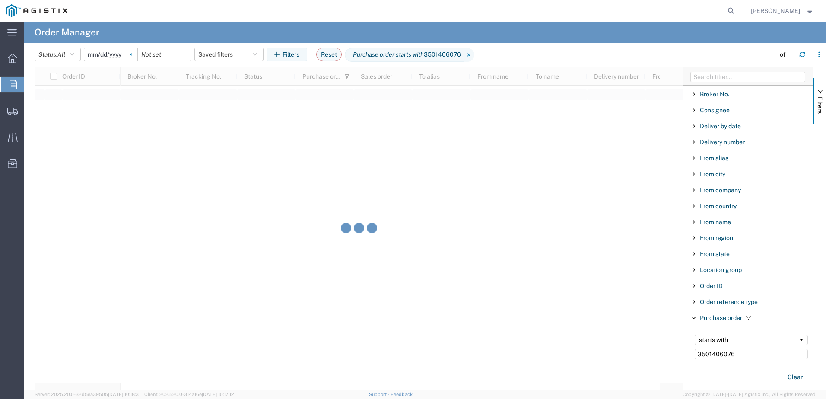
type input "3501406076"
click at [132, 53] on icon at bounding box center [131, 54] width 3 height 3
click at [109, 58] on input "date" at bounding box center [110, 54] width 53 height 13
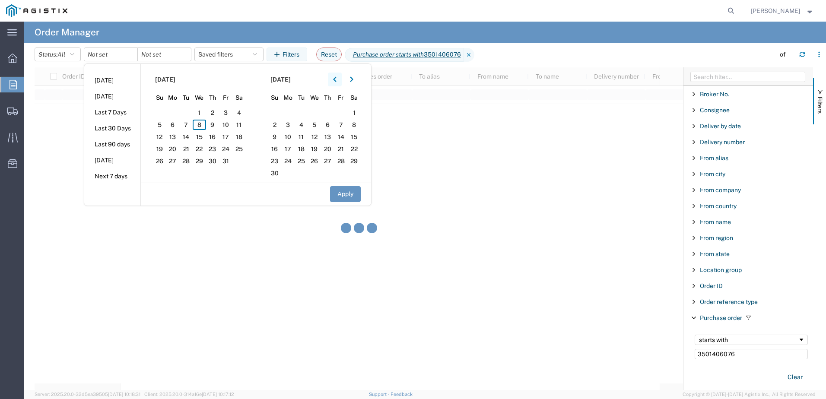
click at [336, 79] on icon "button" at bounding box center [334, 79] width 3 height 6
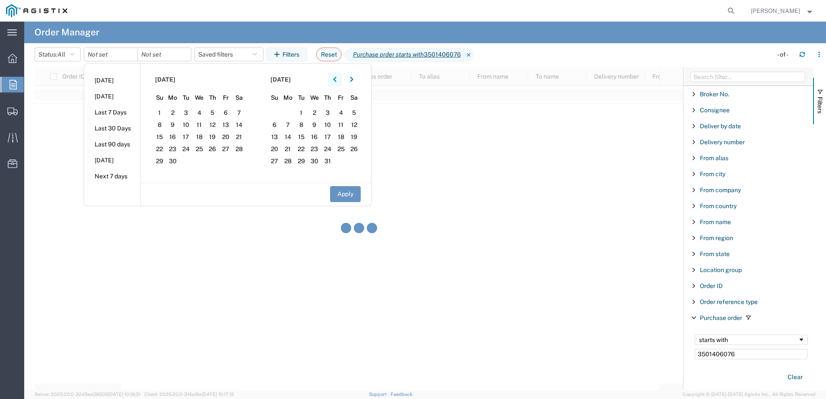
click at [336, 79] on icon "button" at bounding box center [334, 79] width 3 height 6
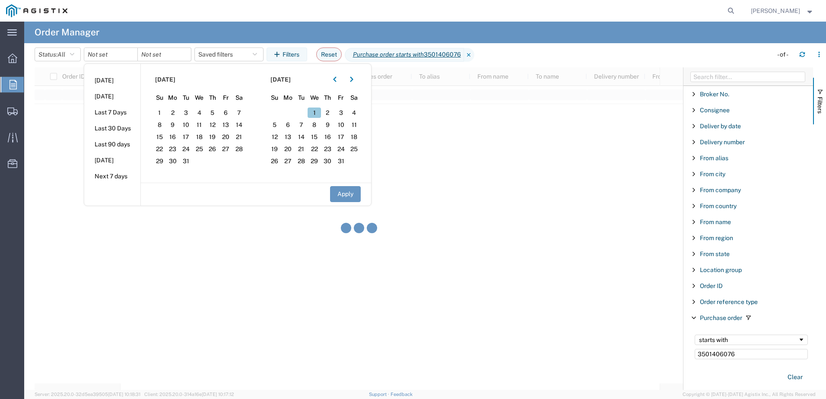
click at [317, 110] on span "1" at bounding box center [314, 113] width 13 height 10
click at [350, 199] on button "Apply" at bounding box center [345, 194] width 31 height 16
type input "[DATE]"
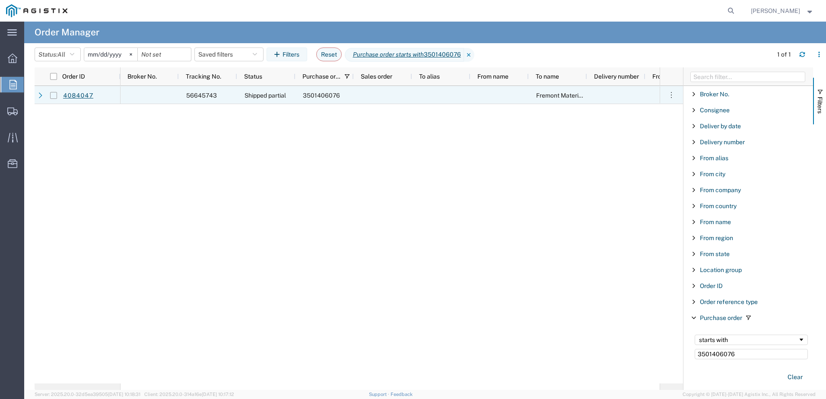
click at [56, 97] on input "Press Space to toggle row selection (unchecked)" at bounding box center [53, 95] width 7 height 7
checkbox input "true"
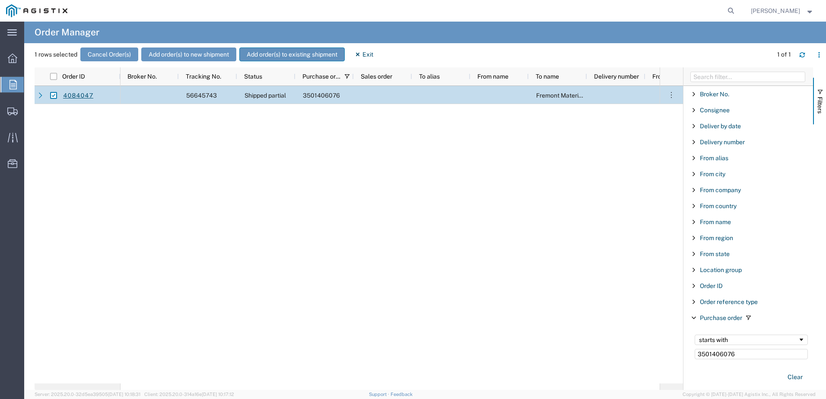
click at [287, 55] on button "Add order(s) to existing shipment" at bounding box center [291, 55] width 105 height 14
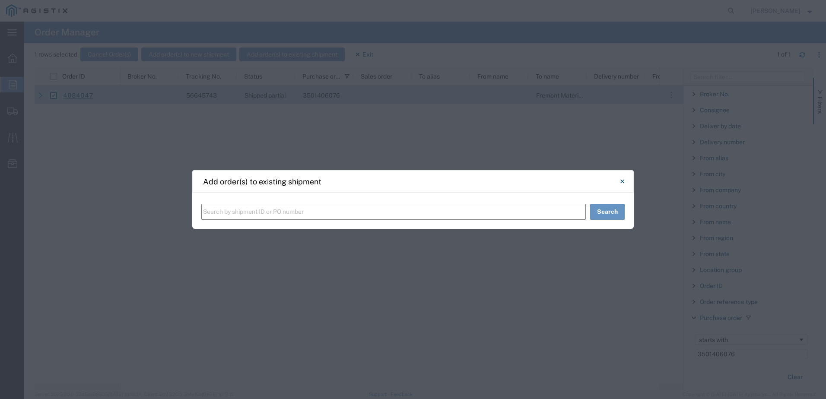
click at [232, 209] on input "text" at bounding box center [393, 212] width 384 height 16
paste input "57065235"
type input "57065235"
click at [601, 212] on button "Search" at bounding box center [607, 212] width 35 height 16
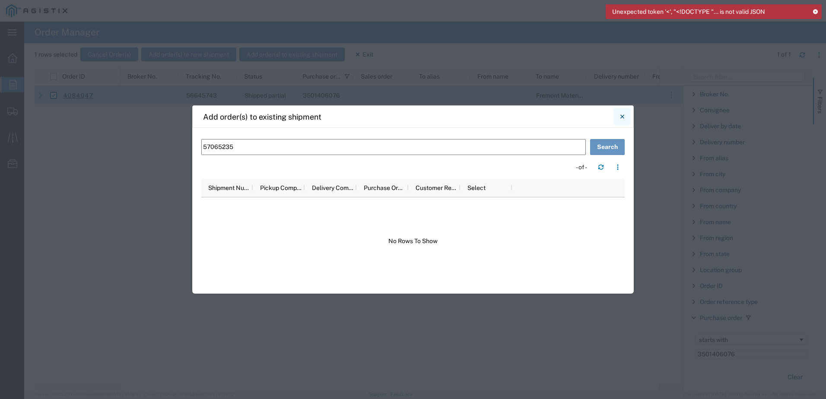
click at [622, 120] on icon "Close" at bounding box center [622, 116] width 4 height 10
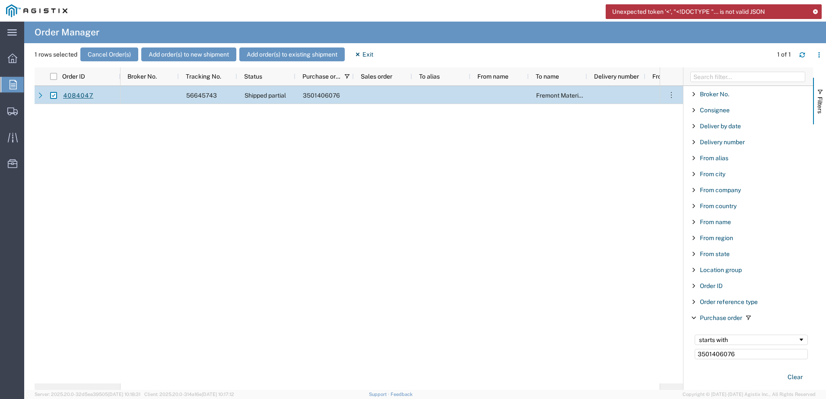
click at [174, 129] on div "56645743 Shipped partial 3501406076 Fremont Materials Receiving" at bounding box center [390, 235] width 539 height 298
click at [314, 59] on button "Add order(s) to existing shipment" at bounding box center [291, 55] width 105 height 14
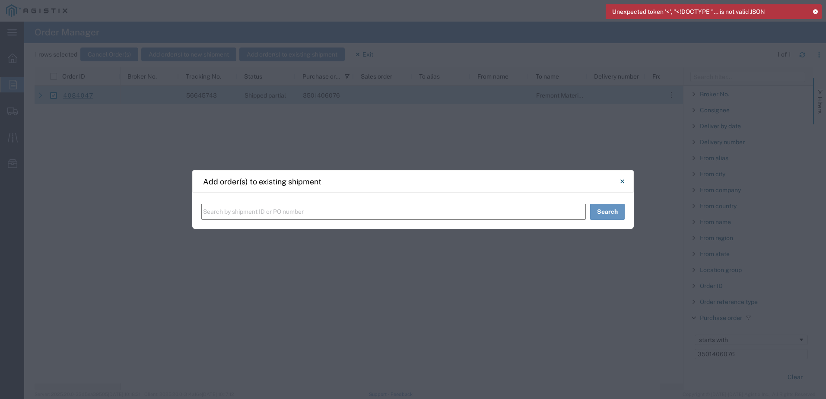
click at [273, 208] on input "text" at bounding box center [393, 212] width 384 height 16
paste input "57065235"
click at [236, 209] on input "57065235" at bounding box center [393, 212] width 384 height 16
drag, startPoint x: 239, startPoint y: 210, endPoint x: 204, endPoint y: 211, distance: 35.0
click at [194, 211] on div "57065235 Search" at bounding box center [412, 211] width 441 height 36
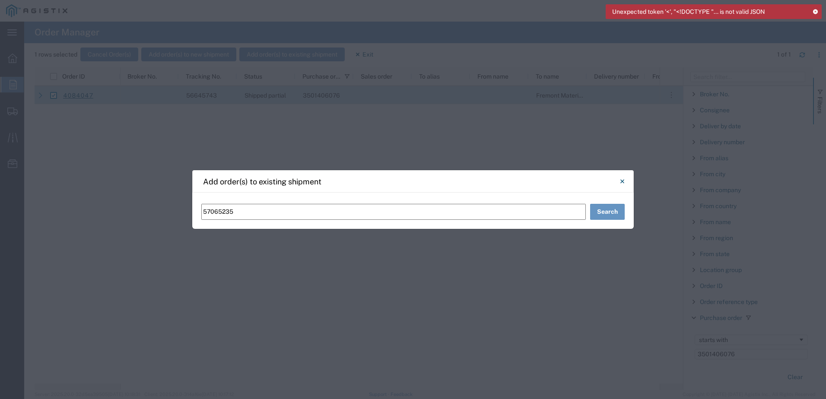
paste input "Shipment"
click at [596, 213] on button "Search" at bounding box center [607, 212] width 35 height 16
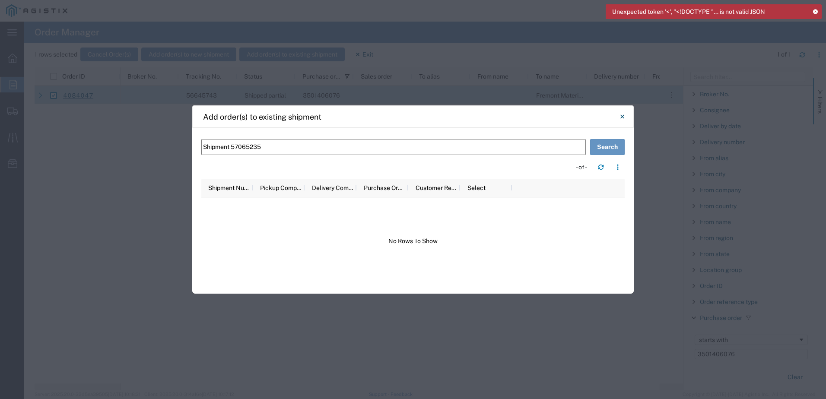
drag, startPoint x: 231, startPoint y: 147, endPoint x: 196, endPoint y: 149, distance: 35.5
click at [196, 149] on div "Shipment 57065235 Search - of - Shipment Number Pickup Company Delivery Company…" at bounding box center [412, 211] width 441 height 166
type input "57065235"
click at [607, 147] on button "Search" at bounding box center [607, 147] width 35 height 16
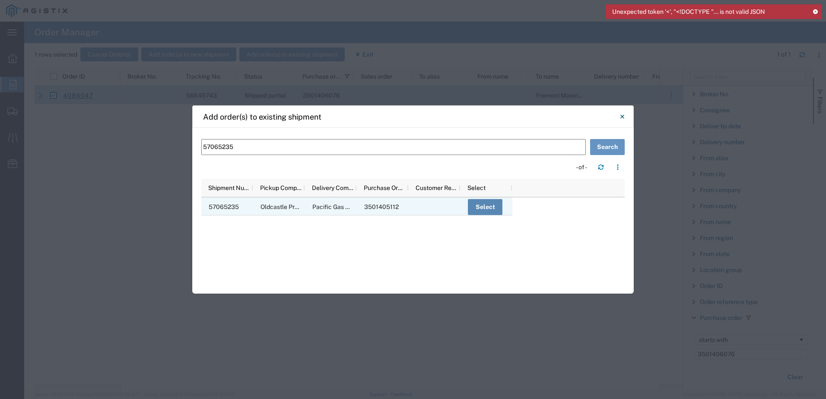
click at [487, 209] on button "Select" at bounding box center [485, 207] width 35 height 16
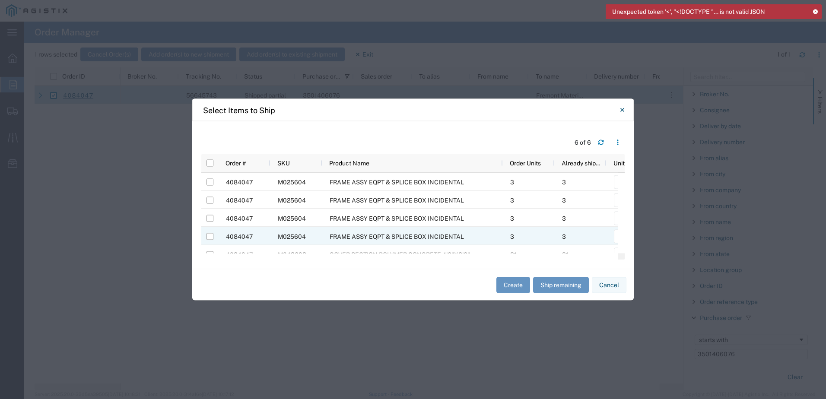
scroll to position [28, 0]
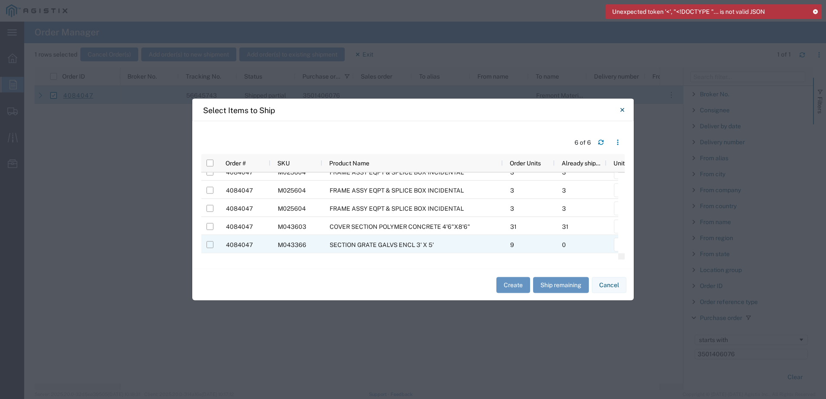
click at [209, 245] on input "Press Space to toggle row selection (unchecked)" at bounding box center [209, 244] width 7 height 7
checkbox input "true"
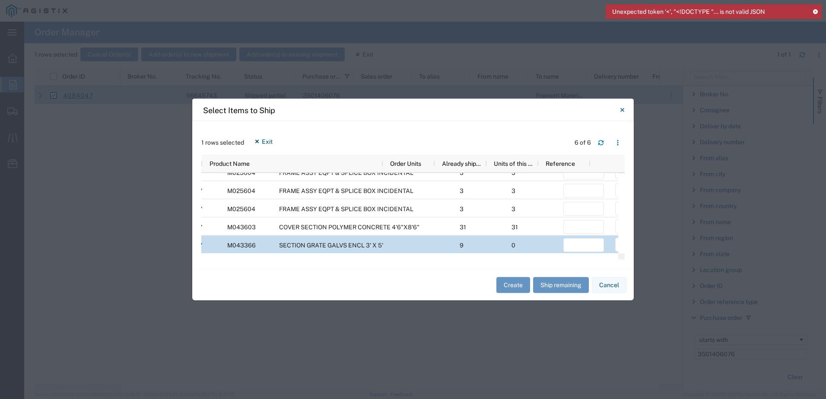
scroll to position [0, 0]
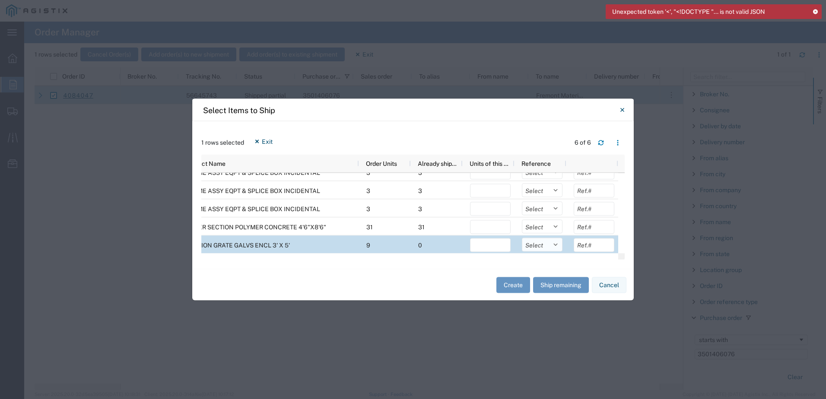
drag, startPoint x: 553, startPoint y: 243, endPoint x: 545, endPoint y: 248, distance: 9.9
click at [553, 243] on select "Select Purchase Order Delivery Number" at bounding box center [542, 245] width 41 height 14
select select "PURCHORD"
click at [522, 238] on select "Select Purchase Order Delivery Number" at bounding box center [542, 245] width 41 height 14
click at [550, 285] on button "Ship remaining" at bounding box center [561, 285] width 56 height 16
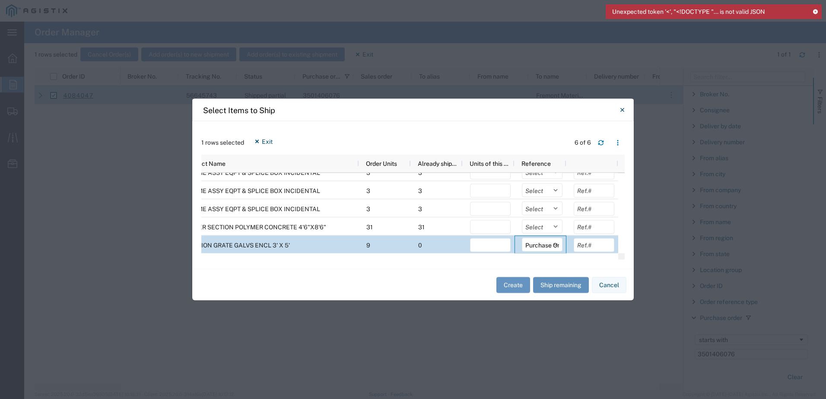
type input "0"
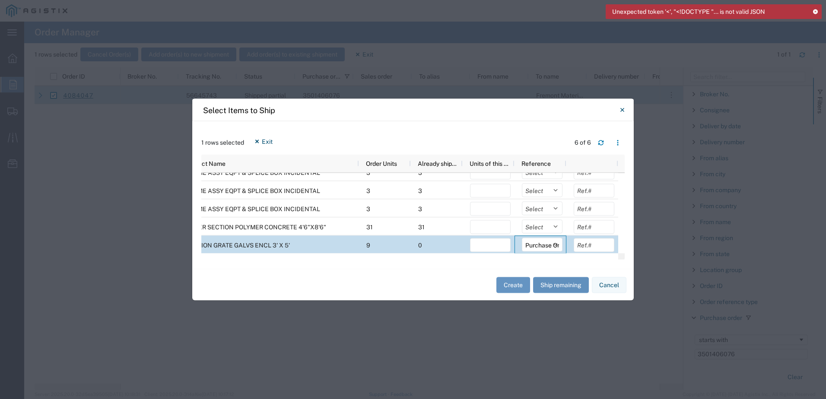
type input "9"
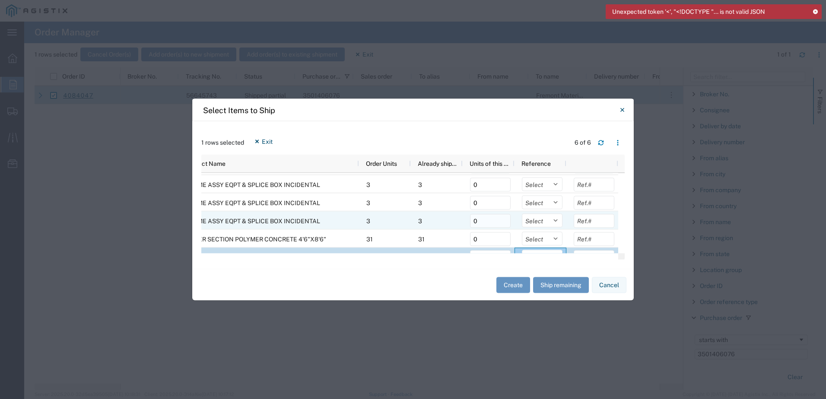
scroll to position [29, 0]
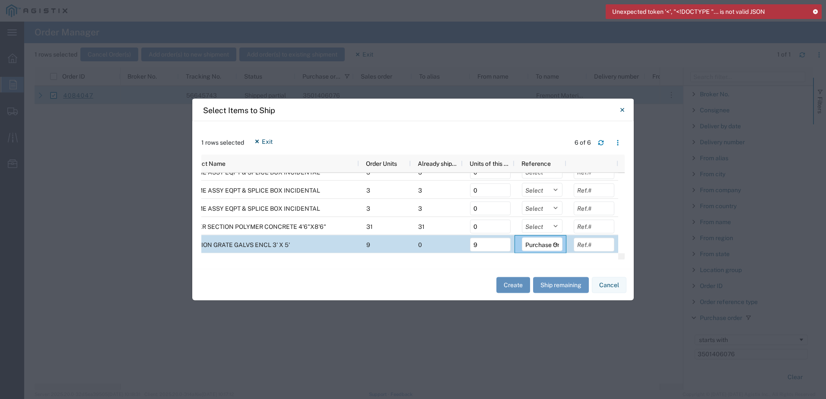
click at [517, 285] on button "Create" at bounding box center [513, 285] width 34 height 16
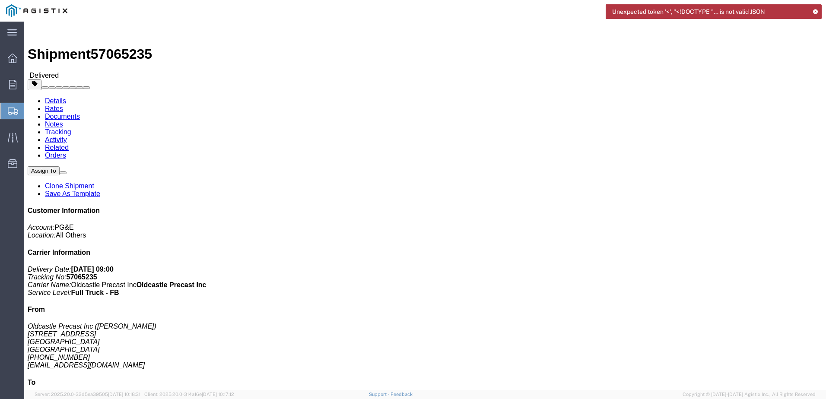
click button "button"
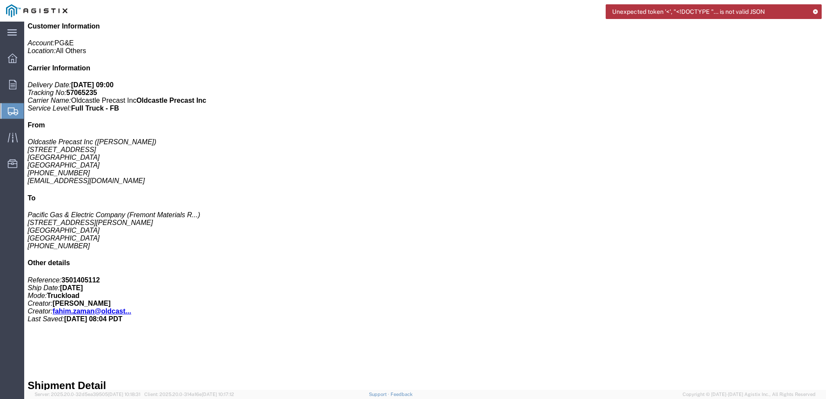
click p "Total value: USD"
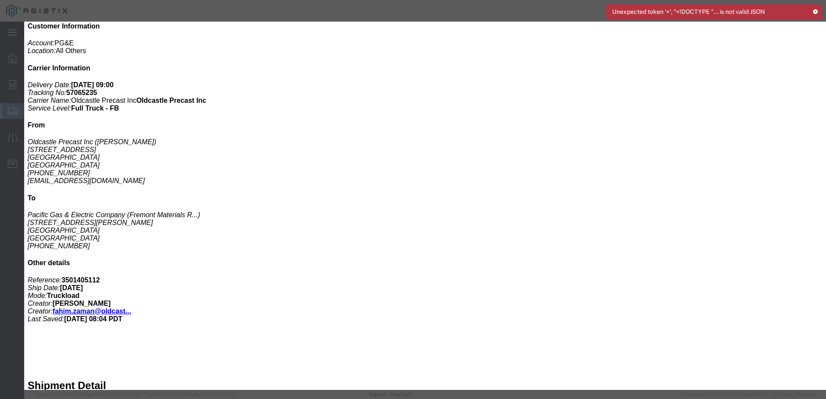
click span "button"
click input "text"
type input "1"
click select "Select 50 55 60 65 70 85 92.5 100 125 175 250 300 400"
select select "55"
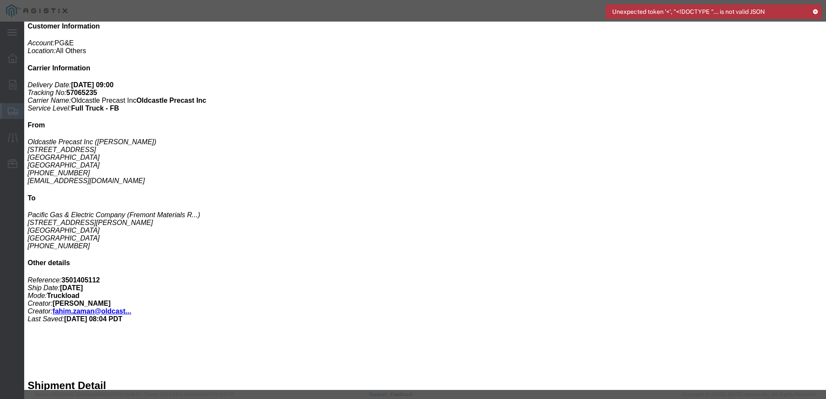
click select "Select 50 55 60 65 70 85 92.5 100 125 175 250 300 400"
click button "Save & Close"
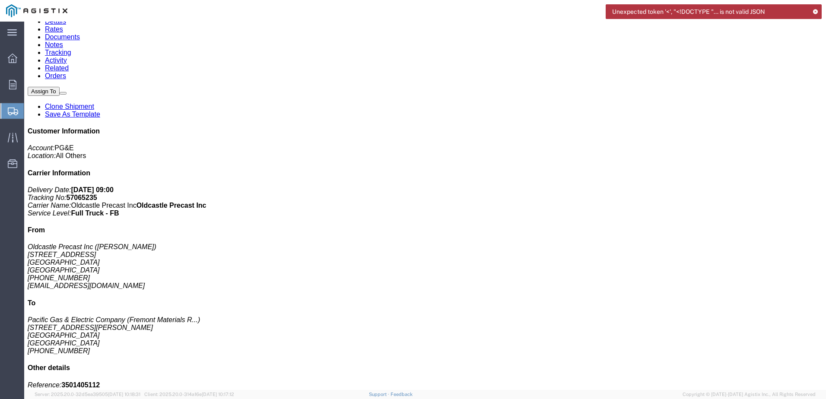
scroll to position [86, 0]
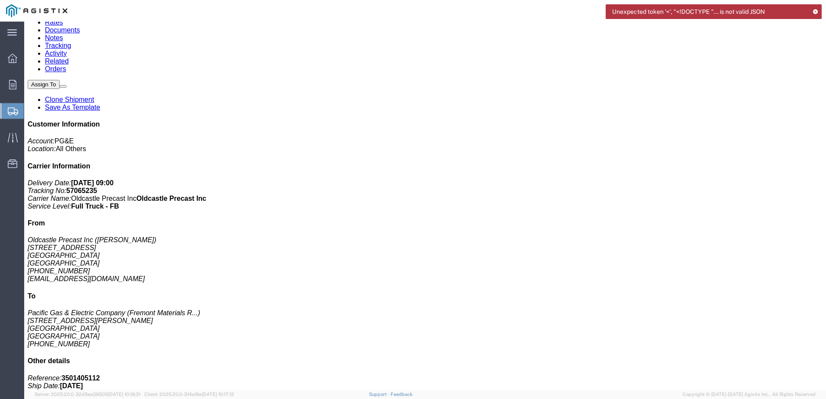
click span "57065235"
copy span "57065235"
click span "57065235"
drag, startPoint x: 115, startPoint y: 10, endPoint x: 19, endPoint y: 10, distance: 96.3
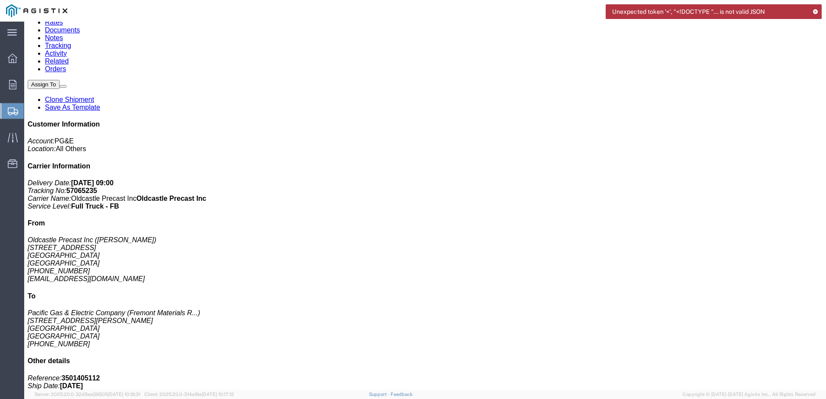
click div "Shipment 57065235 Delivered"
copy h1 "Shipment 57065235"
click at [30, 83] on span "Orders" at bounding box center [27, 84] width 6 height 17
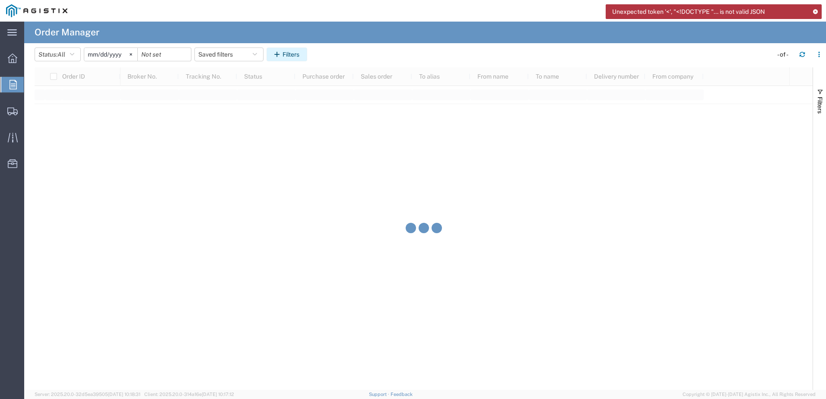
click at [281, 54] on icon "button" at bounding box center [278, 54] width 8 height 6
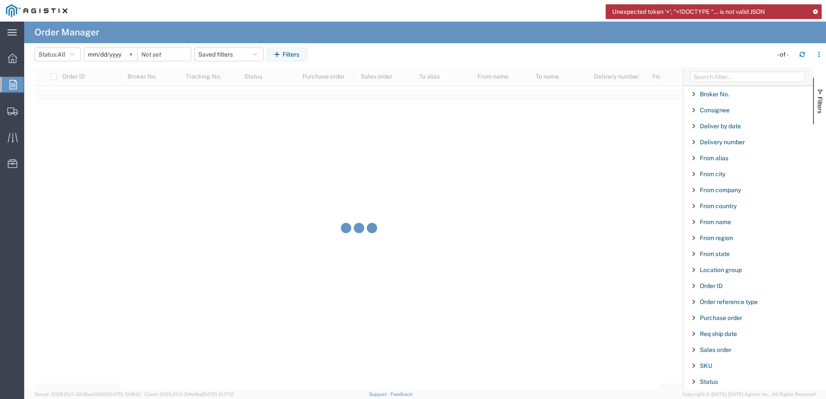
click at [131, 54] on svg-icon at bounding box center [130, 54] width 13 height 13
click at [288, 55] on button "Filters" at bounding box center [286, 55] width 41 height 14
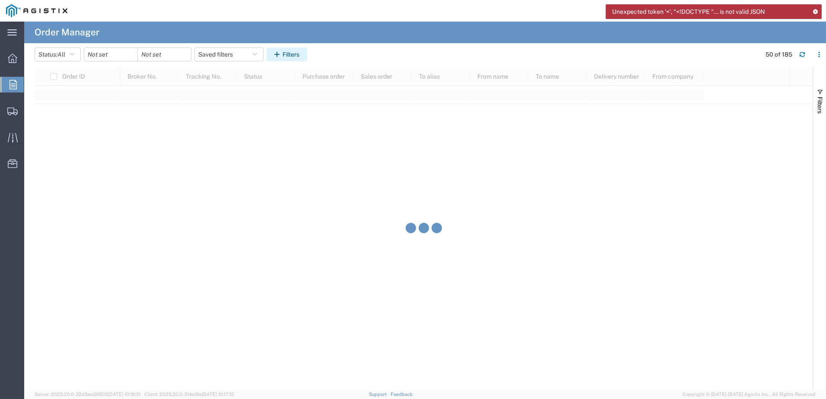
click at [298, 54] on button "Filters" at bounding box center [286, 55] width 41 height 14
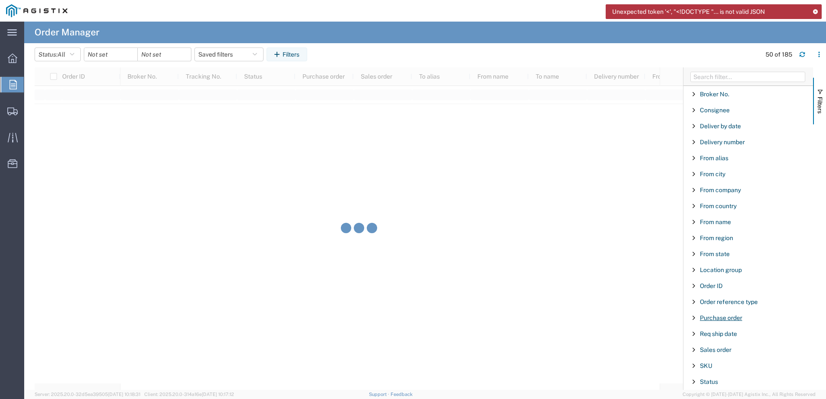
click at [726, 315] on span "Purchase order" at bounding box center [721, 317] width 42 height 7
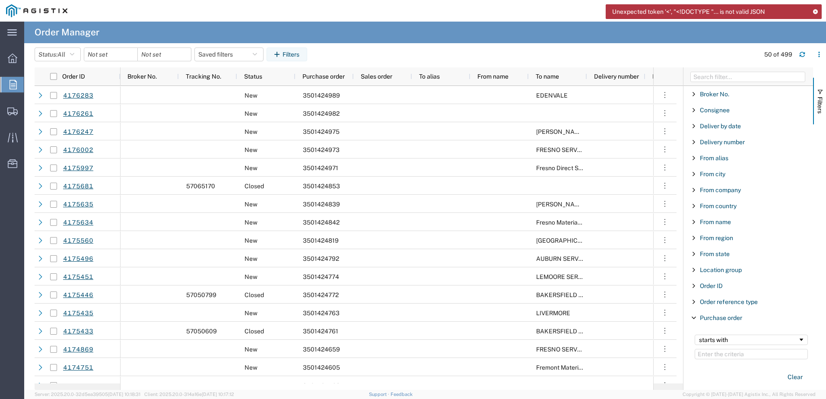
click at [720, 351] on input "Filter Value" at bounding box center [751, 354] width 113 height 10
click at [718, 355] on input "Filter Value" at bounding box center [751, 354] width 113 height 10
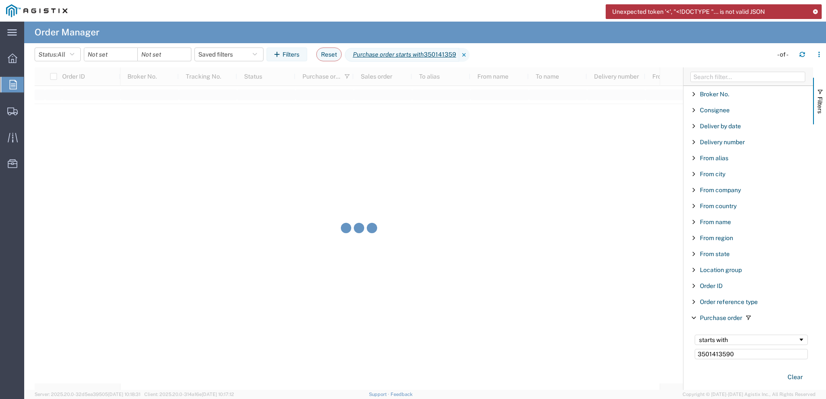
type input "3501413590"
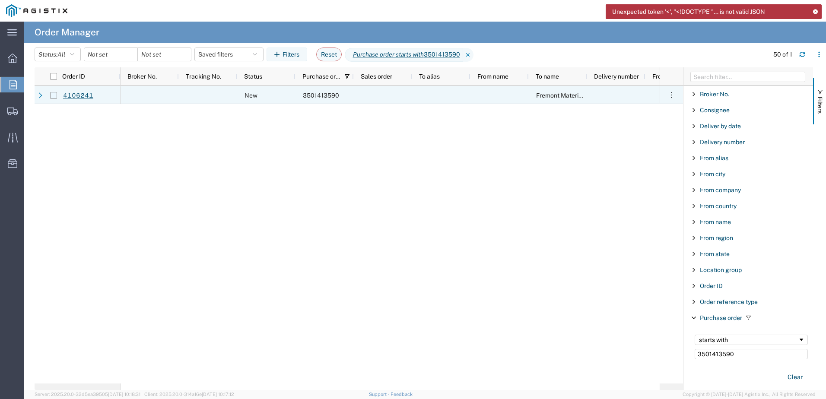
click at [55, 97] on input "Press Space to toggle row selection (unchecked)" at bounding box center [53, 95] width 7 height 7
checkbox input "true"
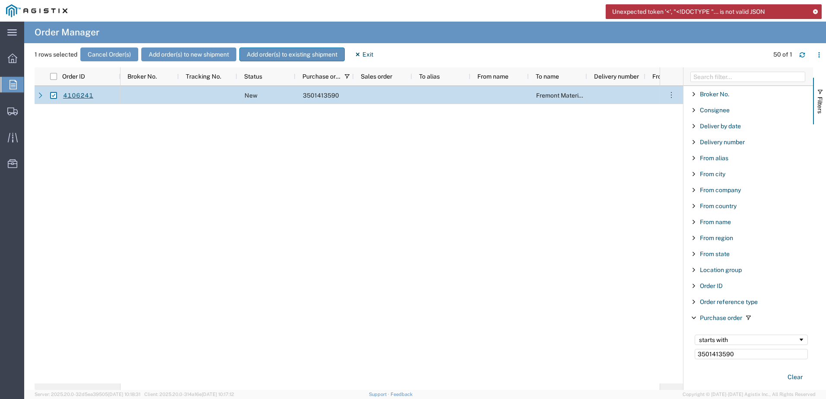
click at [293, 59] on button "Add order(s) to existing shipment" at bounding box center [291, 55] width 105 height 14
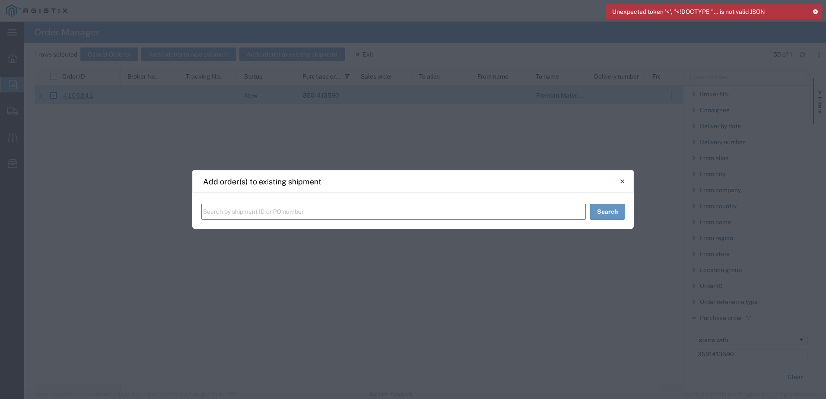
click at [268, 209] on input "text" at bounding box center [393, 212] width 384 height 16
paste input "57065235"
type input "57065235"
click at [612, 210] on button "Search" at bounding box center [607, 212] width 35 height 16
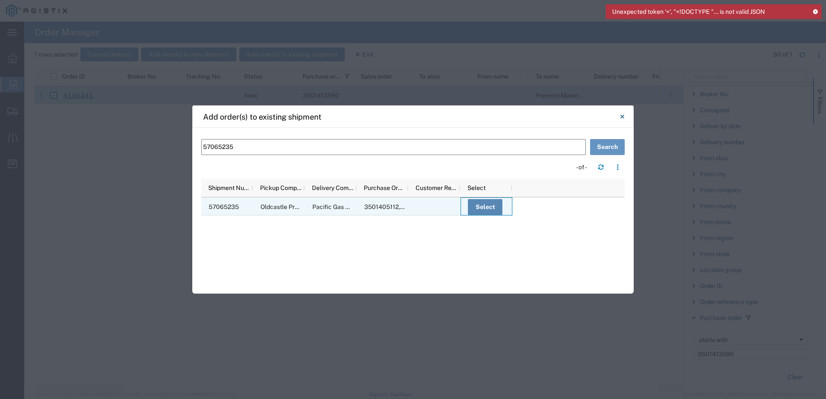
click at [469, 206] on button "Select" at bounding box center [485, 207] width 35 height 16
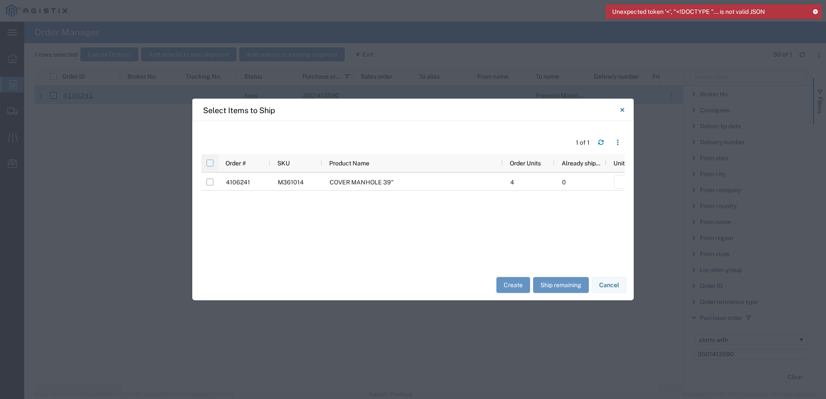
click at [207, 165] on input "checkbox" at bounding box center [209, 163] width 7 height 7
checkbox input "true"
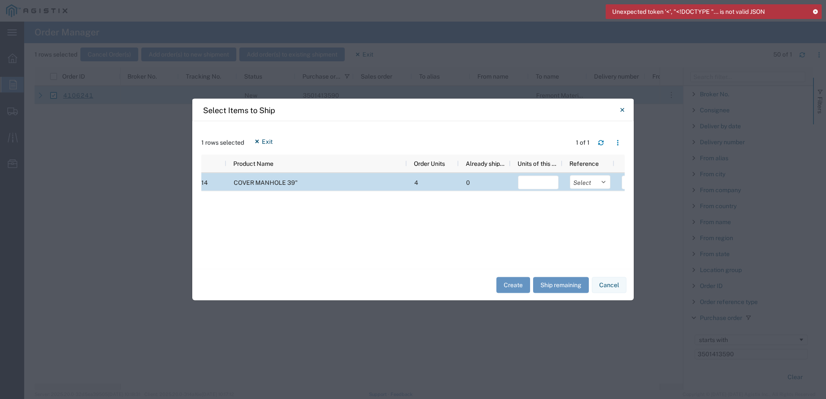
scroll to position [0, 111]
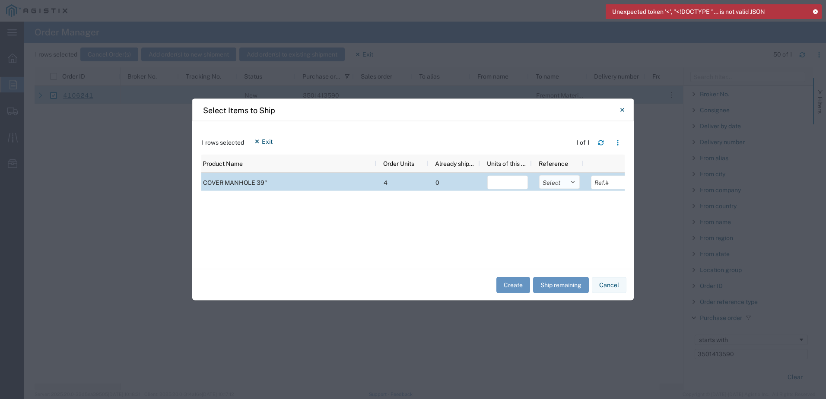
click at [572, 184] on select "Select Purchase Order Delivery Number" at bounding box center [559, 182] width 41 height 14
select select "PURCHORD"
click at [539, 175] on select "Select Purchase Order Delivery Number" at bounding box center [559, 182] width 41 height 14
click at [557, 283] on button "Ship remaining" at bounding box center [561, 285] width 56 height 16
type input "4"
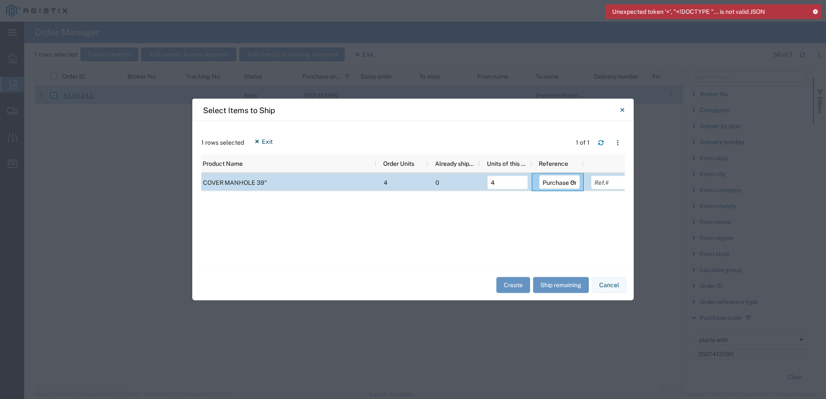
drag, startPoint x: 444, startPoint y: 253, endPoint x: 370, endPoint y: 254, distance: 73.9
click at [370, 254] on div "Order # SKU Product Name Order Units Already shipped Units of this shipment Ref…" at bounding box center [412, 207] width 423 height 105
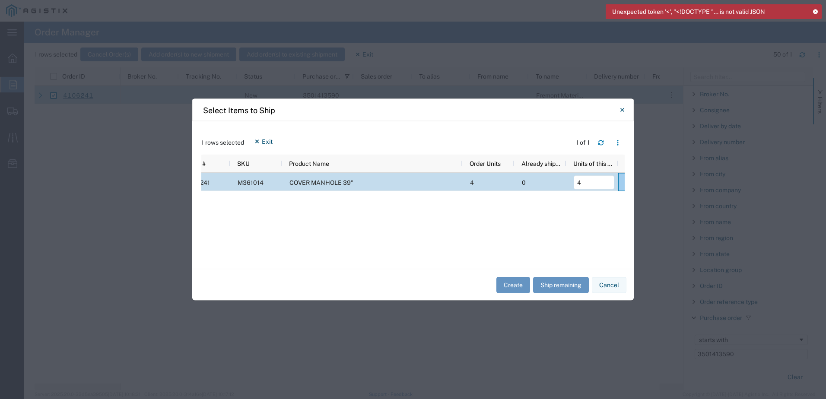
scroll to position [0, 5]
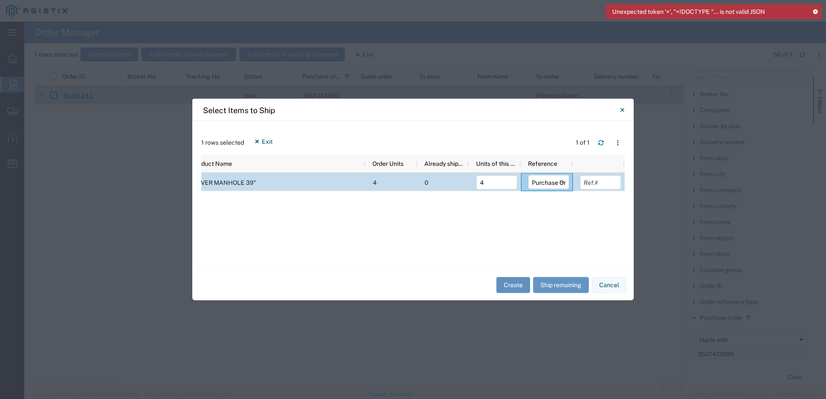
click at [519, 288] on button "Create" at bounding box center [513, 285] width 34 height 16
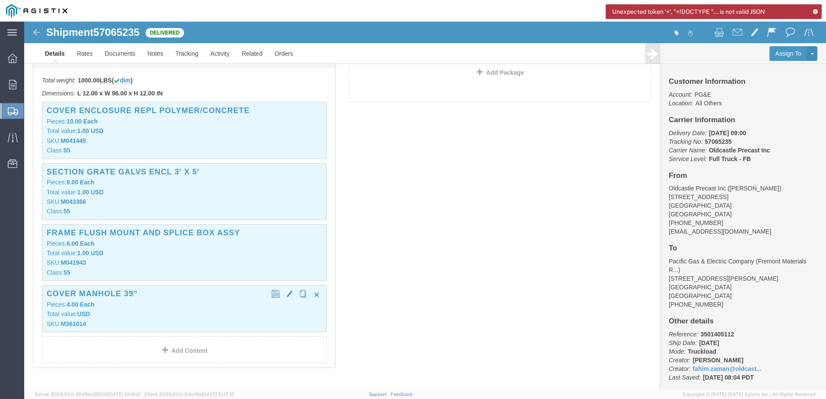
click h3 "COVER MANHOLE 39""
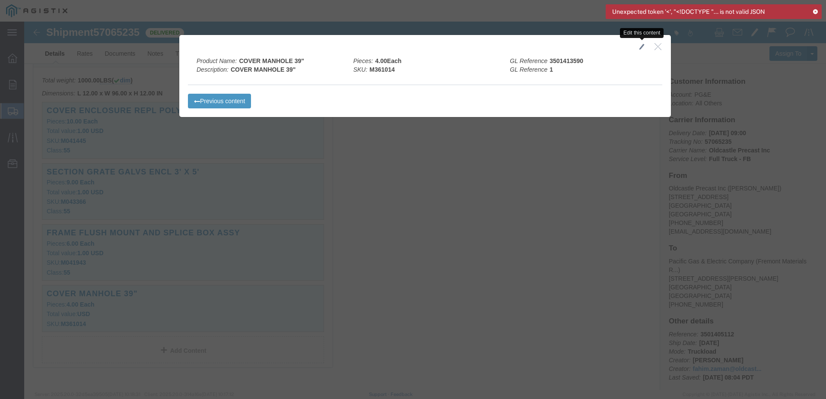
click span "button"
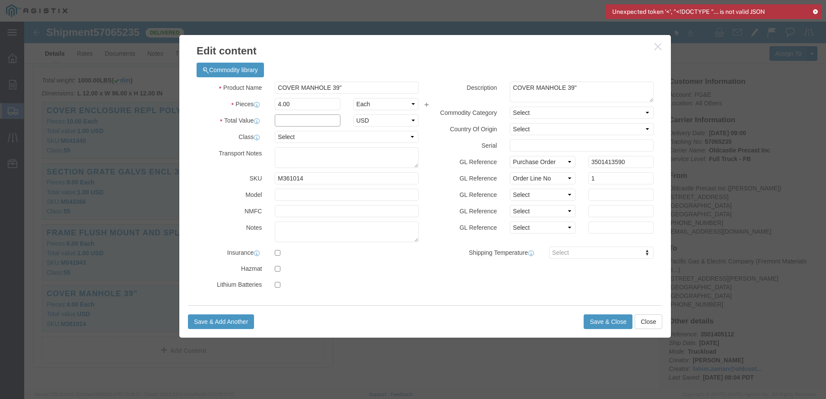
click input "text"
type input "1"
click select "Select 50 55 60 65 70 85 92.5 100 125 175 250 300 400"
select select "55"
click select "Select 50 55 60 65 70 85 92.5 100 125 175 250 300 400"
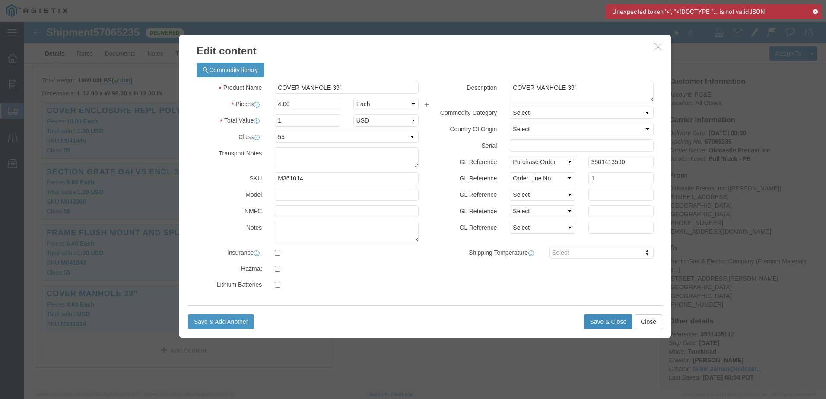
click button "Save & Close"
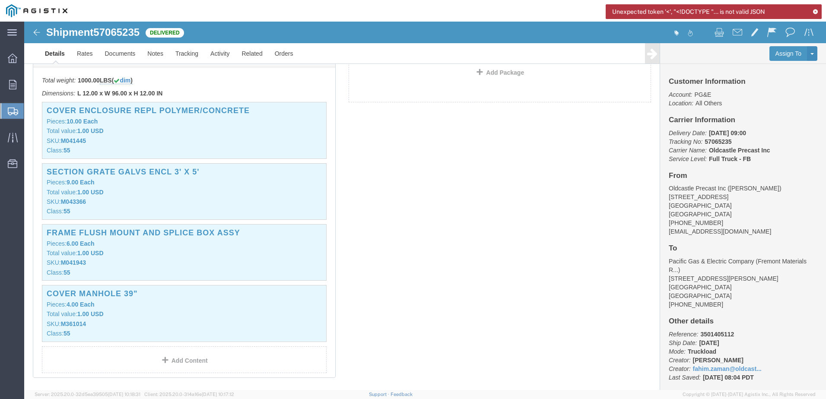
click span "57065235"
copy span "57065235"
click at [30, 84] on span "Orders" at bounding box center [27, 84] width 6 height 17
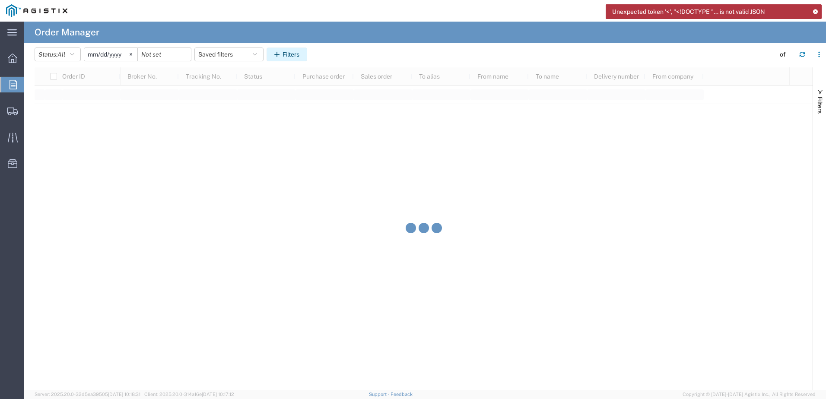
click at [282, 52] on icon "button" at bounding box center [278, 54] width 8 height 6
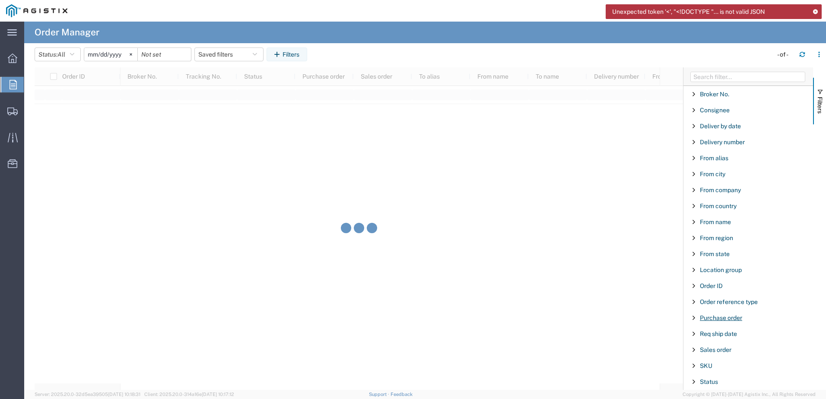
click at [733, 317] on span "Purchase order" at bounding box center [721, 317] width 42 height 7
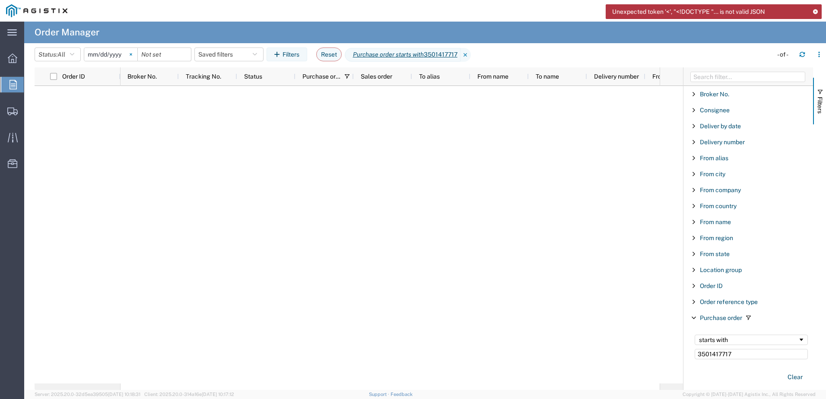
type input "3501417717"
click at [136, 57] on svg-icon at bounding box center [130, 54] width 13 height 13
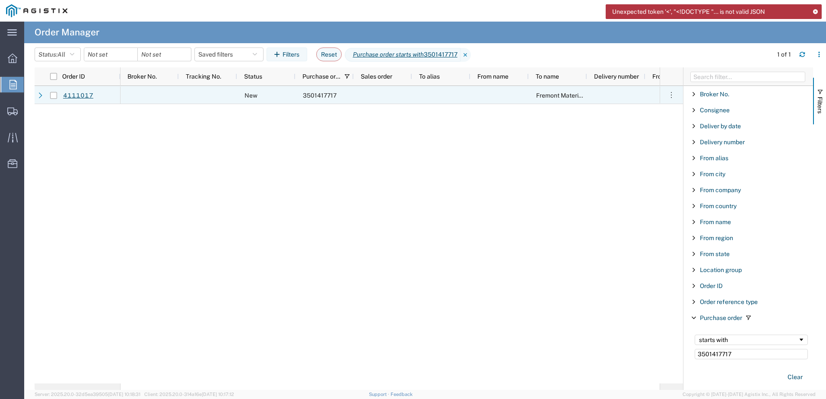
click at [48, 94] on div at bounding box center [53, 95] width 16 height 18
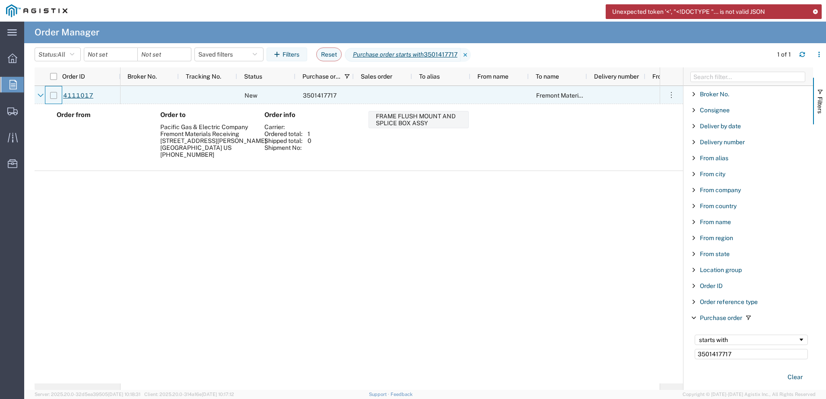
click at [57, 95] on input "Press Space to toggle row selection (unchecked)" at bounding box center [53, 95] width 7 height 7
checkbox input "true"
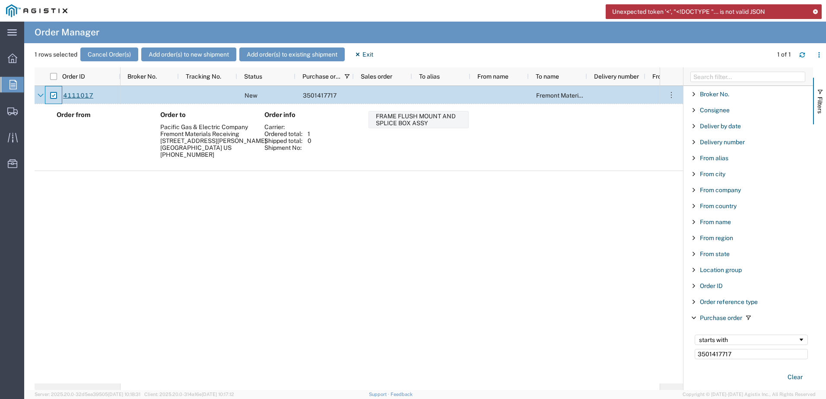
click at [275, 62] on div "1 rows selected Cancel Order(s) Add order(s) to new shipment Add order(s) to ex…" at bounding box center [430, 58] width 791 height 20
click at [281, 56] on button "Add order(s) to existing shipment" at bounding box center [291, 55] width 105 height 14
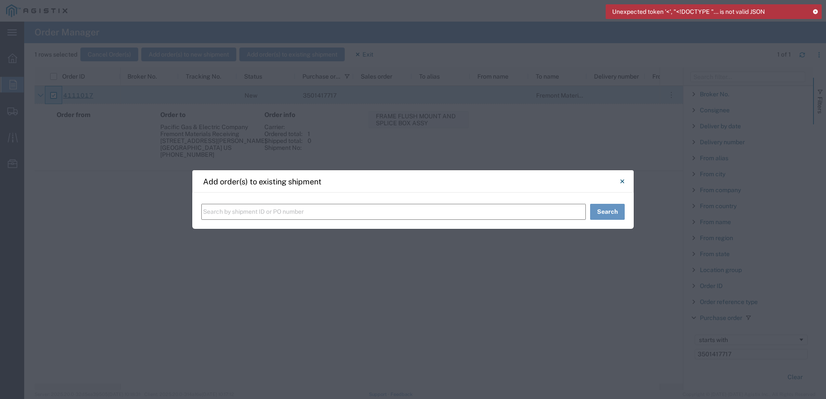
click at [245, 209] on input "text" at bounding box center [393, 212] width 384 height 16
paste input "Shipment 57065235"
drag, startPoint x: 233, startPoint y: 212, endPoint x: 178, endPoint y: 214, distance: 54.9
click at [178, 214] on div "Add order(s) to existing shipment Shipment 57065235 Search" at bounding box center [413, 199] width 826 height 399
type input "57065235"
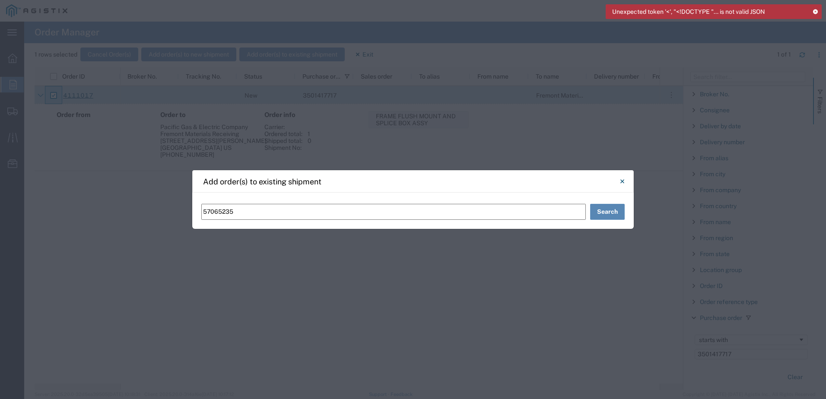
click at [596, 212] on button "Search" at bounding box center [607, 212] width 35 height 16
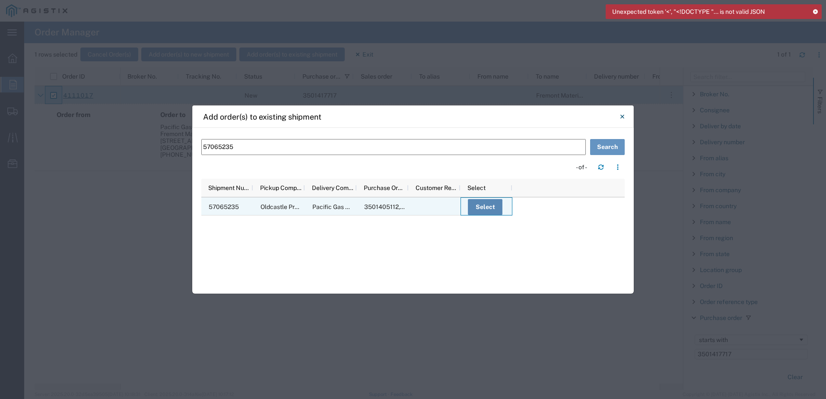
click at [476, 209] on button "Select" at bounding box center [485, 207] width 35 height 16
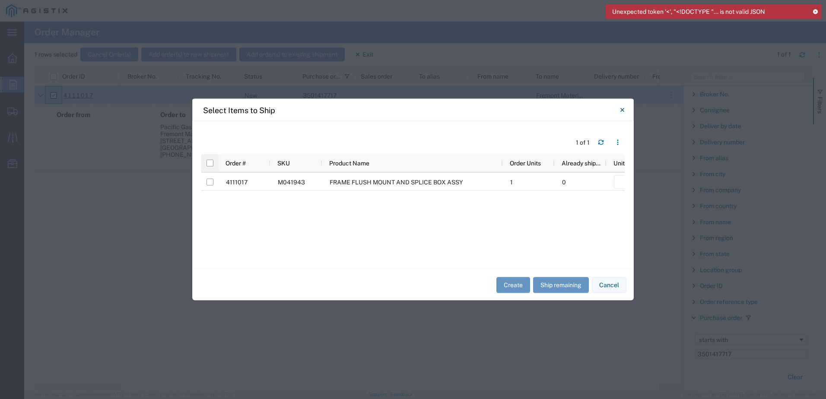
click at [214, 164] on div at bounding box center [209, 163] width 17 height 18
click at [209, 166] on input "checkbox" at bounding box center [209, 163] width 7 height 7
checkbox input "true"
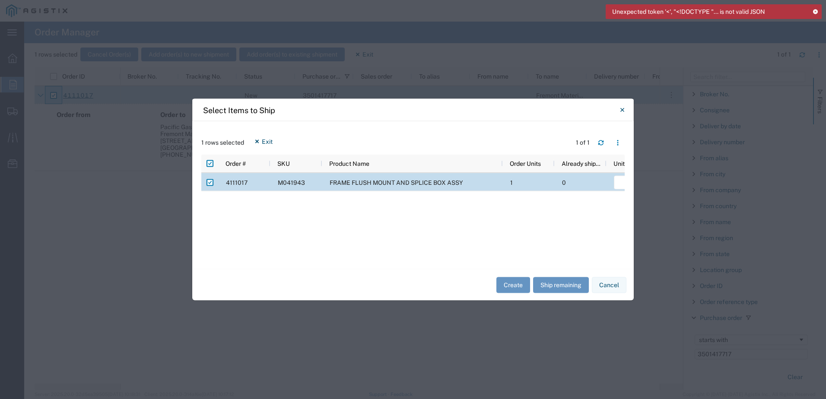
scroll to position [0, 137]
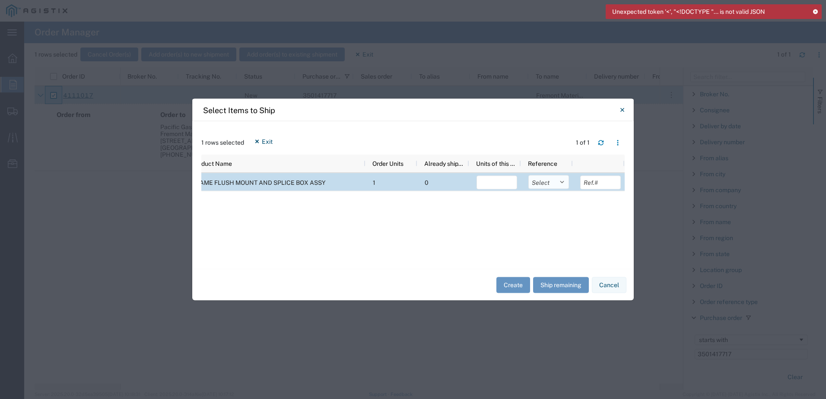
click at [548, 186] on select "Select Purchase Order Delivery Number" at bounding box center [548, 182] width 41 height 14
select select "PURCHORD"
click at [528, 175] on select "Select Purchase Order Delivery Number" at bounding box center [548, 182] width 41 height 14
click at [555, 282] on button "Ship remaining" at bounding box center [561, 285] width 56 height 16
type input "1"
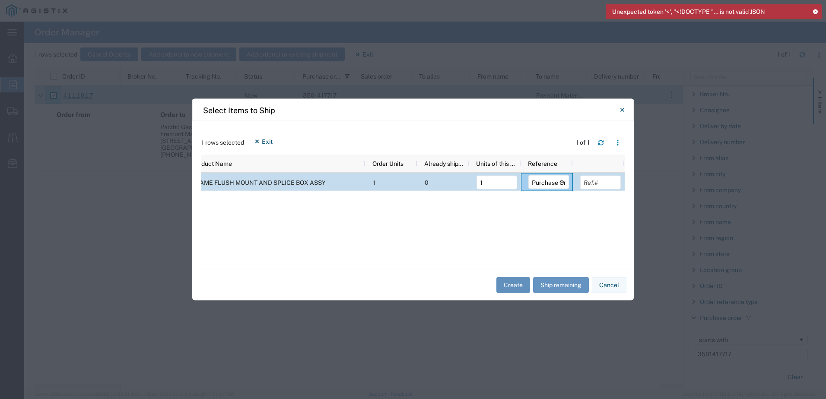
click at [514, 282] on button "Create" at bounding box center [513, 285] width 34 height 16
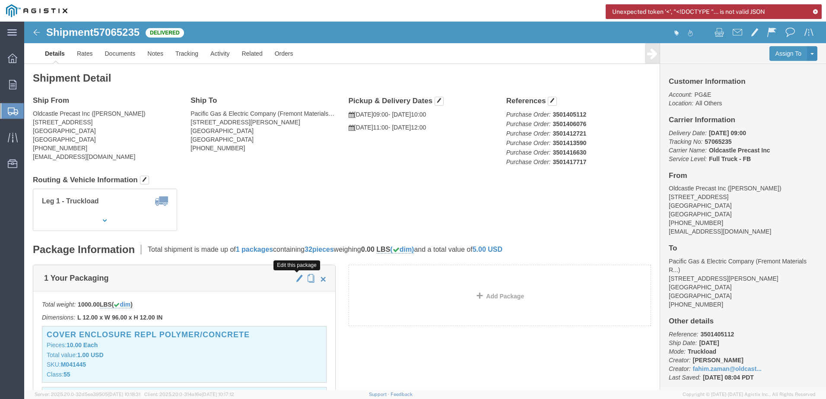
click button "button"
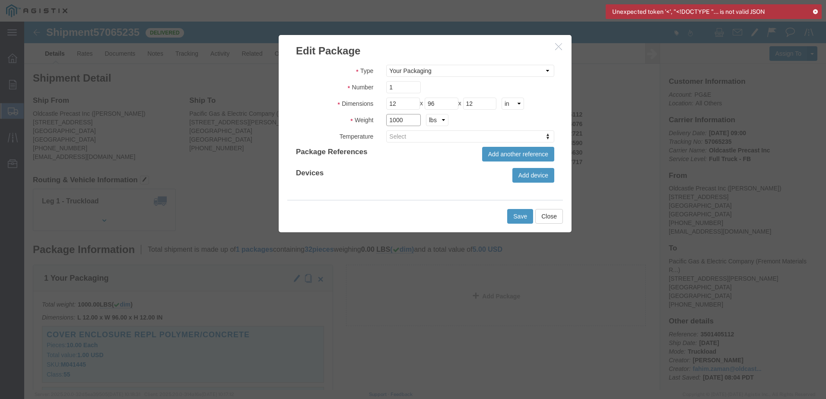
drag, startPoint x: 381, startPoint y: 97, endPoint x: 353, endPoint y: 98, distance: 27.6
click div "1000 kgs lbs"
type input "43,000"
drag, startPoint x: 377, startPoint y: 82, endPoint x: 355, endPoint y: 86, distance: 21.5
click div "Length 12 x Width 96 x Height 12 cm ft in"
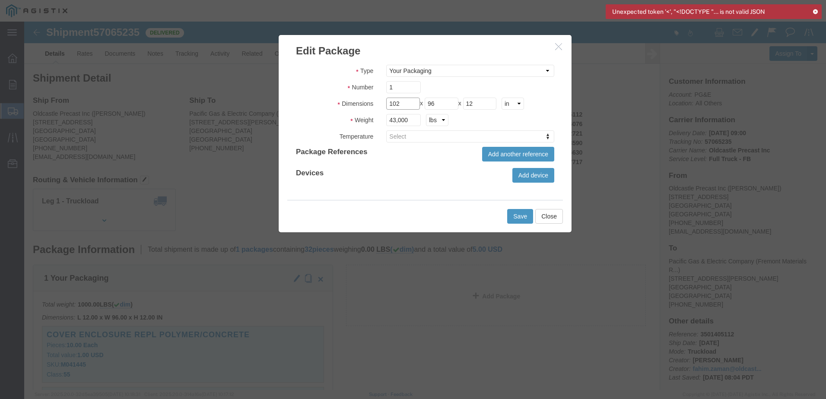
type input "102"
drag, startPoint x: 459, startPoint y: 82, endPoint x: 427, endPoint y: 84, distance: 31.6
click div "Length 102 x Width 96 x Height 12 cm ft in"
type input "48"
click button "Save"
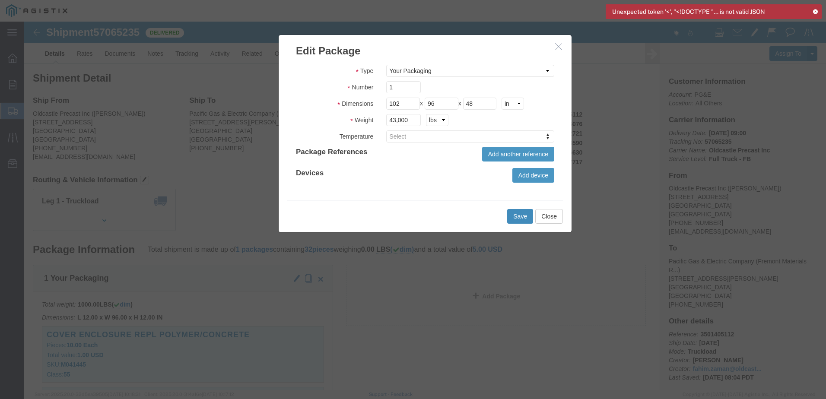
click button "Save"
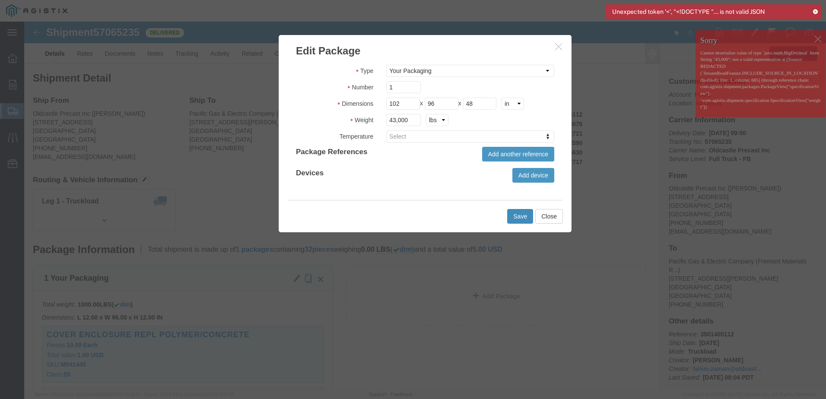
click button "Save"
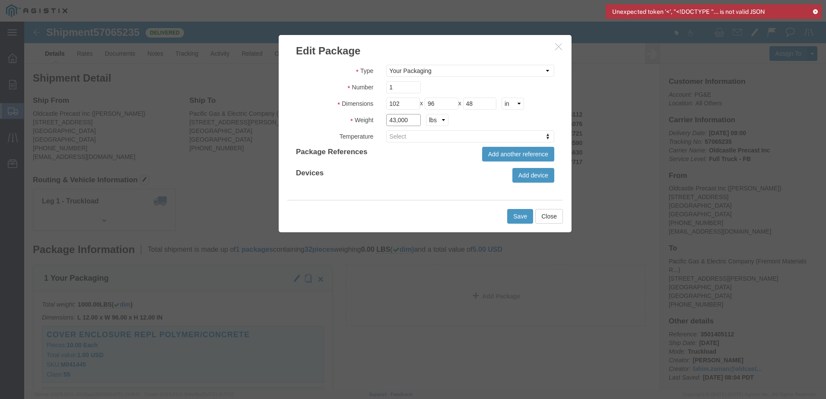
drag, startPoint x: 386, startPoint y: 95, endPoint x: 357, endPoint y: 98, distance: 29.1
click div "43,000 kgs lbs"
type input "42015"
click button "Save"
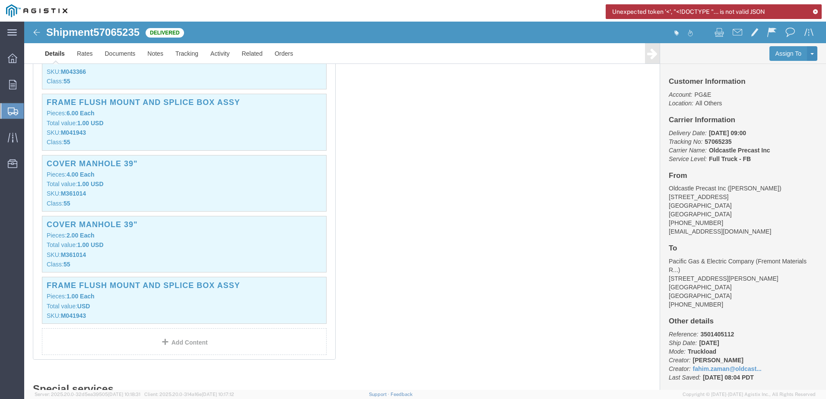
scroll to position [432, 0]
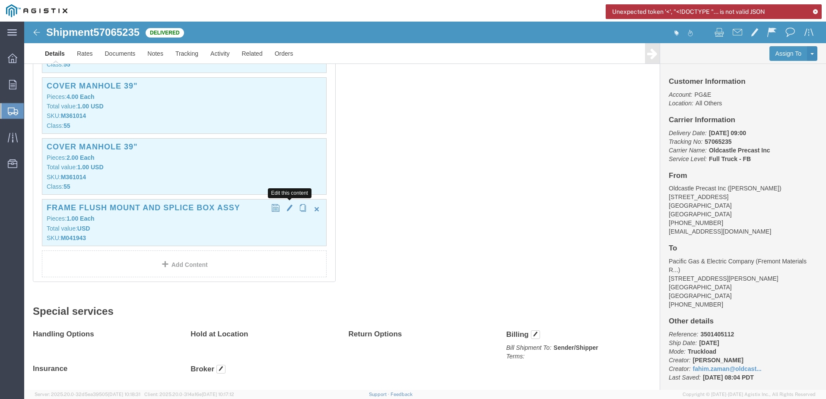
click span "button"
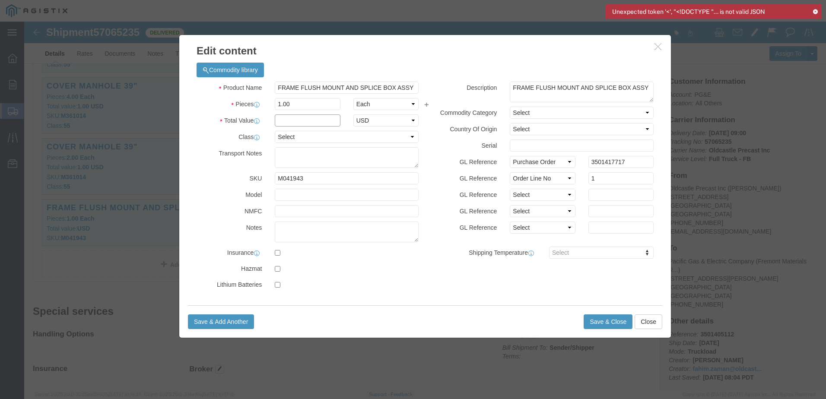
click input "text"
type input "1"
click select "Select 50 55 60 65 70 85 92.5 100 125 175 250 300 400"
select select "55"
click select "Select 50 55 60 65 70 85 92.5 100 125 175 250 300 400"
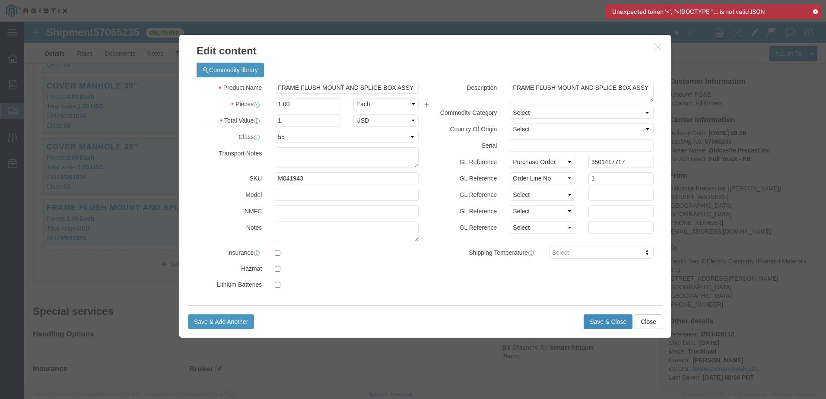
click button "Save & Close"
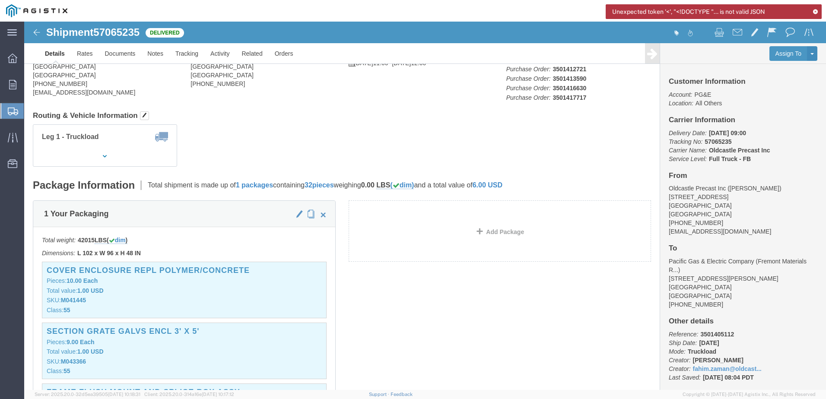
scroll to position [0, 0]
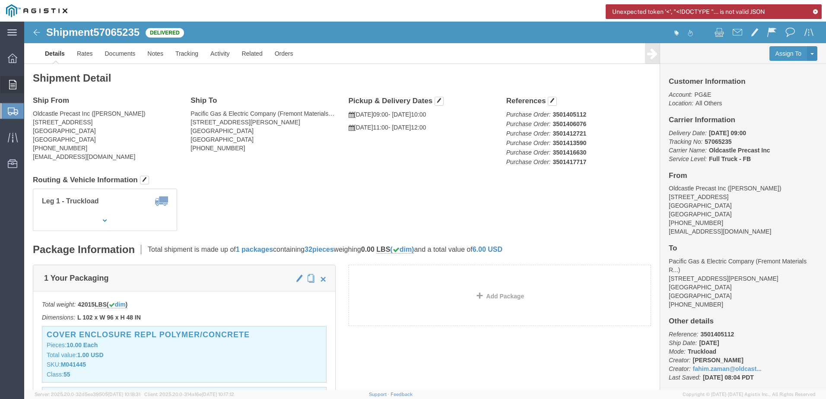
click at [30, 81] on span "Orders" at bounding box center [27, 84] width 6 height 17
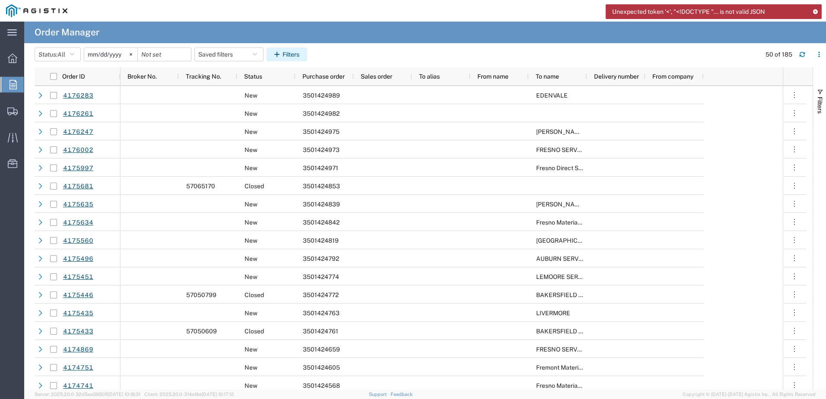
click at [282, 54] on icon "button" at bounding box center [278, 54] width 8 height 6
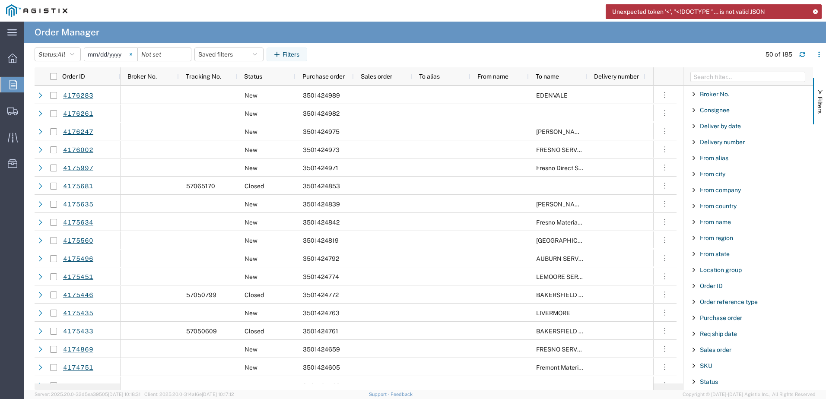
click at [132, 54] on icon at bounding box center [131, 54] width 2 height 2
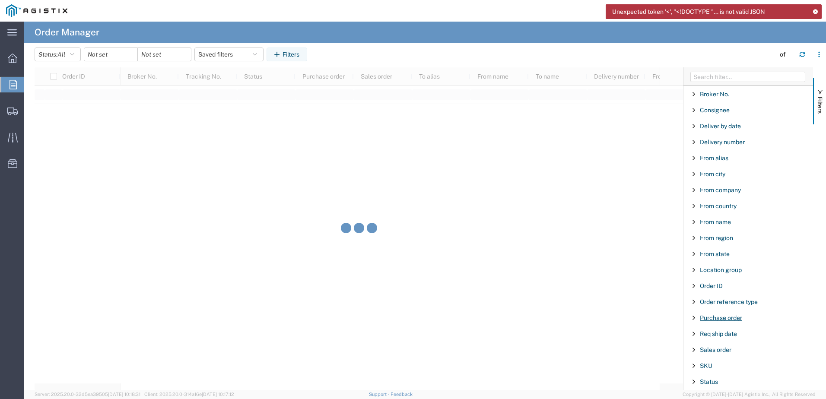
click at [721, 319] on span "Purchase order" at bounding box center [721, 317] width 42 height 7
click at [736, 351] on input "Filter Value" at bounding box center [751, 354] width 113 height 10
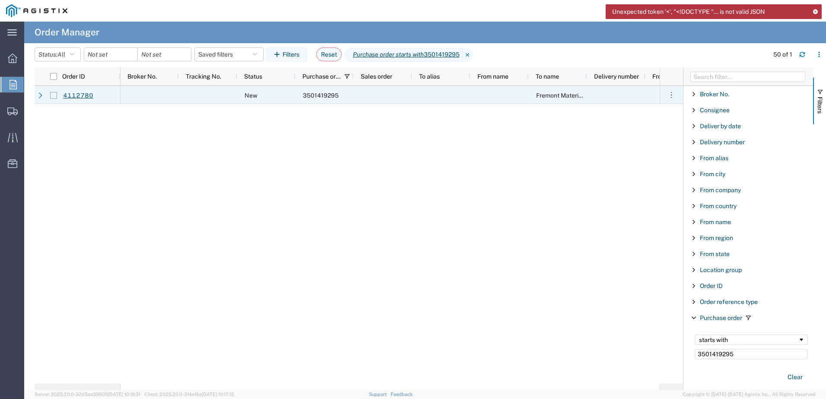
type input "3501419295"
click at [52, 96] on input "Press Space to toggle row selection (unchecked)" at bounding box center [53, 95] width 7 height 7
checkbox input "true"
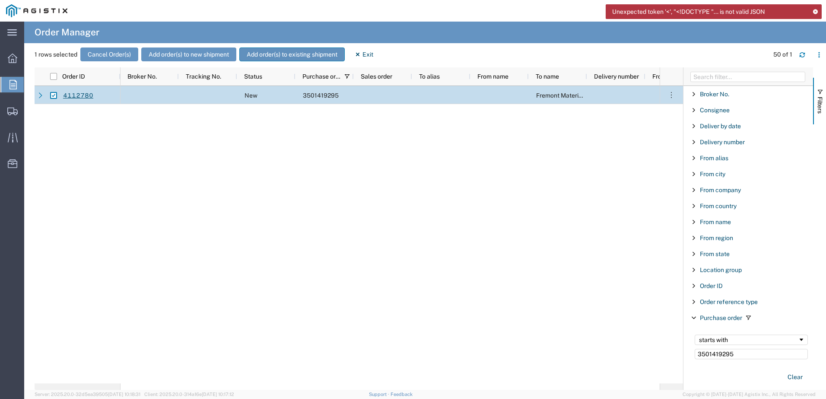
click at [292, 57] on button "Add order(s) to existing shipment" at bounding box center [291, 55] width 105 height 14
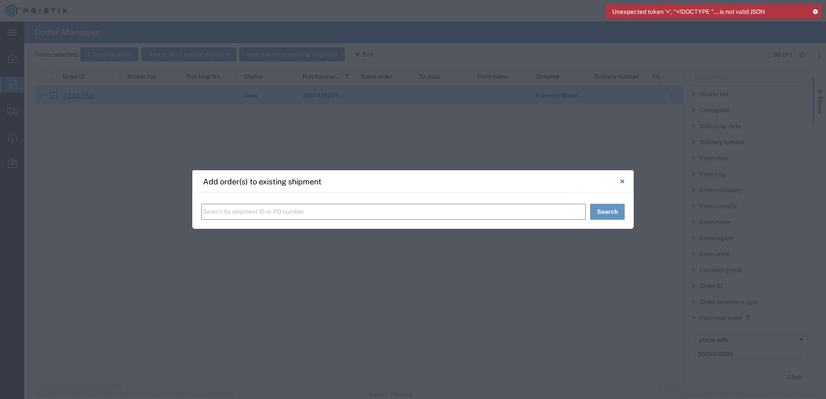
click at [274, 211] on input "text" at bounding box center [393, 212] width 384 height 16
paste input "Shipment 57065235"
drag, startPoint x: 232, startPoint y: 213, endPoint x: 168, endPoint y: 215, distance: 63.5
click at [168, 215] on div "Add order(s) to existing shipment Shipment 57065235 Search" at bounding box center [413, 199] width 826 height 399
type input "57065235"
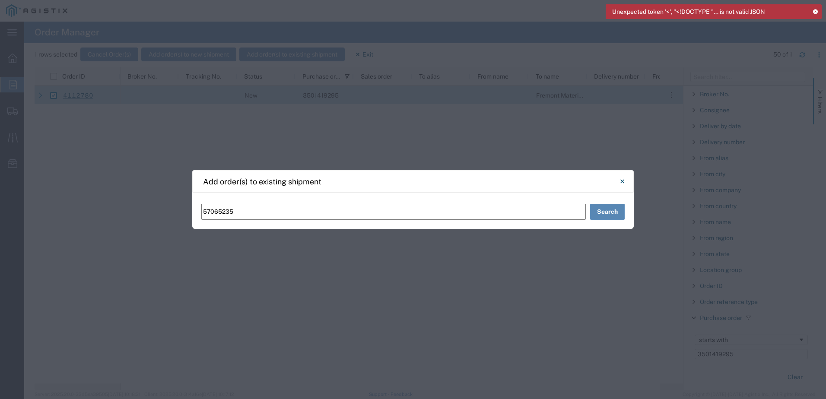
click at [603, 211] on button "Search" at bounding box center [607, 212] width 35 height 16
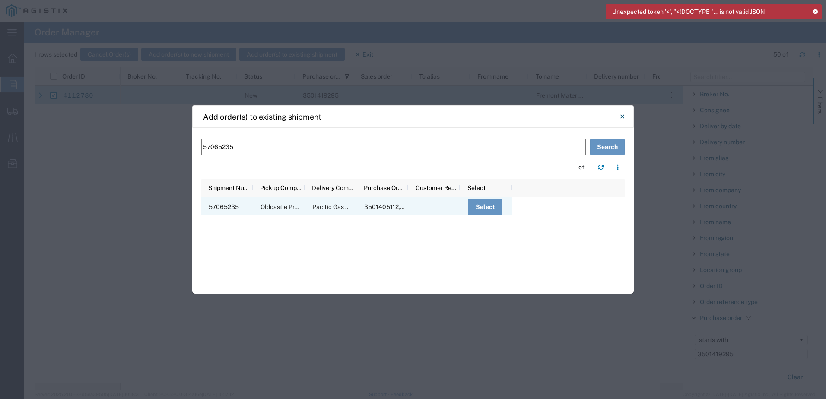
click at [467, 205] on div "Select" at bounding box center [486, 206] width 52 height 18
click at [479, 206] on button "Select" at bounding box center [485, 207] width 35 height 16
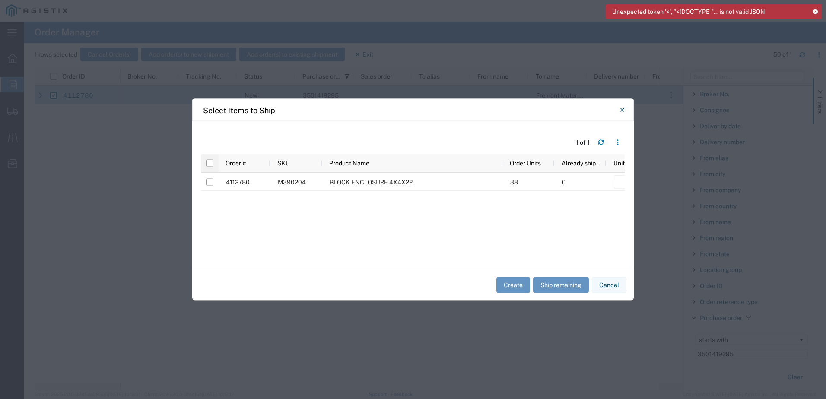
click at [206, 163] on div at bounding box center [209, 163] width 17 height 18
click at [212, 165] on input "checkbox" at bounding box center [209, 163] width 7 height 7
checkbox input "true"
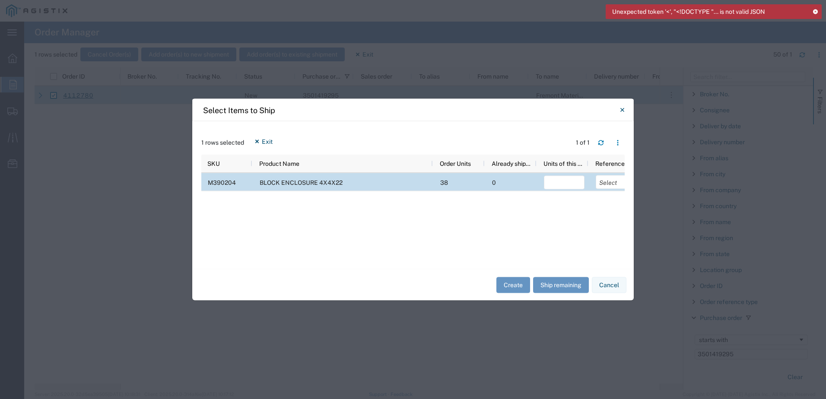
scroll to position [0, 137]
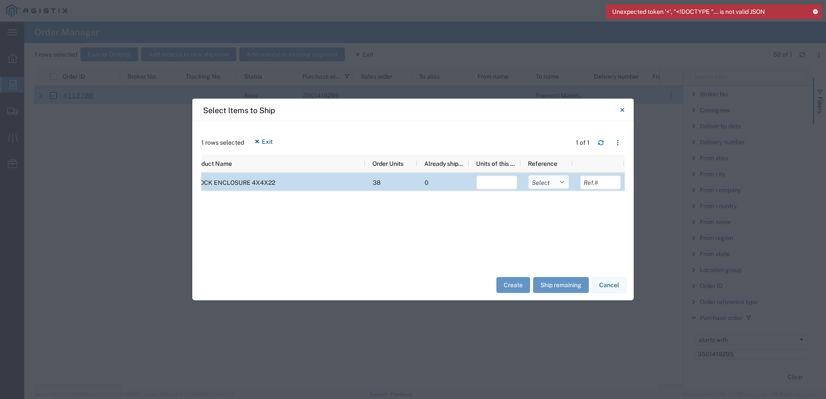
click at [552, 187] on select "Select Purchase Order Delivery Number" at bounding box center [548, 182] width 41 height 14
select select "PURCHORD"
click at [528, 175] on select "Select Purchase Order Delivery Number" at bounding box center [548, 182] width 41 height 14
click at [562, 279] on button "Ship remaining" at bounding box center [561, 285] width 56 height 16
type input "38"
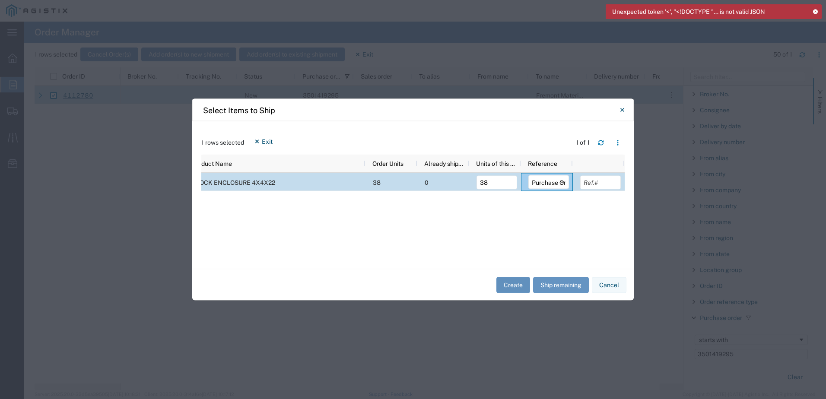
click at [509, 285] on button "Create" at bounding box center [513, 285] width 34 height 16
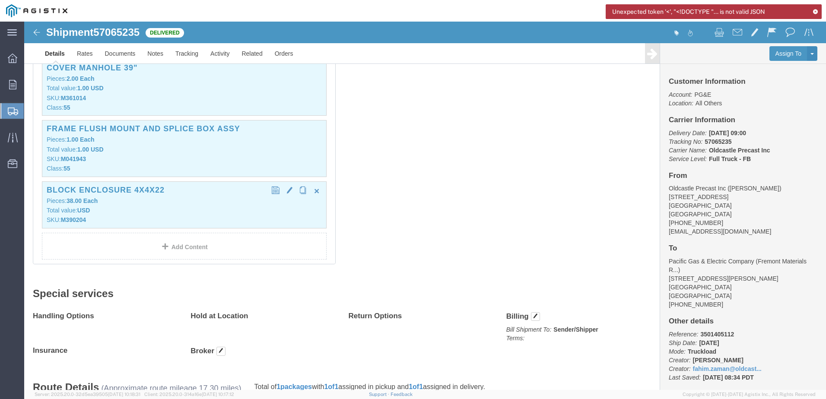
scroll to position [518, 0]
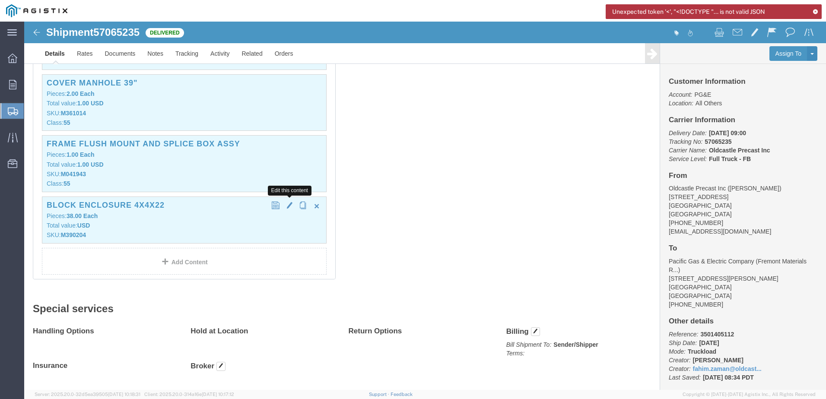
click span "button"
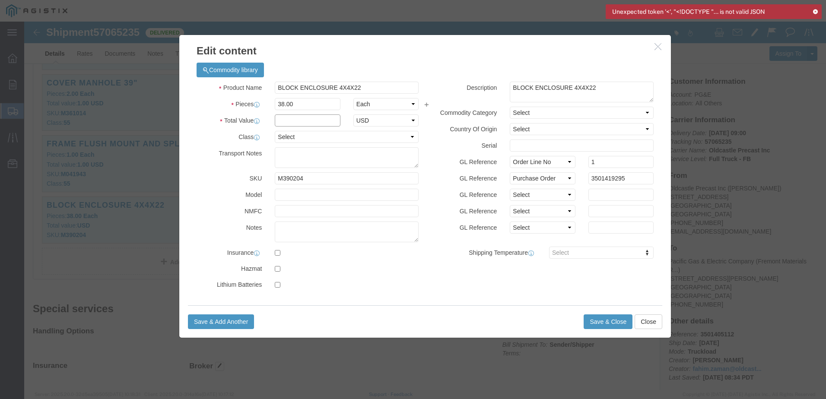
click input "text"
type input "1"
click select "Select 50 55 60 65 70 85 92.5 100 125 175 250 300 400"
select select "55"
click select "Select 50 55 60 65 70 85 92.5 100 125 175 250 300 400"
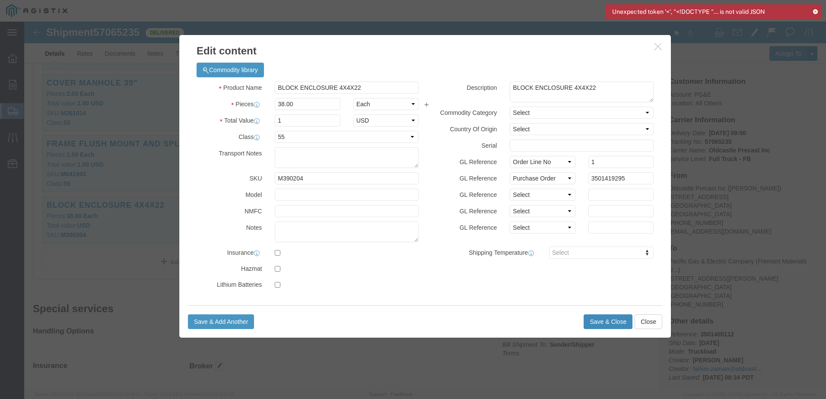
click button "Save & Close"
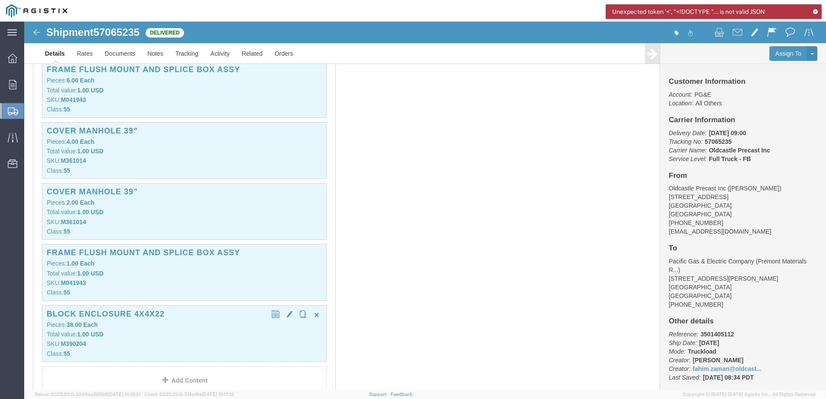
scroll to position [475, 0]
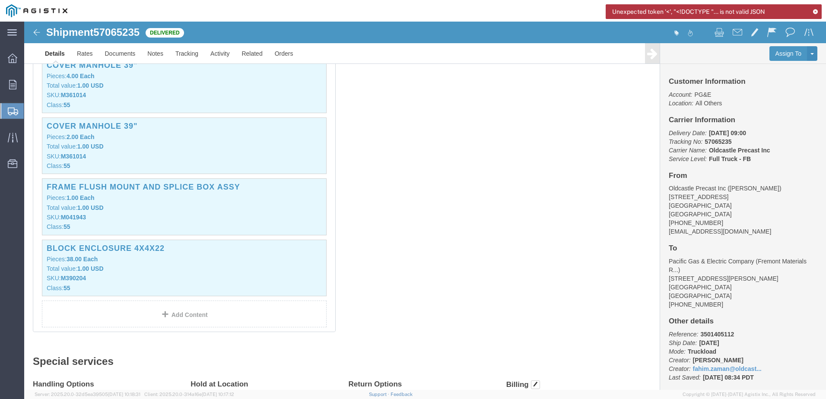
click span "57065235"
drag, startPoint x: 117, startPoint y: 11, endPoint x: 25, endPoint y: 11, distance: 92.9
click h1 "Shipment 57065235"
copy h1 "Shipment 57065235"
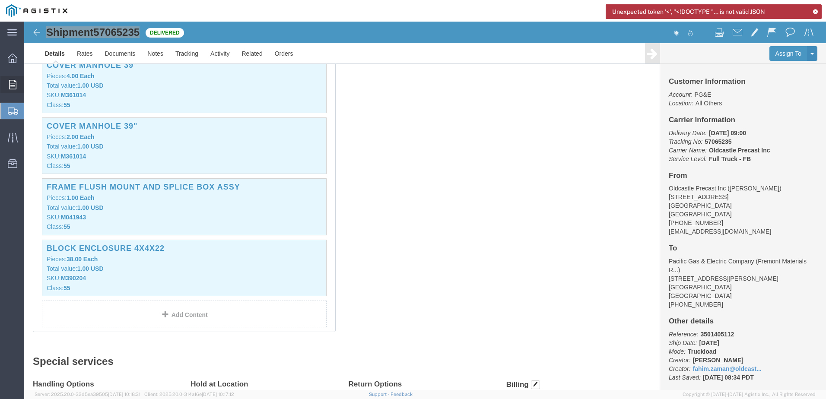
click at [20, 82] on div at bounding box center [12, 84] width 24 height 17
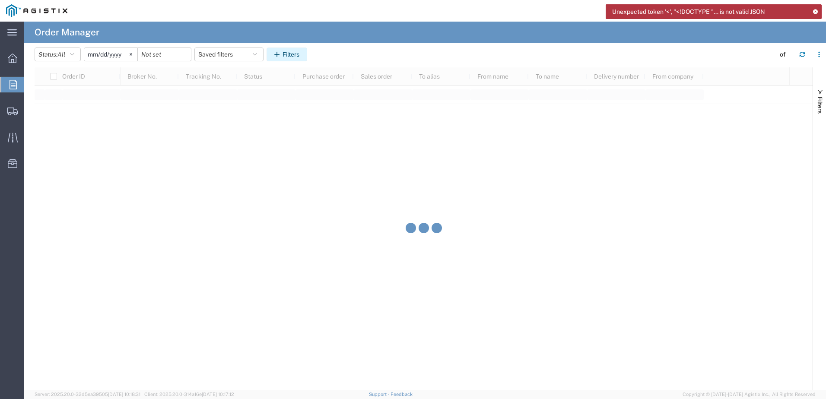
click at [282, 56] on icon "button" at bounding box center [278, 54] width 8 height 6
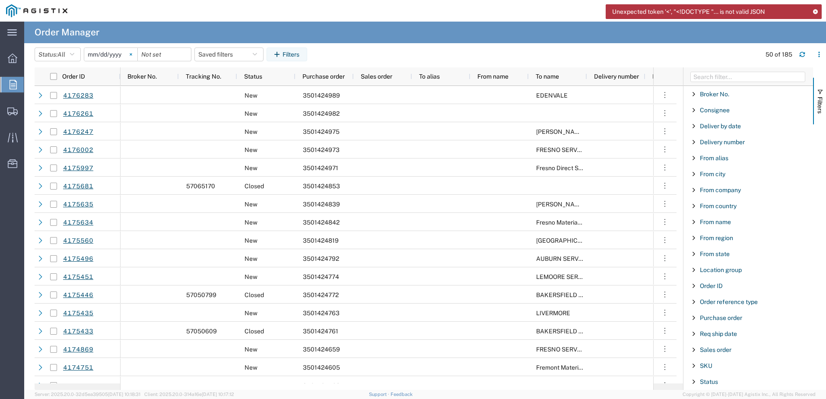
click at [136, 56] on svg-icon at bounding box center [130, 54] width 13 height 13
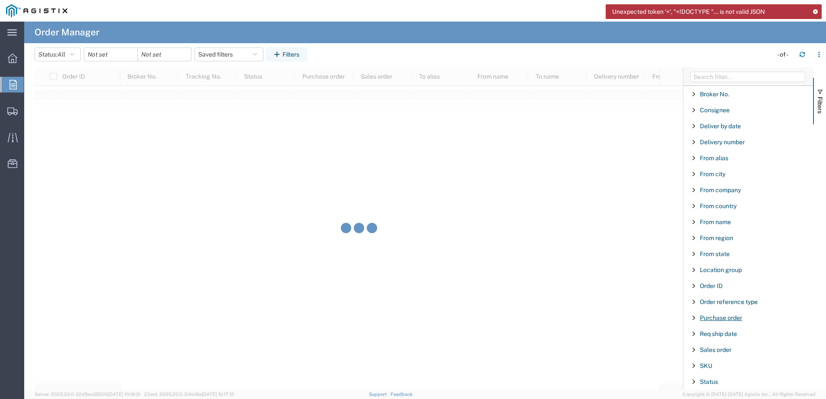
click at [720, 320] on span "Purchase order" at bounding box center [721, 317] width 42 height 7
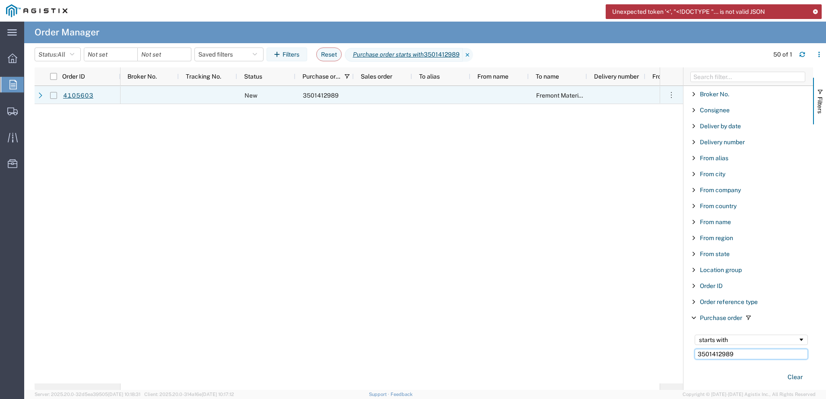
type input "3501412989"
click at [51, 96] on input "Press Space to toggle row selection (unchecked)" at bounding box center [53, 95] width 7 height 7
checkbox input "true"
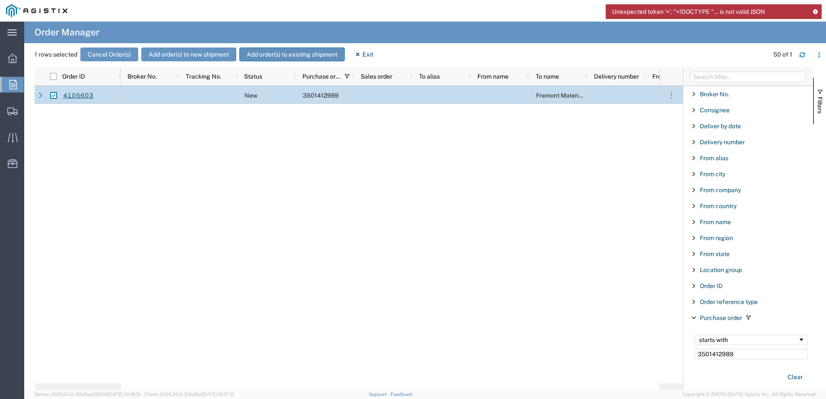
click at [290, 52] on button "Add order(s) to existing shipment" at bounding box center [291, 55] width 105 height 14
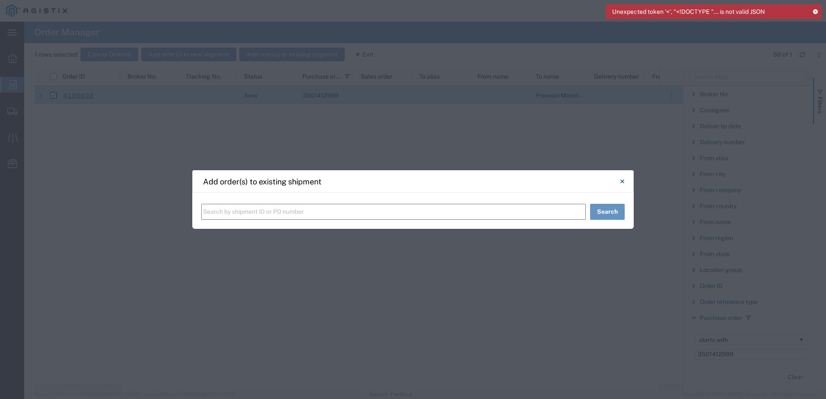
click at [282, 213] on input "text" at bounding box center [393, 212] width 384 height 16
paste input "Shipment 57065235"
click at [213, 211] on input "Shipment 57065235" at bounding box center [393, 212] width 384 height 16
type input "57065235"
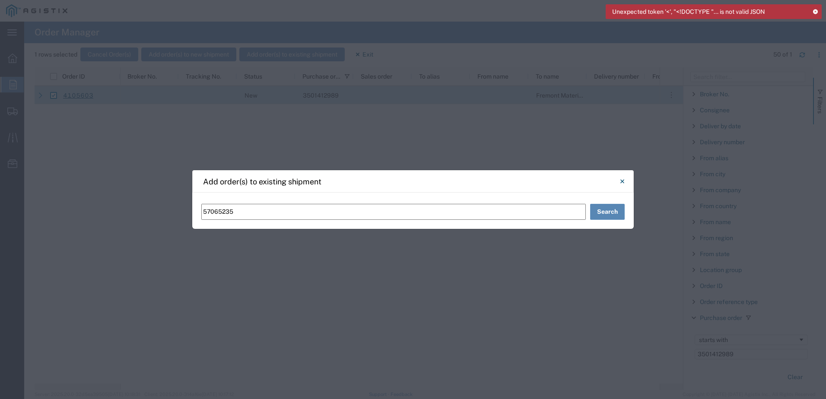
click at [609, 209] on button "Search" at bounding box center [607, 212] width 35 height 16
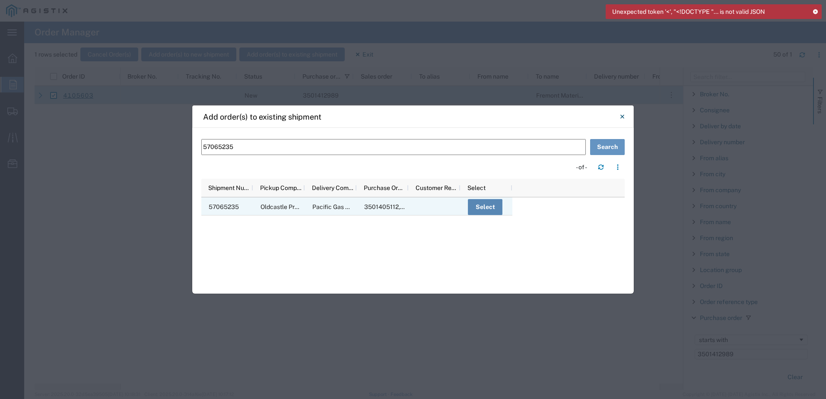
click at [481, 203] on button "Select" at bounding box center [485, 207] width 35 height 16
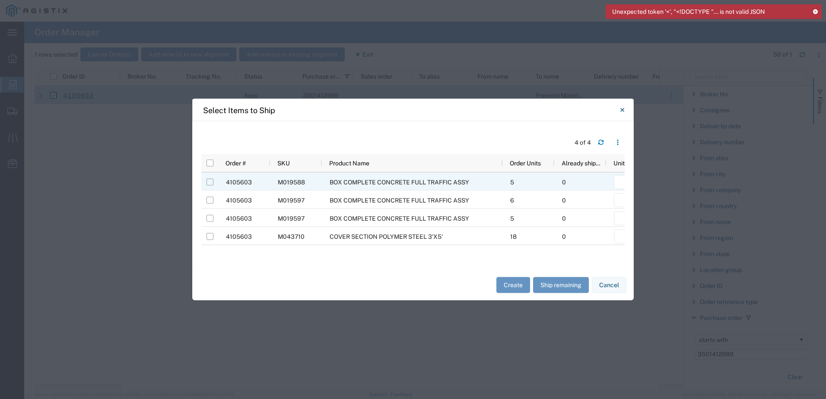
click at [207, 183] on input "Press Space to toggle row selection (unchecked)" at bounding box center [209, 182] width 7 height 7
checkbox input "true"
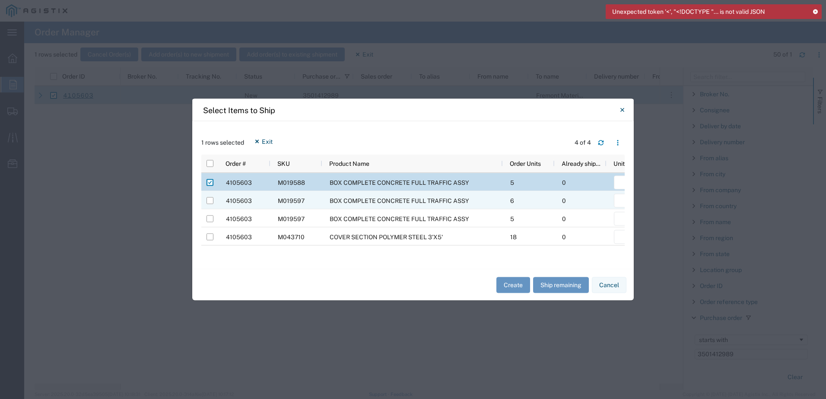
click at [213, 204] on div at bounding box center [210, 201] width 16 height 18
click at [213, 204] on input "Press Space to toggle row selection (unchecked)" at bounding box center [209, 200] width 7 height 7
checkbox input "true"
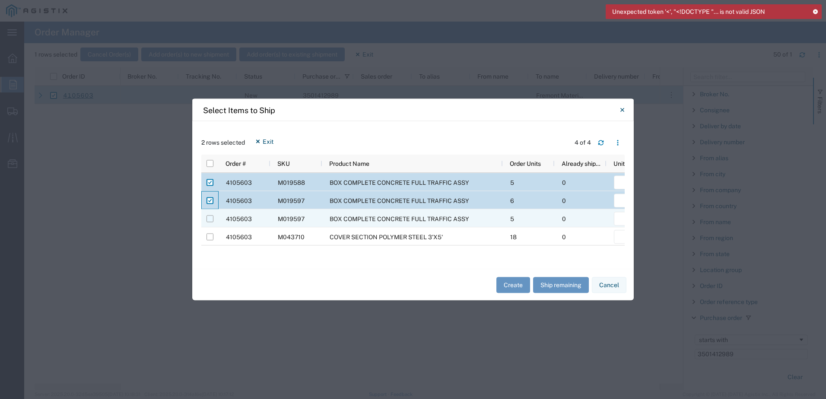
click at [211, 219] on input "Press Space to toggle row selection (unchecked)" at bounding box center [209, 219] width 7 height 7
checkbox input "true"
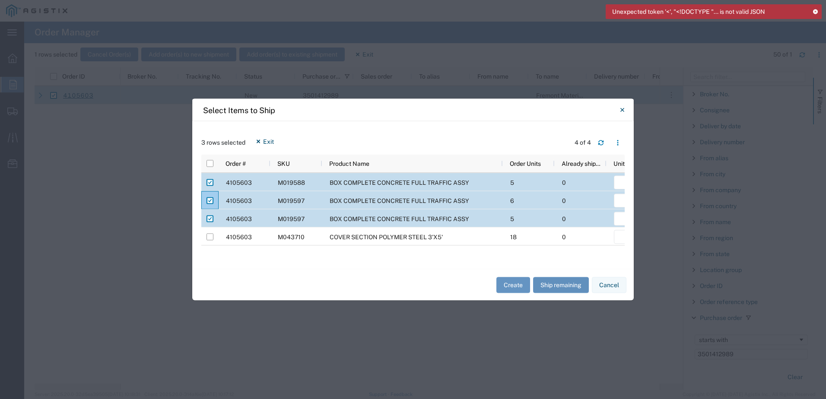
click at [547, 281] on button "Ship remaining" at bounding box center [561, 285] width 56 height 16
type input "5"
type input "6"
type input "5"
type input "18"
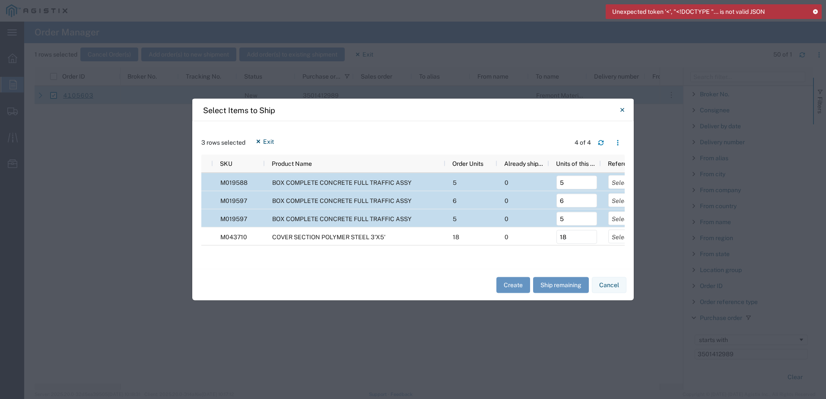
scroll to position [0, 137]
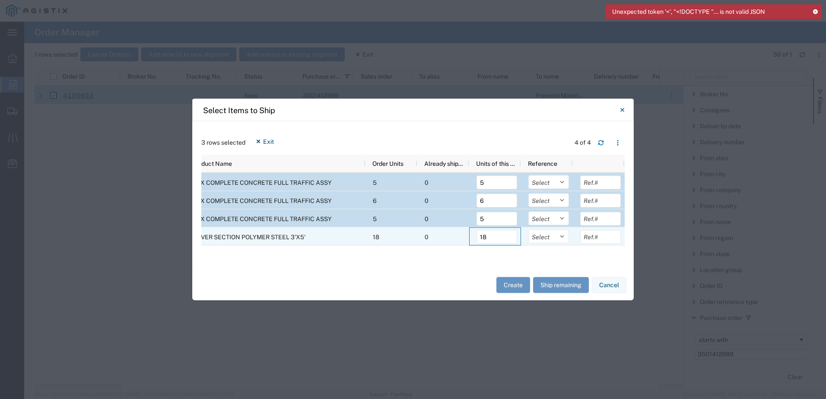
click at [461, 240] on div "4105603 M043710 COVER SECTION POLYMER STEEL 3'X5' 18 0 18 Select Purchase Order…" at bounding box center [344, 237] width 561 height 18
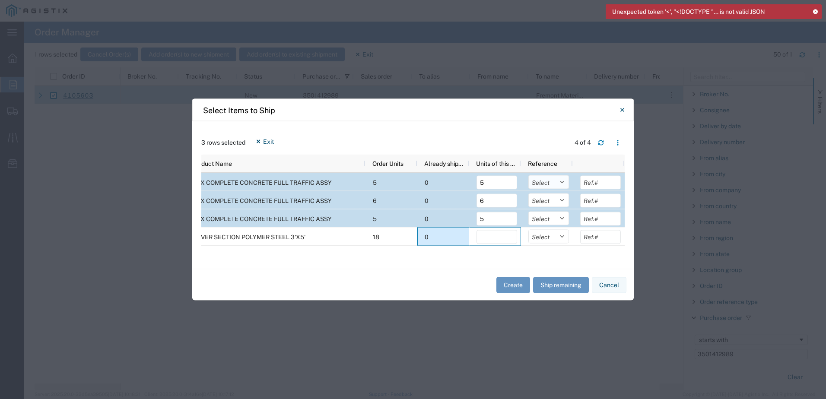
click at [548, 183] on select "Select Purchase Order Delivery Number" at bounding box center [548, 182] width 41 height 14
select select "PURCHORD"
click at [528, 175] on select "Select Purchase Order Delivery Number" at bounding box center [548, 182] width 41 height 14
drag, startPoint x: 552, startPoint y: 199, endPoint x: 550, endPoint y: 206, distance: 7.2
click at [552, 199] on select "Select Purchase Order Delivery Number" at bounding box center [548, 200] width 41 height 14
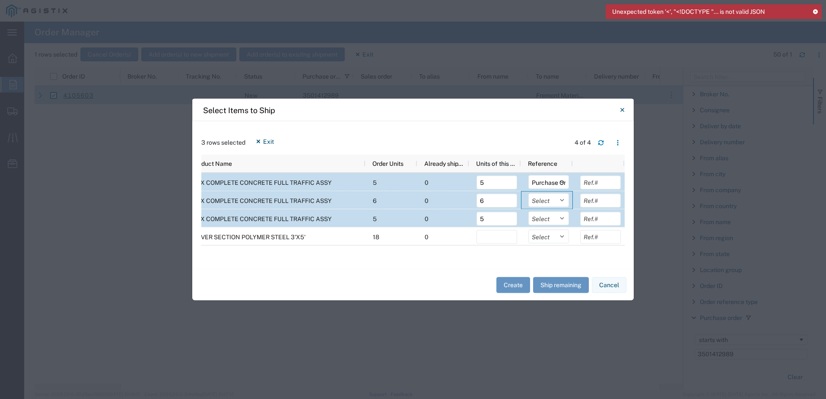
select select "PURCHORD"
click at [528, 193] on select "Select Purchase Order Delivery Number" at bounding box center [548, 200] width 41 height 14
click at [550, 215] on select "Select Purchase Order Delivery Number" at bounding box center [548, 219] width 41 height 14
select select "PURCHORD"
click at [528, 212] on select "Select Purchase Order Delivery Number" at bounding box center [548, 219] width 41 height 14
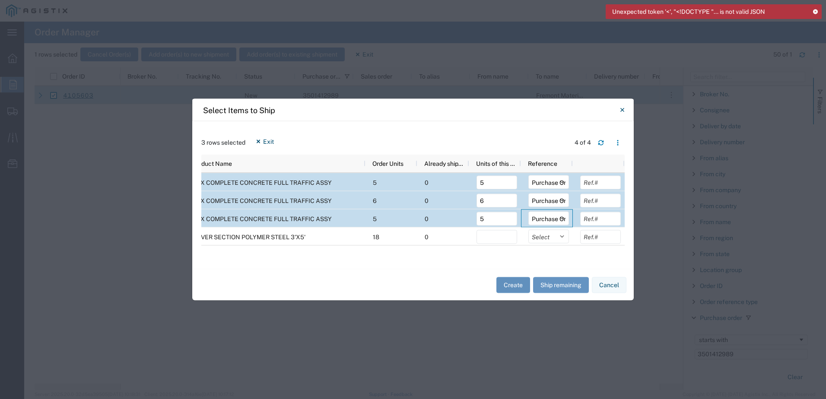
click at [515, 285] on button "Create" at bounding box center [513, 285] width 34 height 16
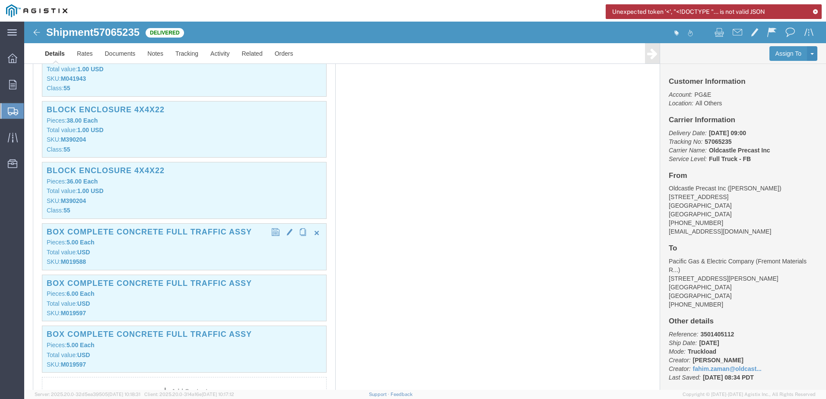
scroll to position [648, 0]
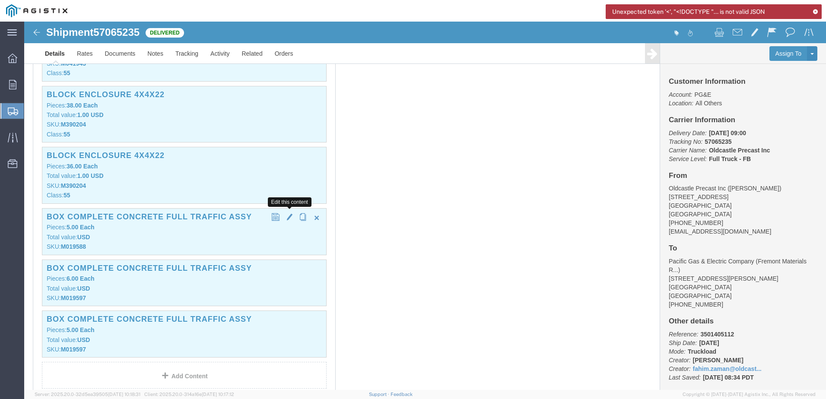
click span "button"
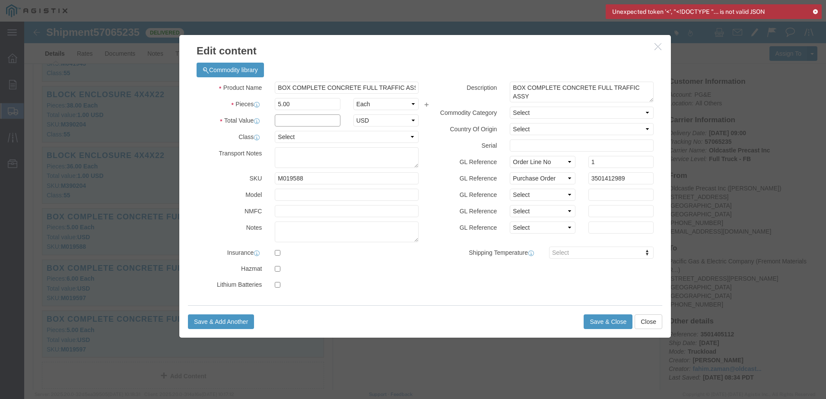
click input "text"
type input "1"
click select "Select 50 55 60 65 70 85 92.5 100 125 175 250 300 400"
select select "55"
click select "Select 50 55 60 65 70 85 92.5 100 125 175 250 300 400"
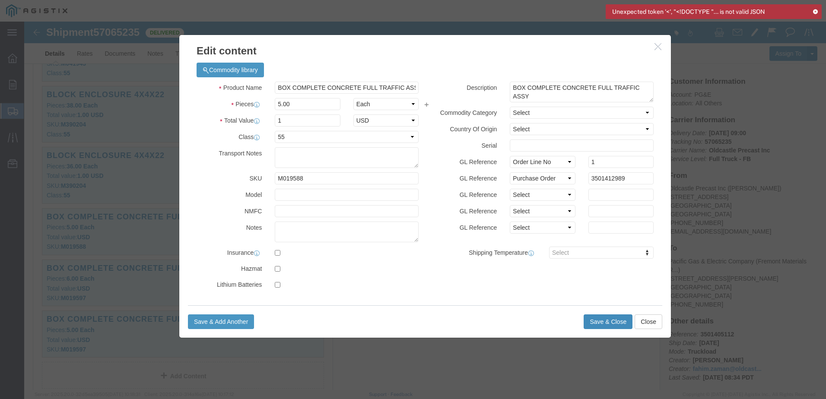
click button "Save & Close"
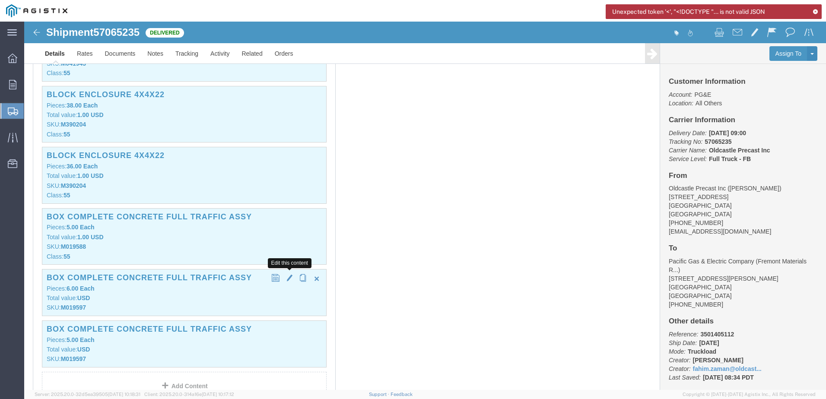
click span "button"
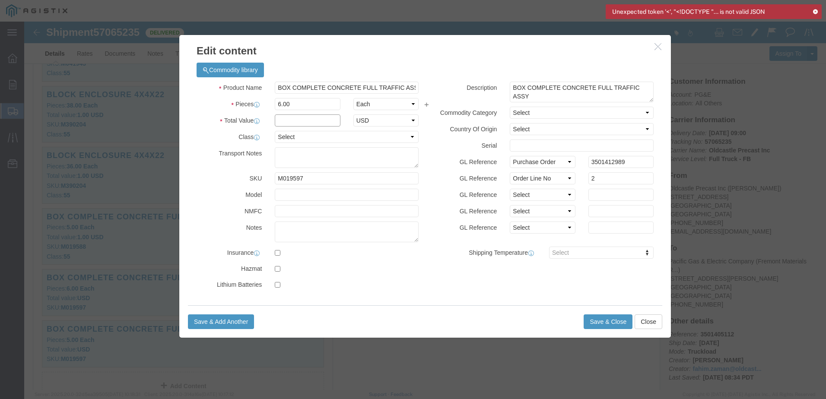
click input "text"
type input "1"
click select "Select 50 55 60 65 70 85 92.5 100 125 175 250 300 400"
select select "55"
click select "Select 50 55 60 65 70 85 92.5 100 125 175 250 300 400"
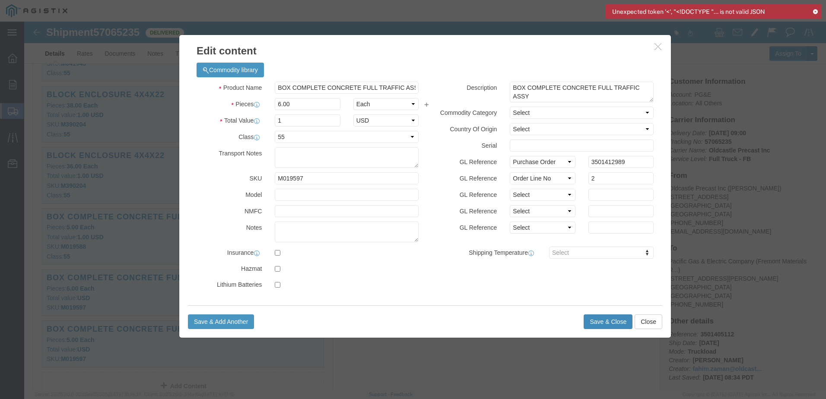
click button "Save & Close"
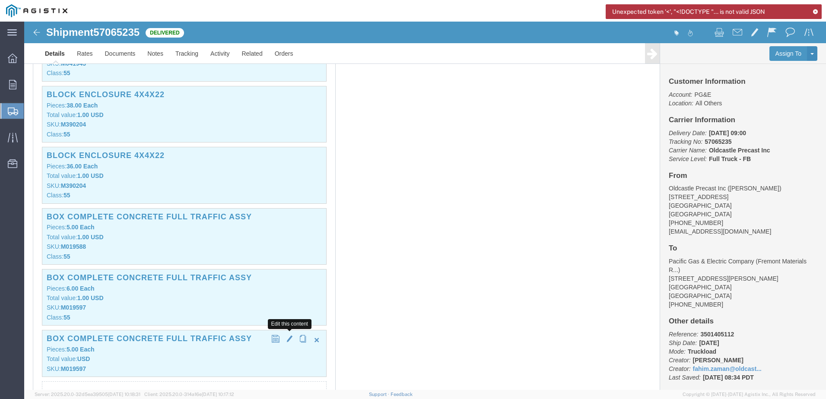
click span "button"
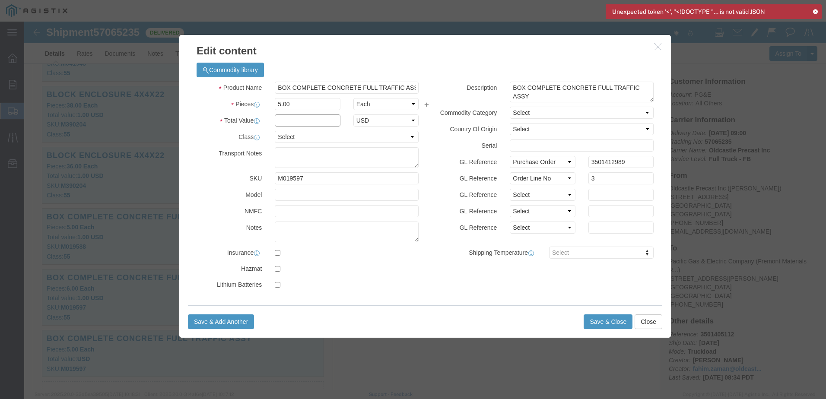
click input "text"
click select "Select 50 55 60 65 70 85 92.5 100 125 175 250 300 400"
click input "text"
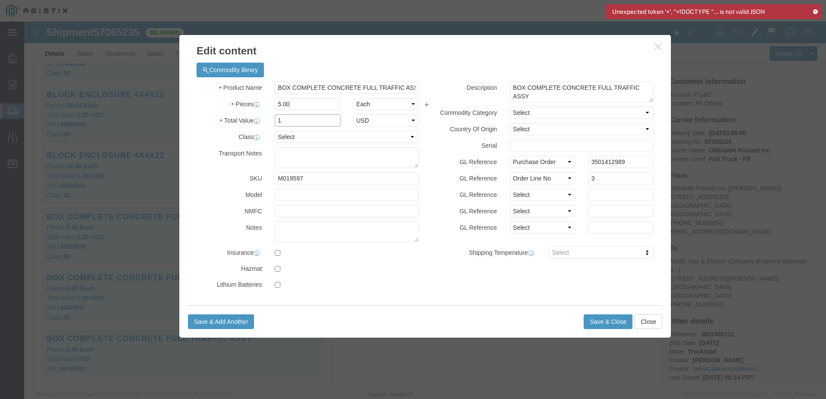
type input "1"
click select "Select 50 55 60 65 70 85 92.5 100 125 175 250 300 400"
select select "55"
click select "Select 50 55 60 65 70 85 92.5 100 125 175 250 300 400"
click button "Save & Close"
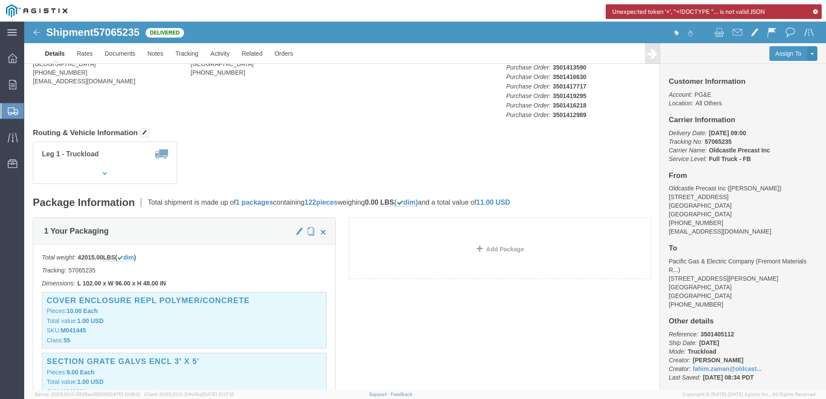
scroll to position [0, 0]
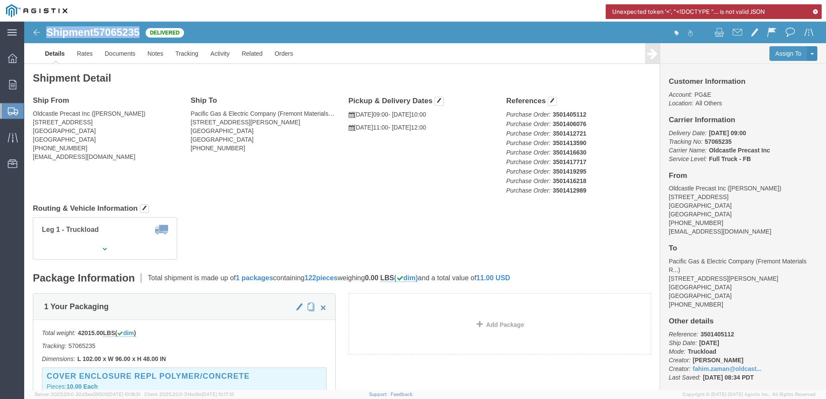
drag, startPoint x: 120, startPoint y: 9, endPoint x: 25, endPoint y: 13, distance: 94.2
click div "Shipment 57065235 Delivered"
copy h1 "Shipment 57065235"
